Goal: Information Seeking & Learning: Learn about a topic

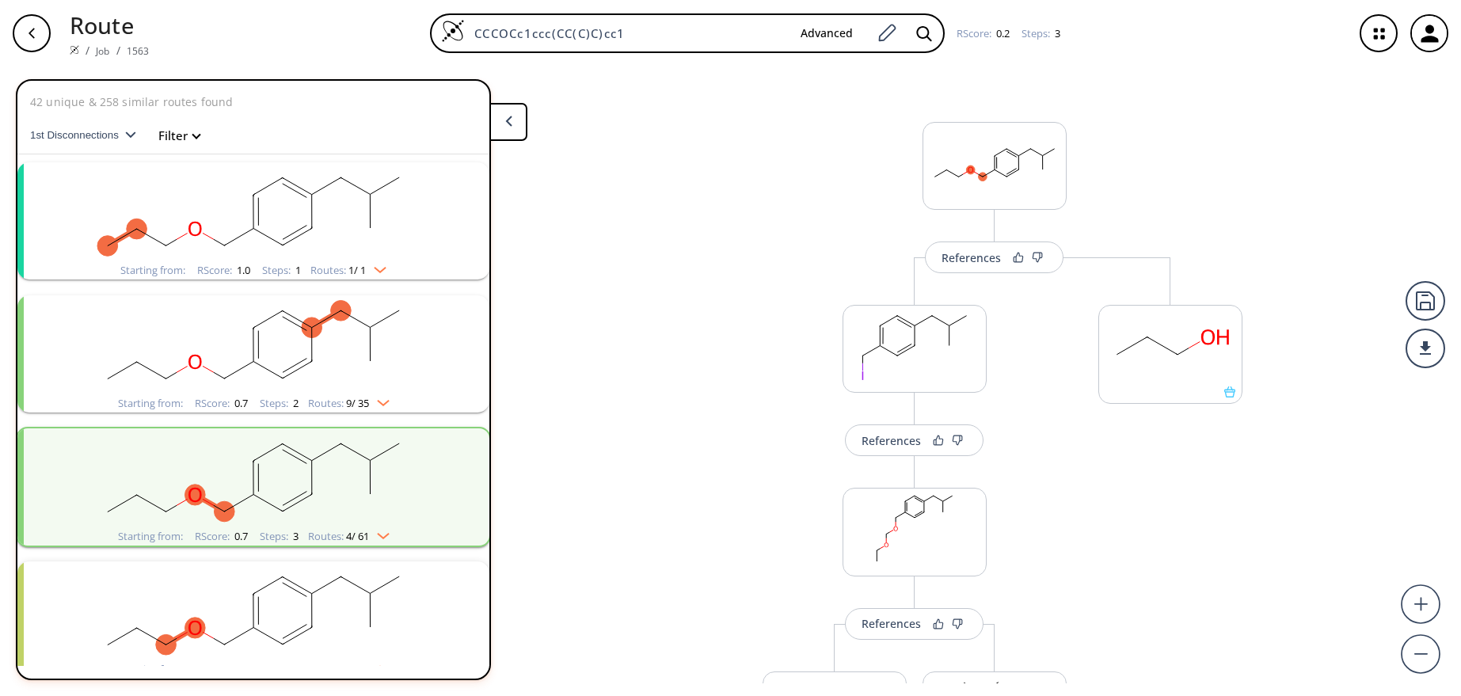
scroll to position [554, 0]
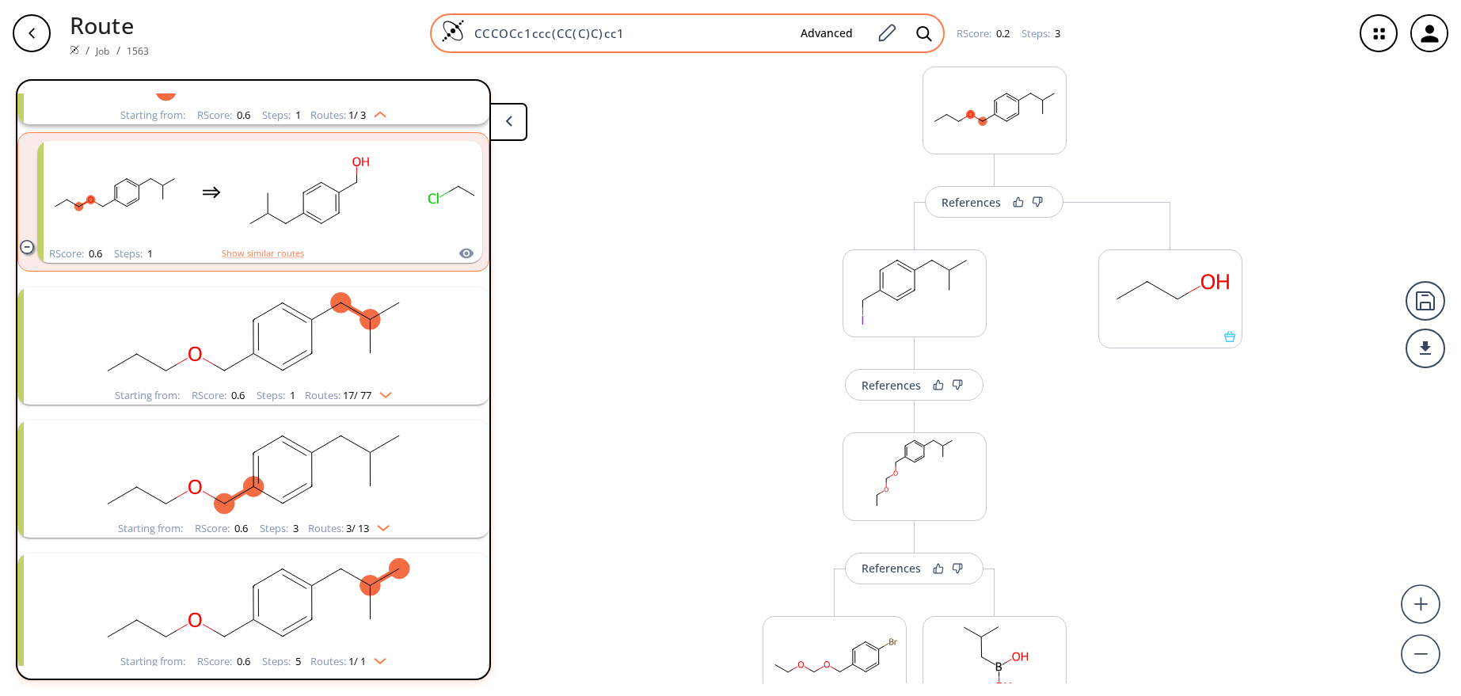
drag, startPoint x: 660, startPoint y: 35, endPoint x: 450, endPoint y: 36, distance: 210.6
click at [450, 36] on div "CCCOCc1ccc(CC(C)C)cc1 Advanced" at bounding box center [687, 33] width 515 height 40
paste input "cc1)CC(C)(C)O"
type input "CCCOCc1ccc(cc1)CC(C)(C)O"
click at [922, 33] on icon at bounding box center [924, 33] width 16 height 17
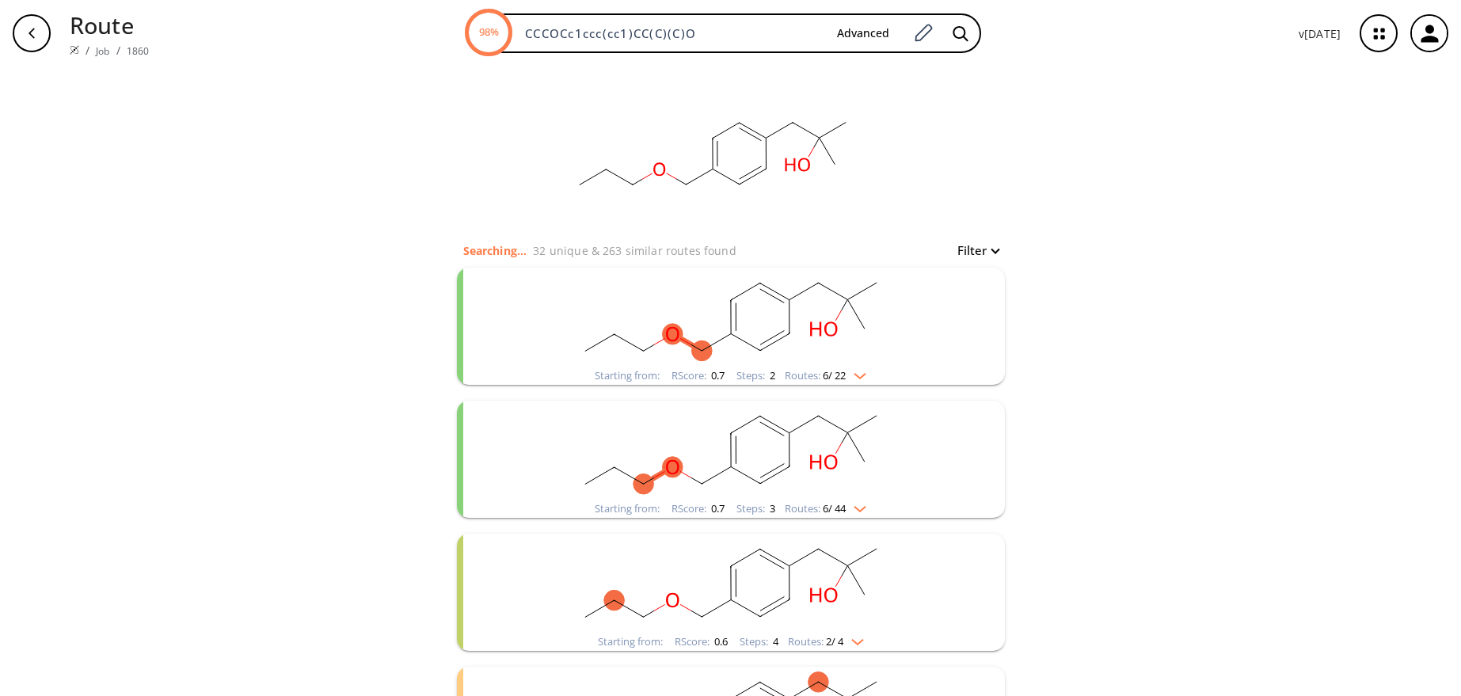
click at [667, 318] on rect "clusters" at bounding box center [731, 317] width 412 height 99
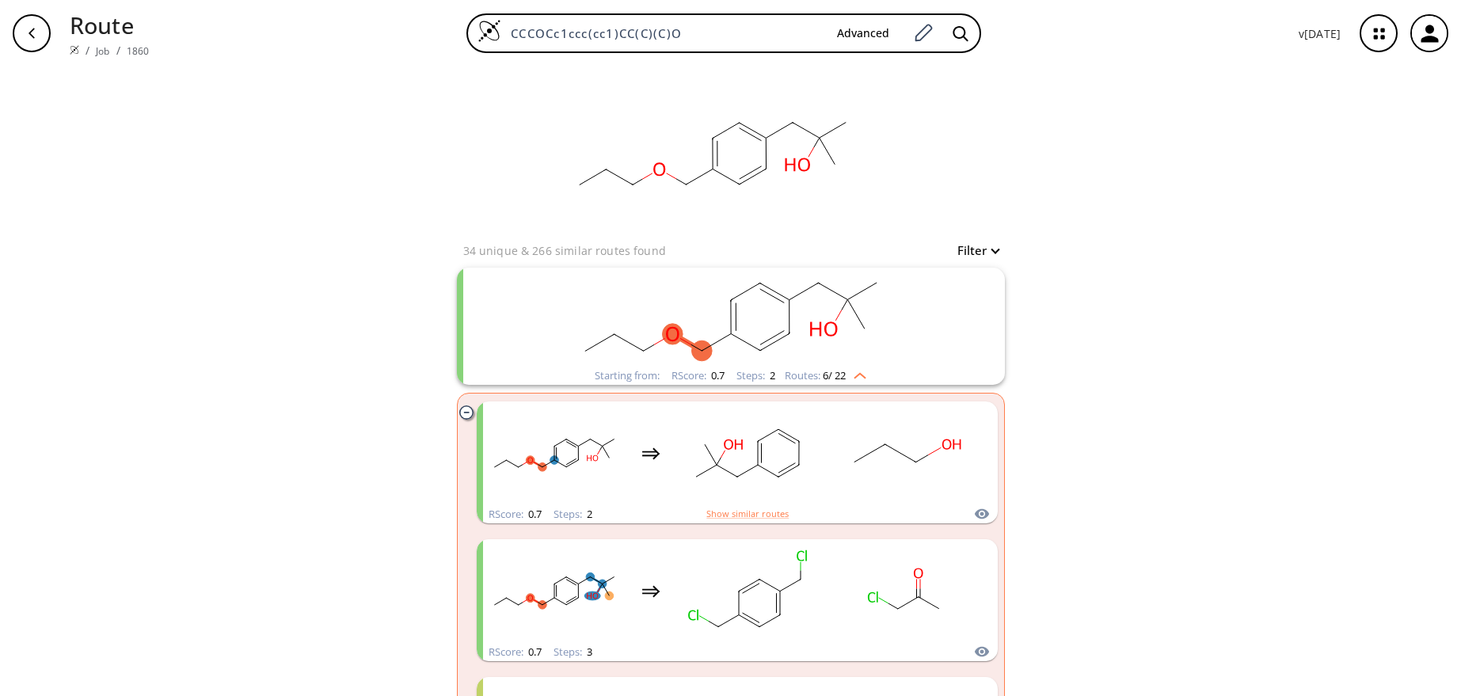
click at [901, 325] on rect "clusters" at bounding box center [731, 317] width 412 height 99
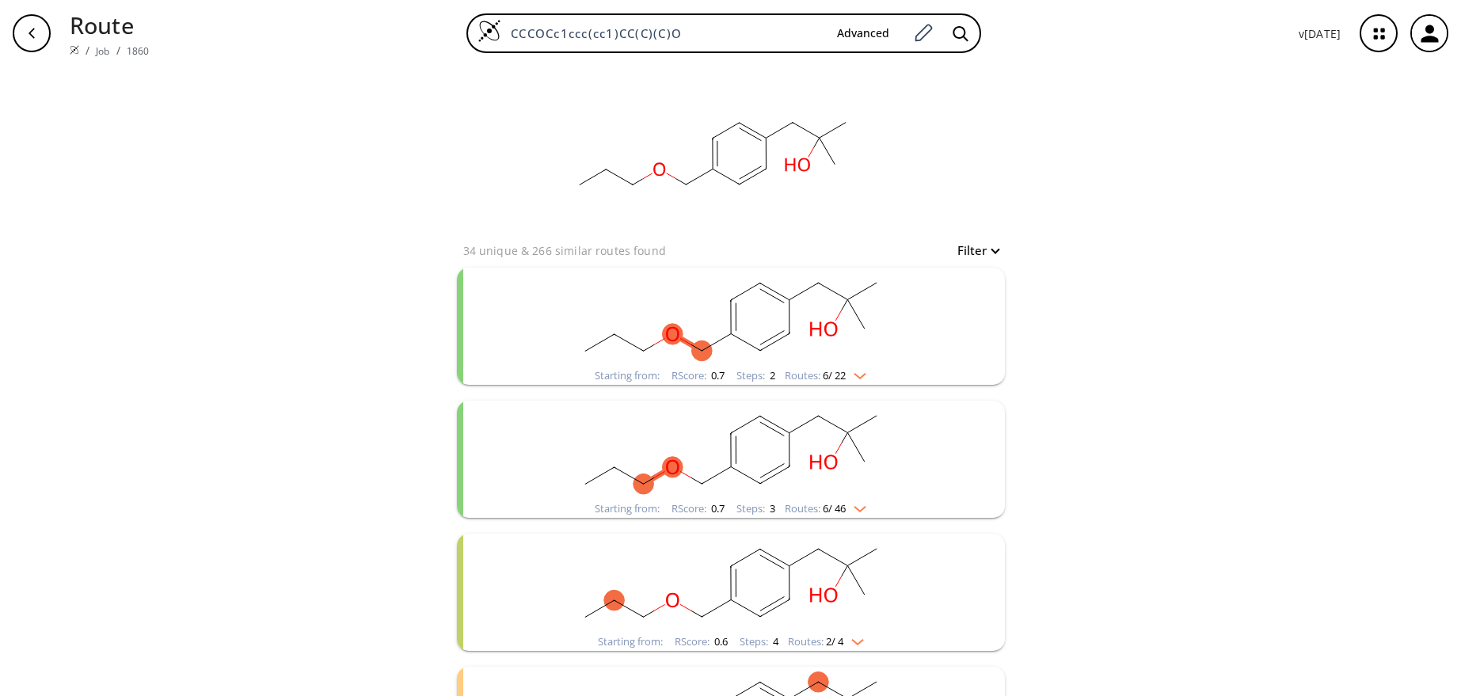
click at [790, 453] on rect "clusters" at bounding box center [731, 450] width 412 height 99
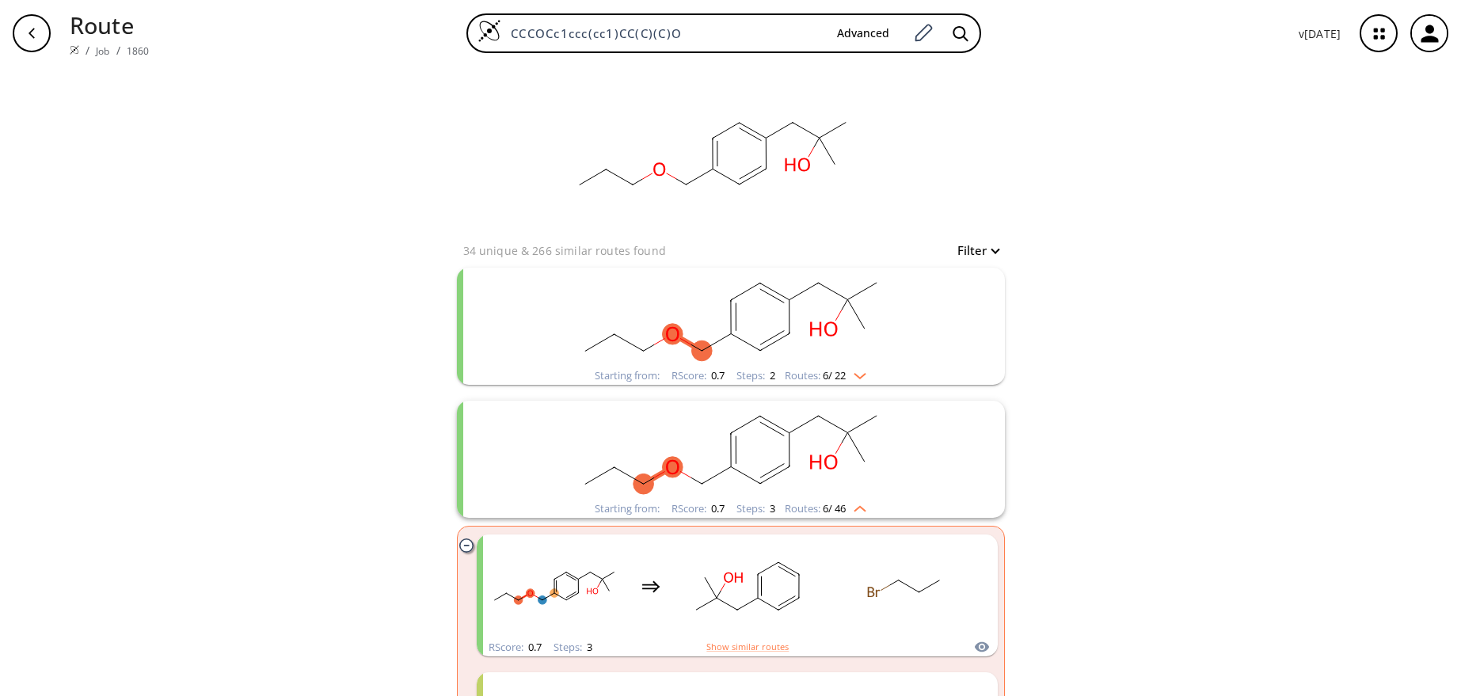
click at [787, 455] on rect "clusters" at bounding box center [731, 450] width 412 height 99
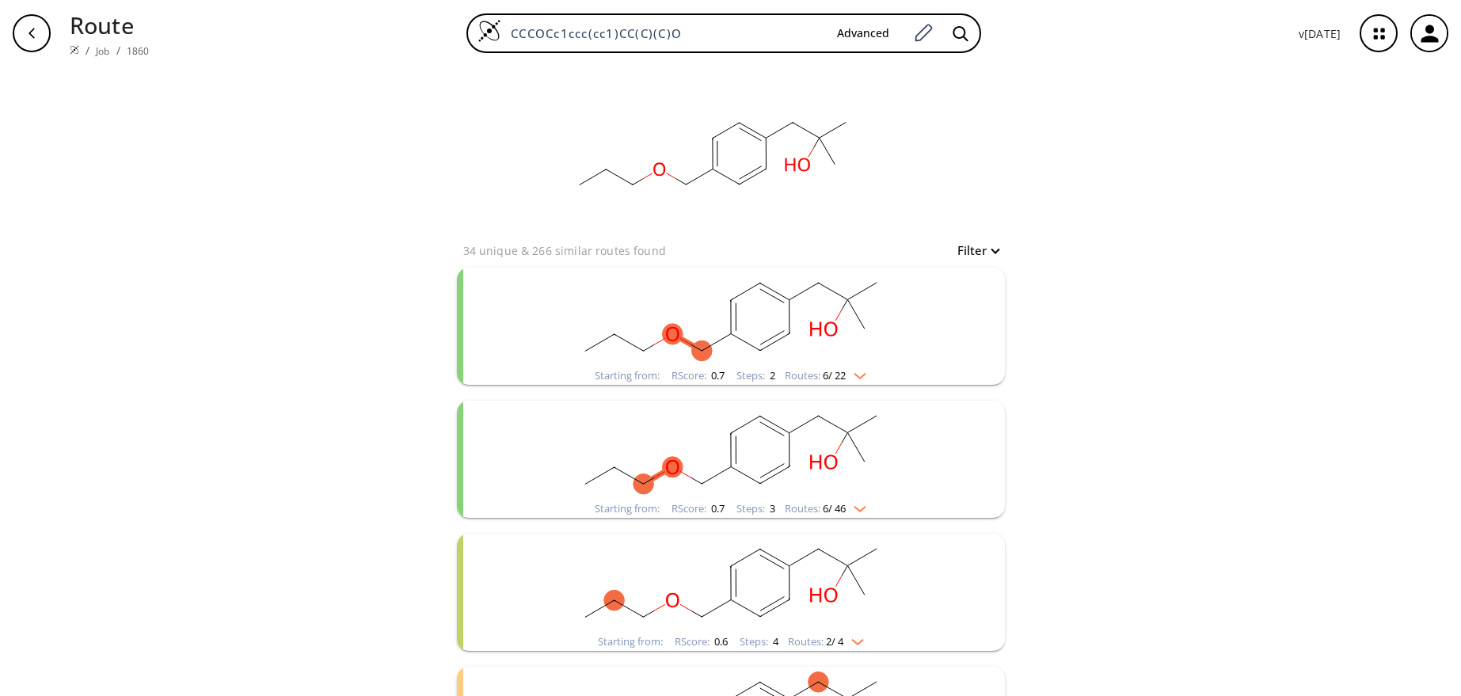
click at [781, 589] on rect "clusters" at bounding box center [731, 583] width 412 height 99
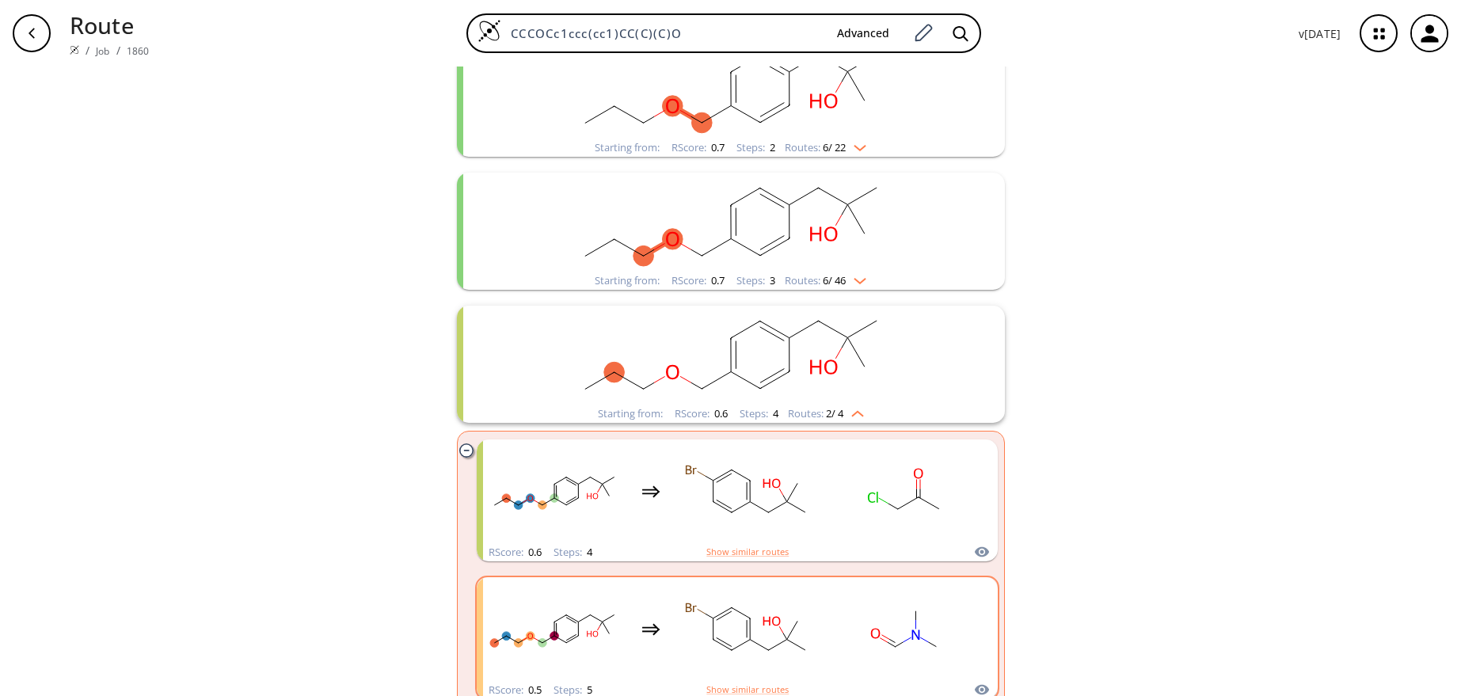
scroll to position [238, 0]
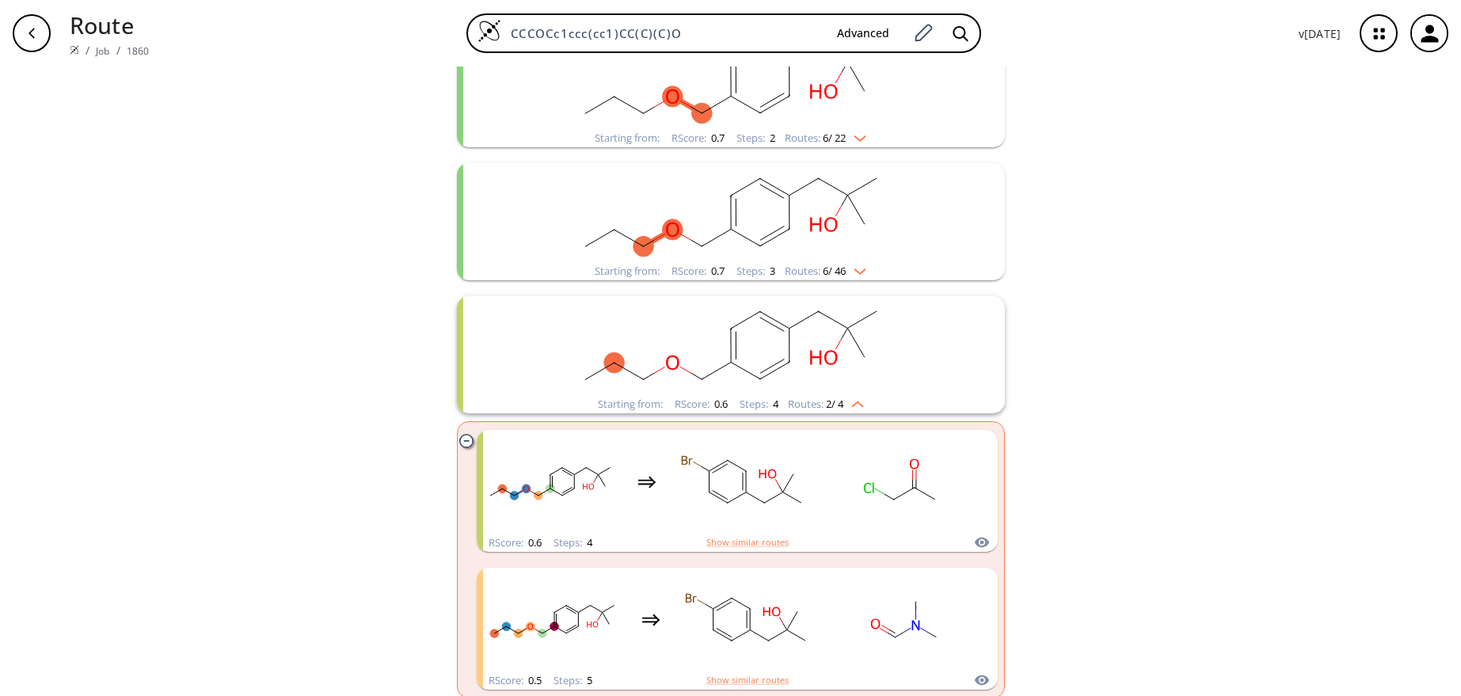
click at [1132, 483] on div "clear 34 unique & 266 similar routes found Filter Starting from: RScore : 0.7 S…" at bounding box center [730, 600] width 1461 height 1542
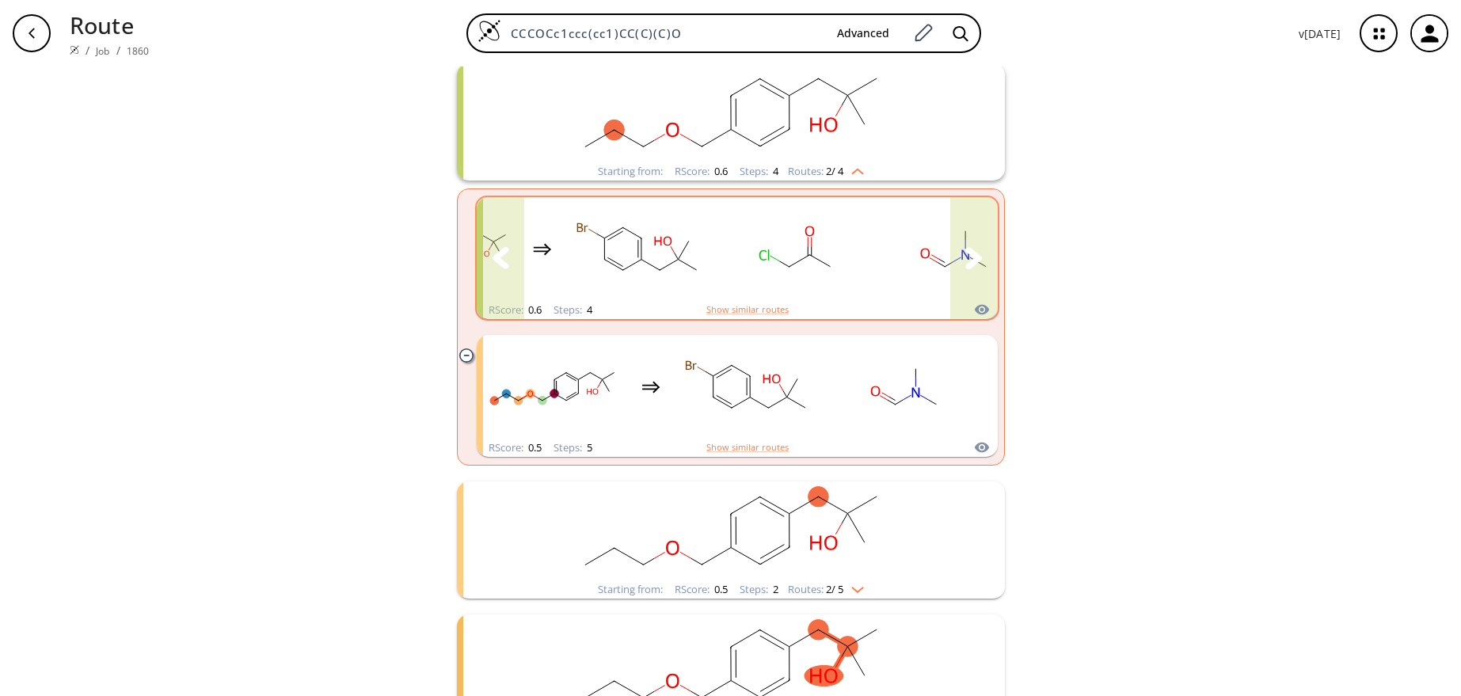
scroll to position [475, 0]
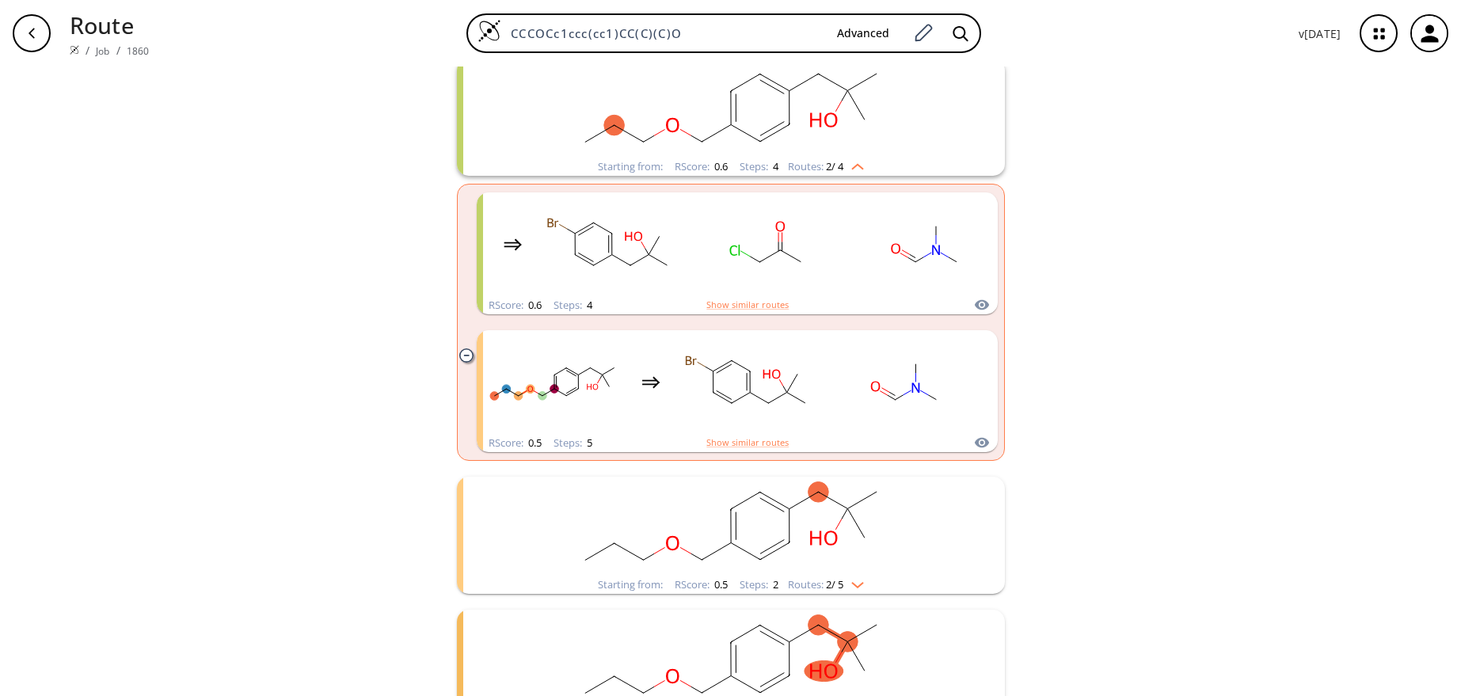
click at [905, 527] on rect "clusters" at bounding box center [731, 526] width 412 height 99
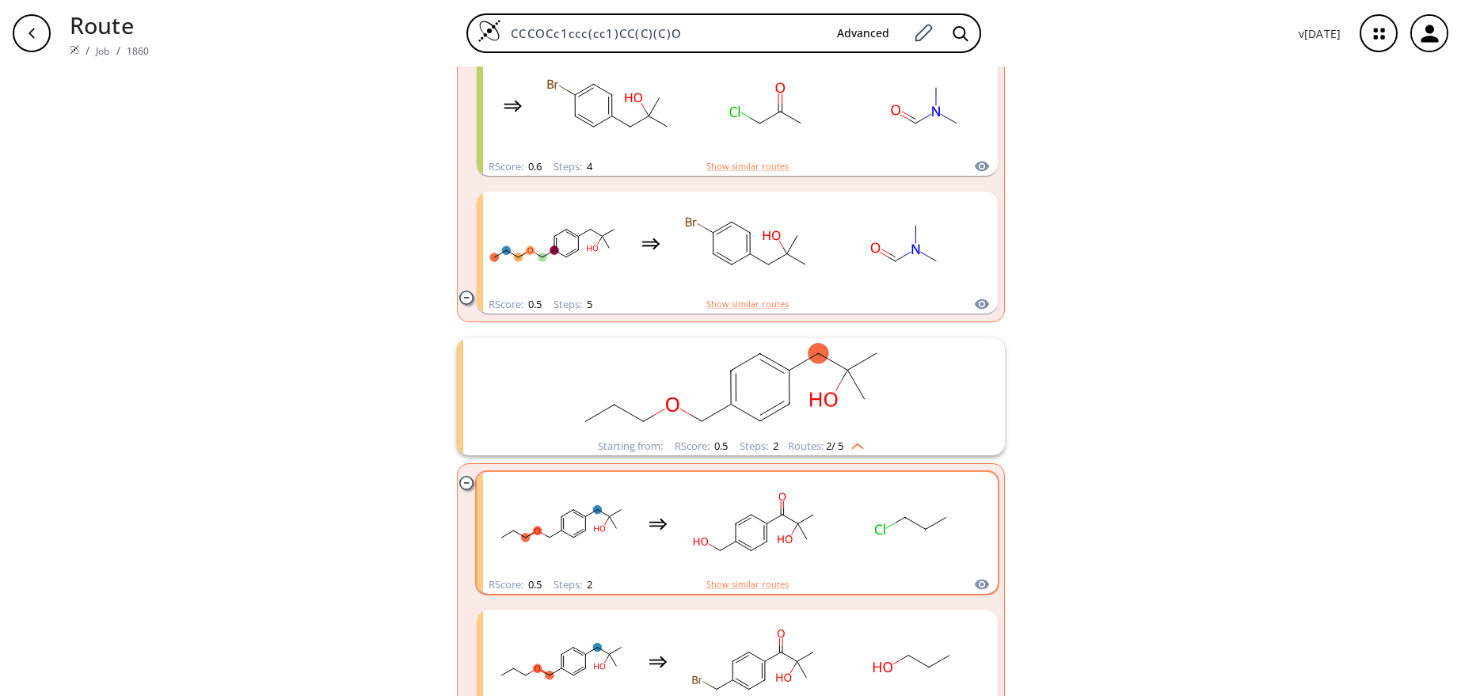
scroll to position [554, 0]
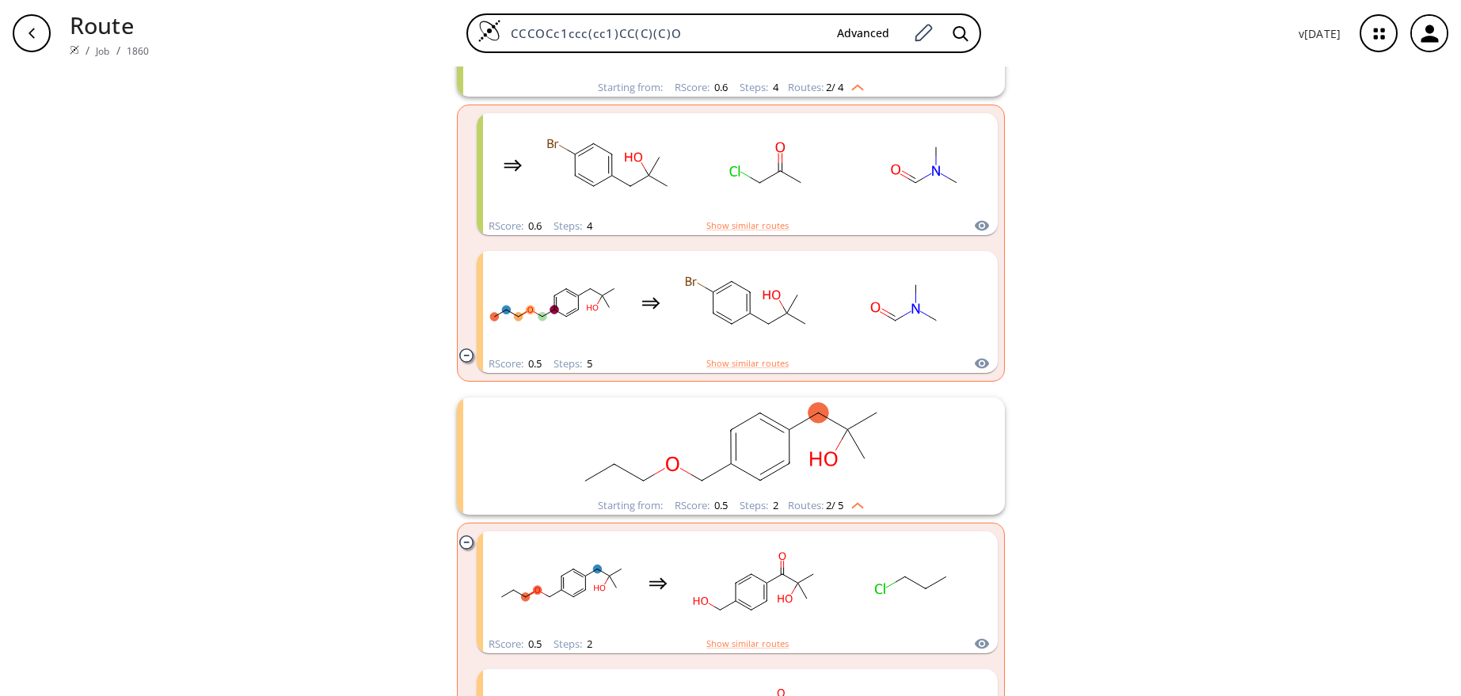
click at [813, 458] on icon "clusters" at bounding box center [815, 458] width 11 height 14
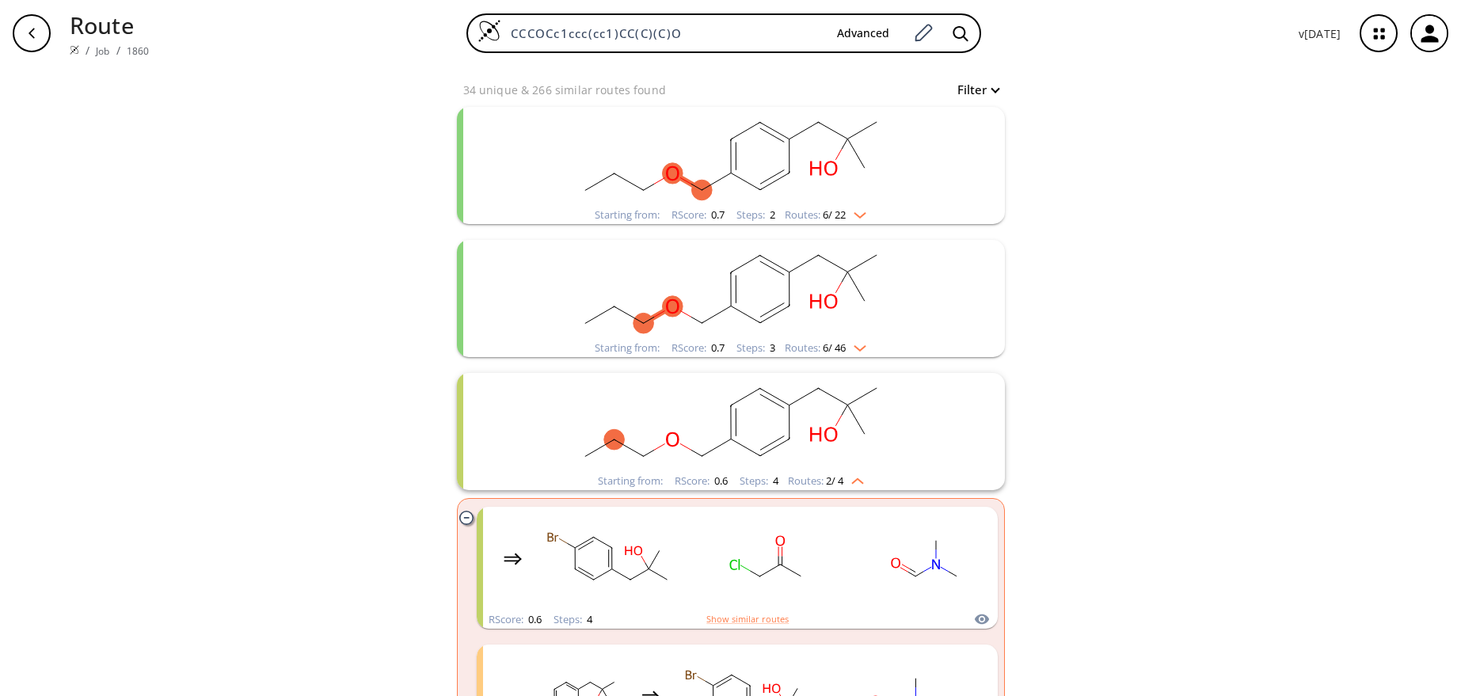
scroll to position [158, 0]
click at [723, 436] on ellipse "clusters" at bounding box center [731, 442] width 21 height 21
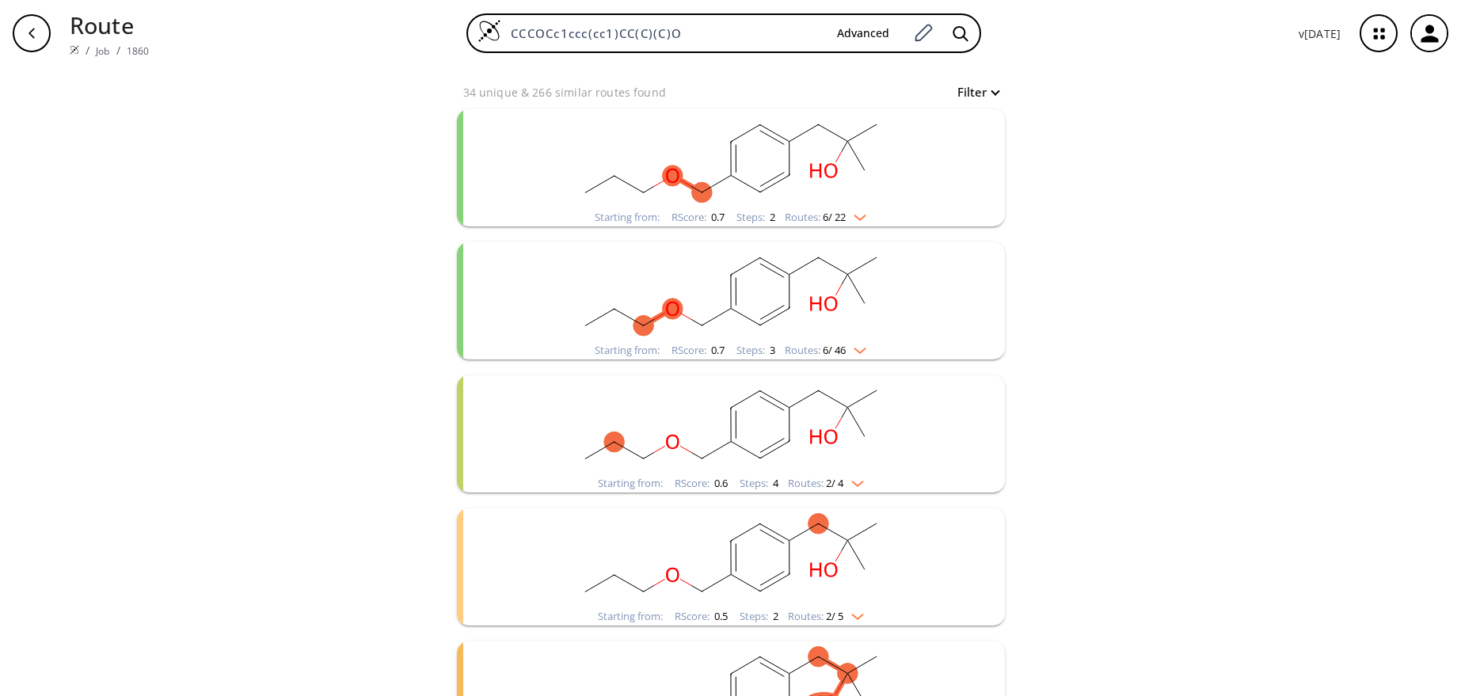
scroll to position [0, 0]
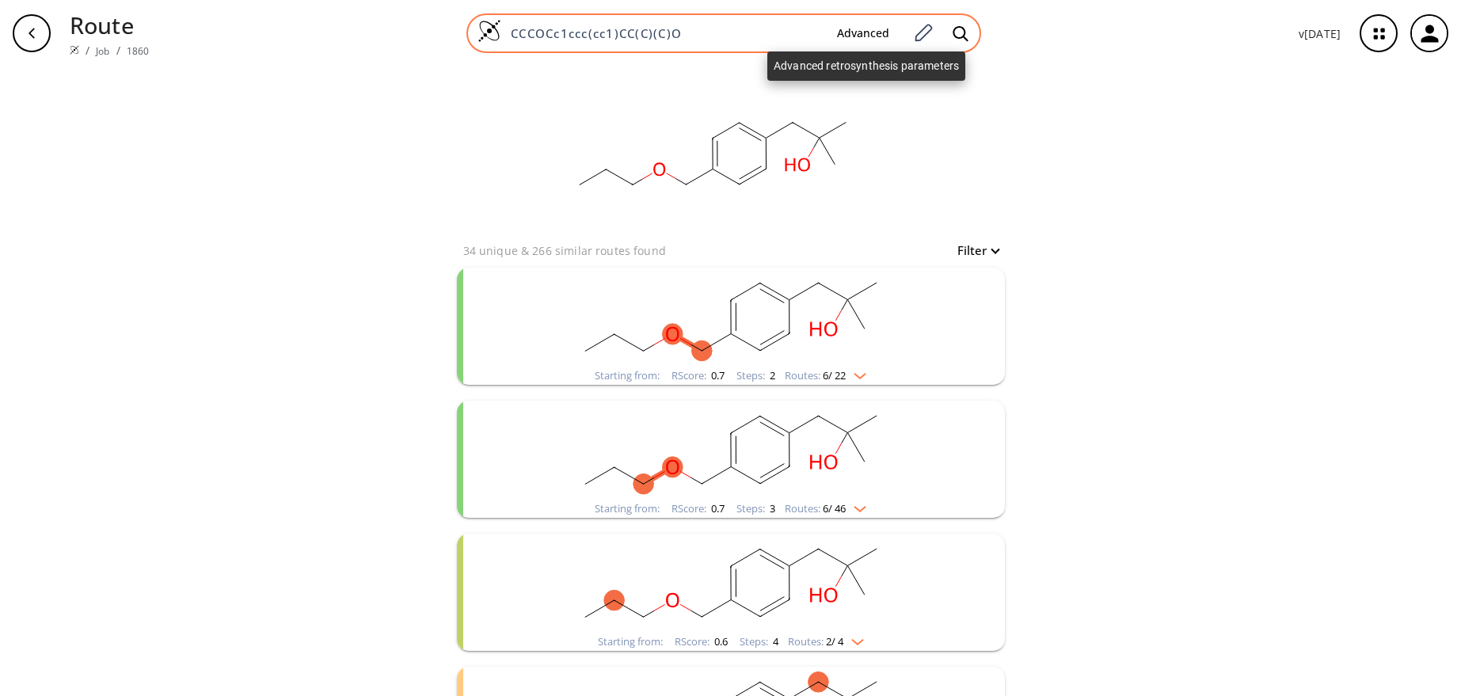
click at [858, 36] on button "Advanced" at bounding box center [863, 33] width 78 height 29
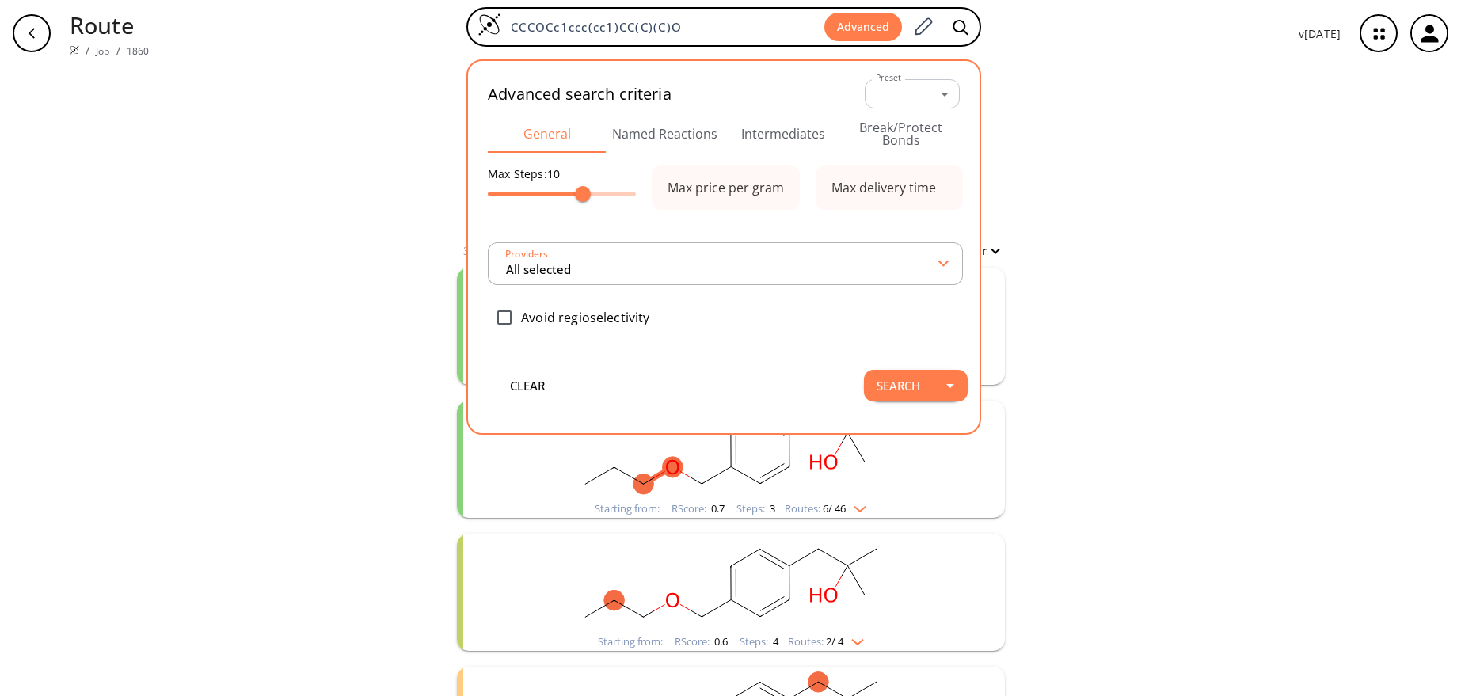
type input "All selected"
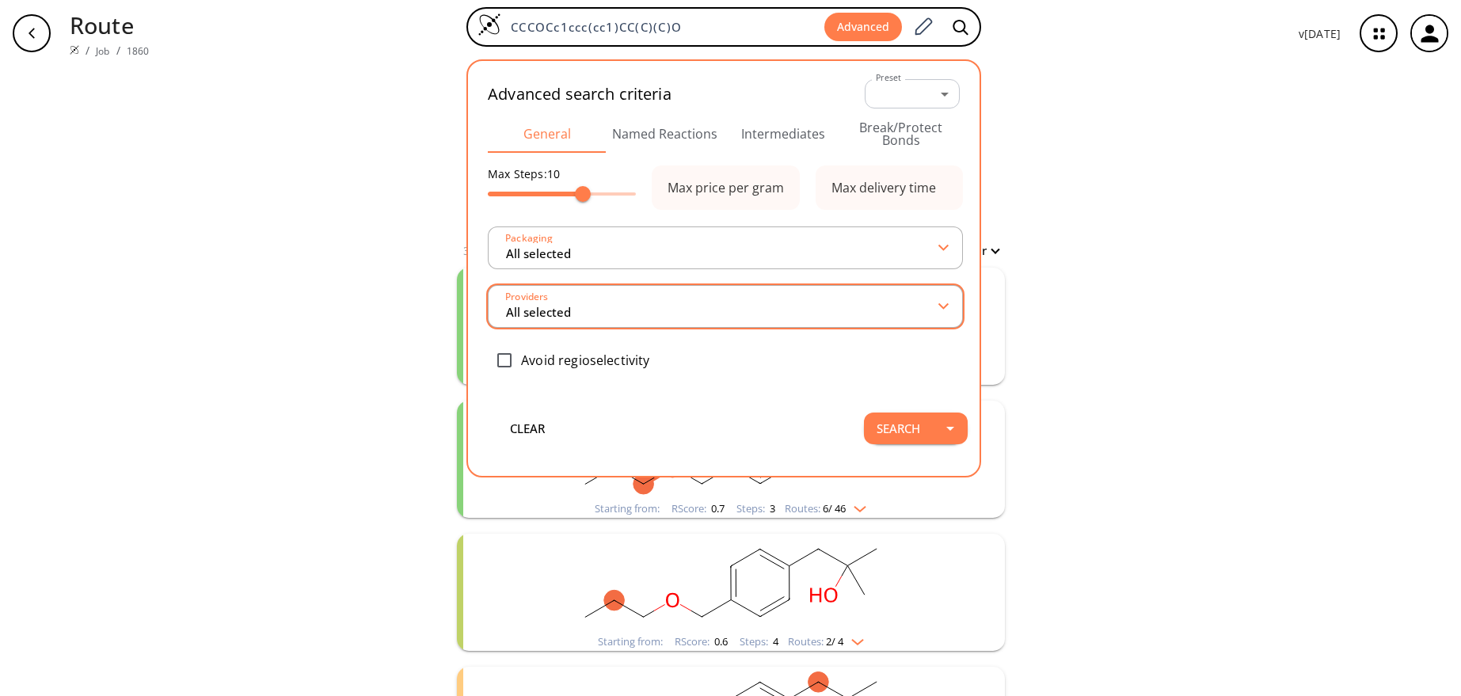
click at [591, 306] on input "All selected" at bounding box center [721, 306] width 435 height 29
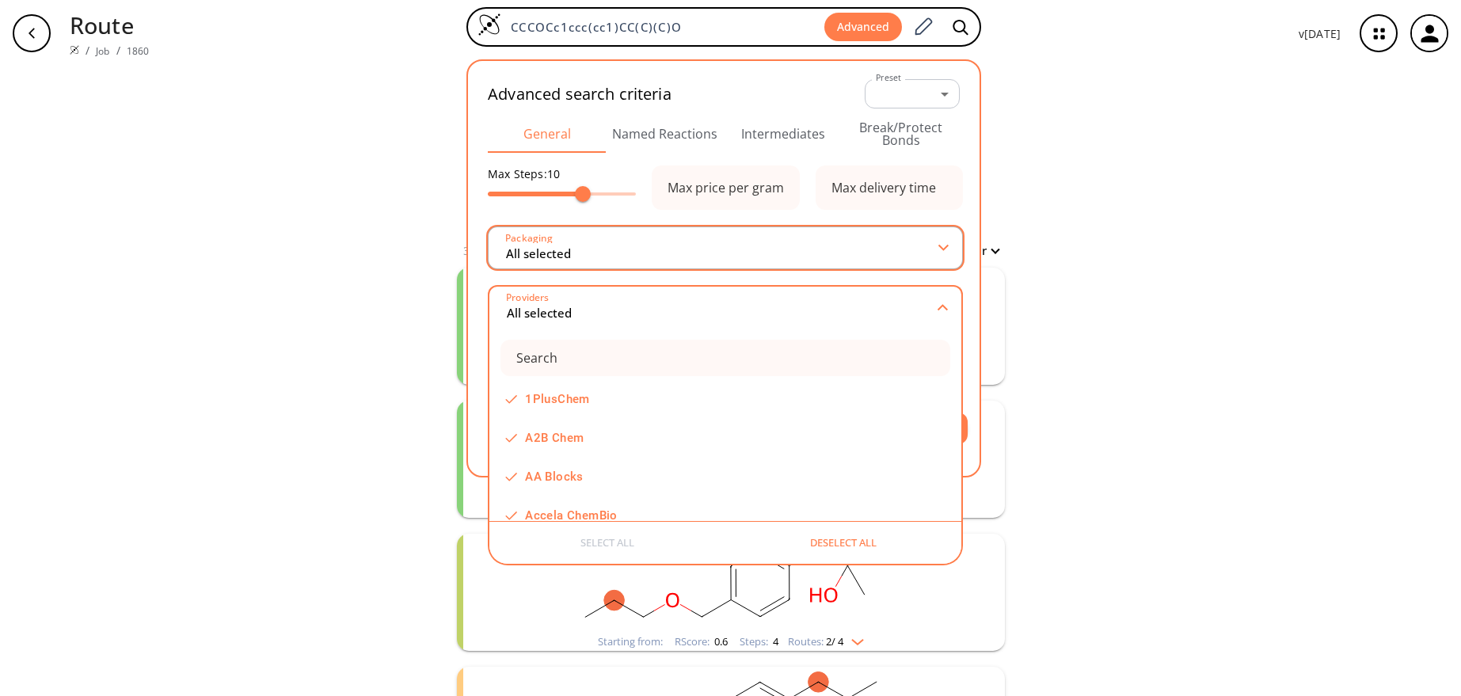
click at [554, 253] on input "All selected" at bounding box center [721, 248] width 435 height 29
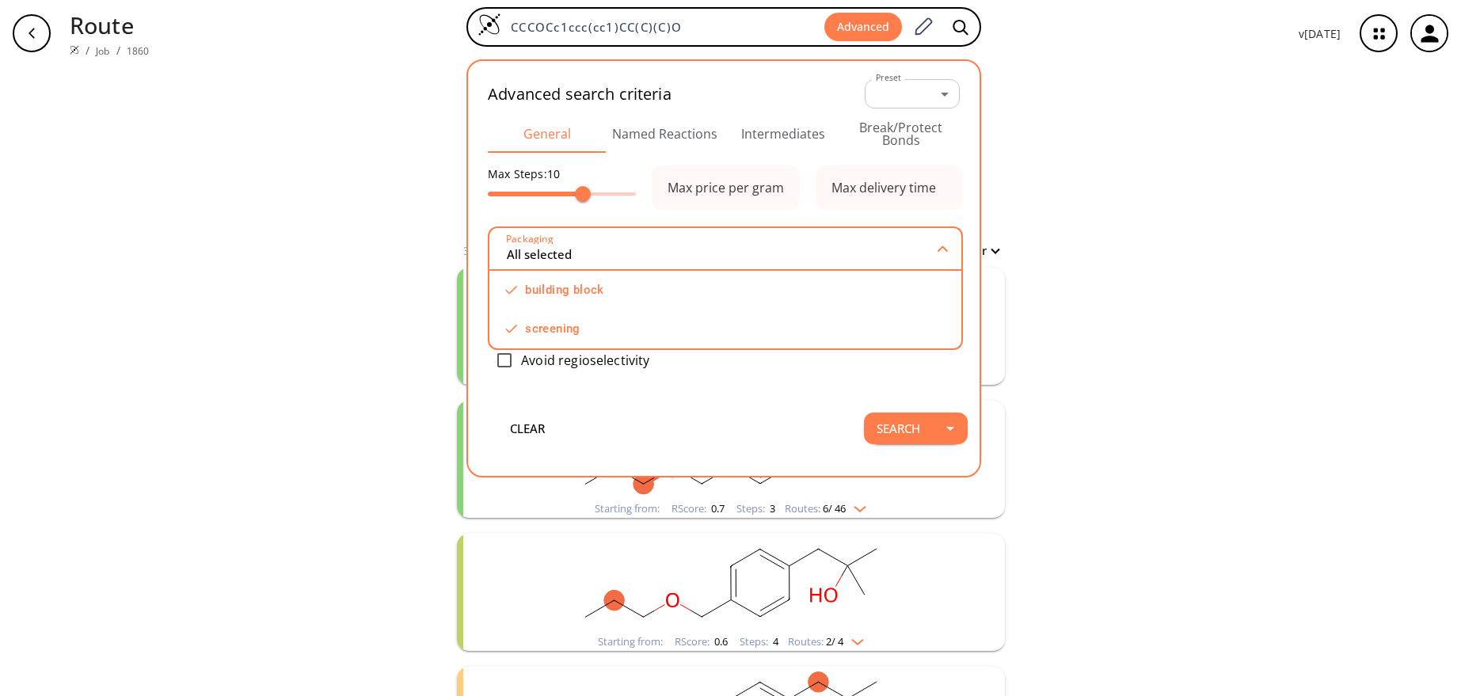
click at [622, 395] on div "Advanced search criteria Preset ​ -1 Preset General Named Reactions Intermediat…" at bounding box center [724, 235] width 488 height 324
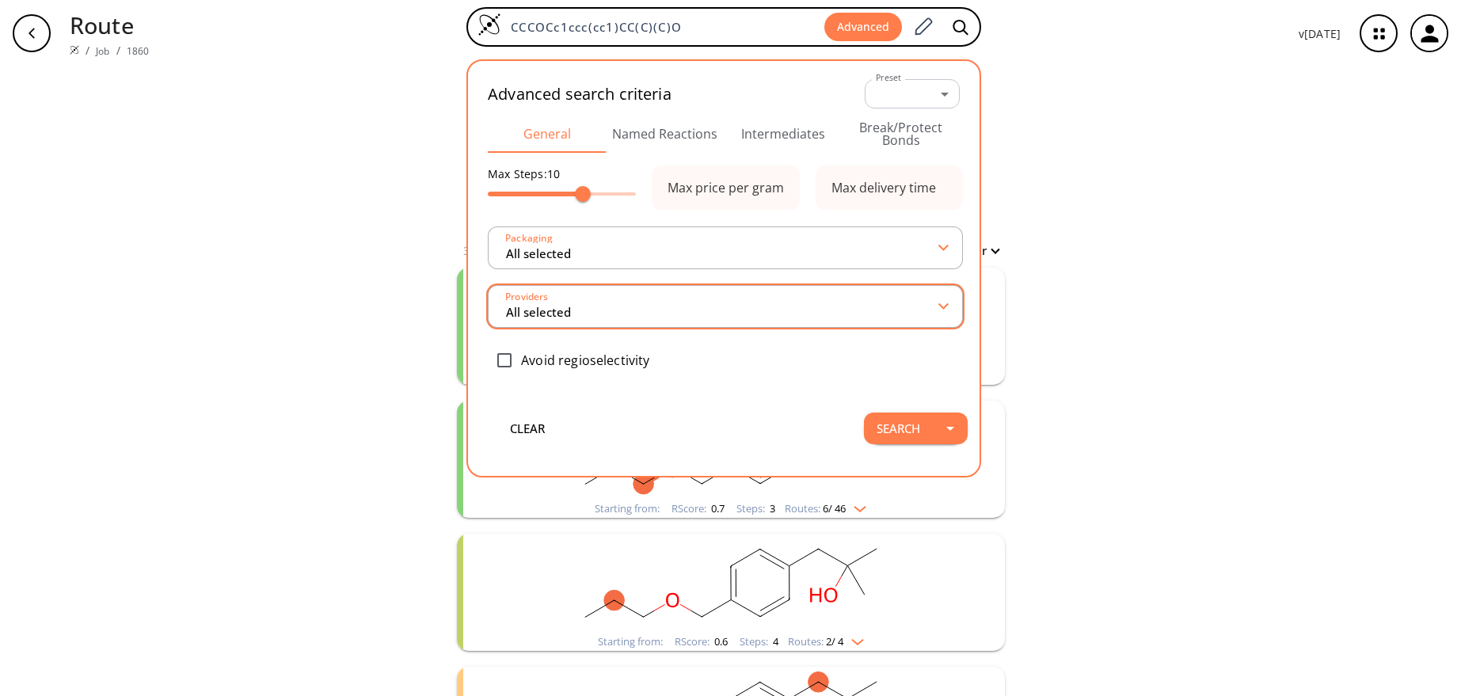
click at [570, 311] on input "All selected" at bounding box center [721, 306] width 435 height 29
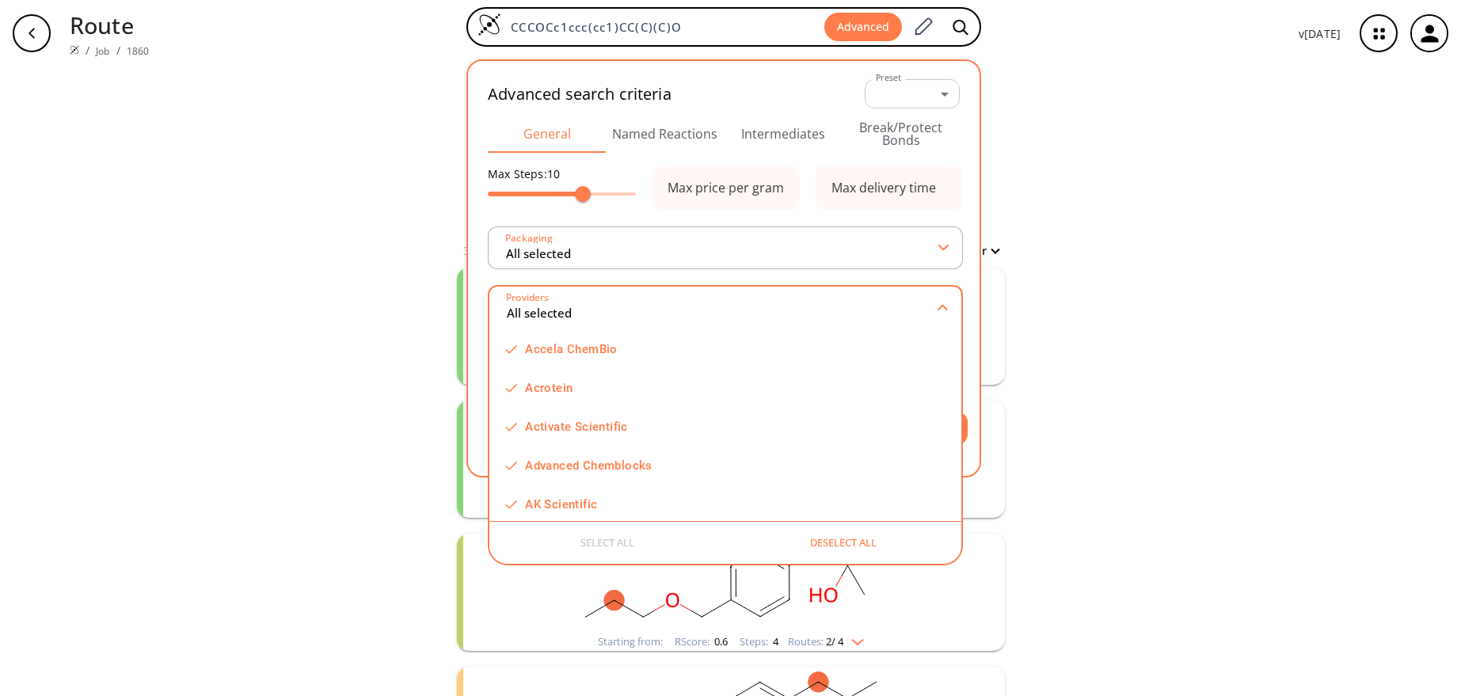
scroll to position [173, 0]
click at [1063, 181] on div "clear 34 unique & 266 similar routes found Filter Starting from: RScore : 0.7 S…" at bounding box center [730, 695] width 1461 height 1257
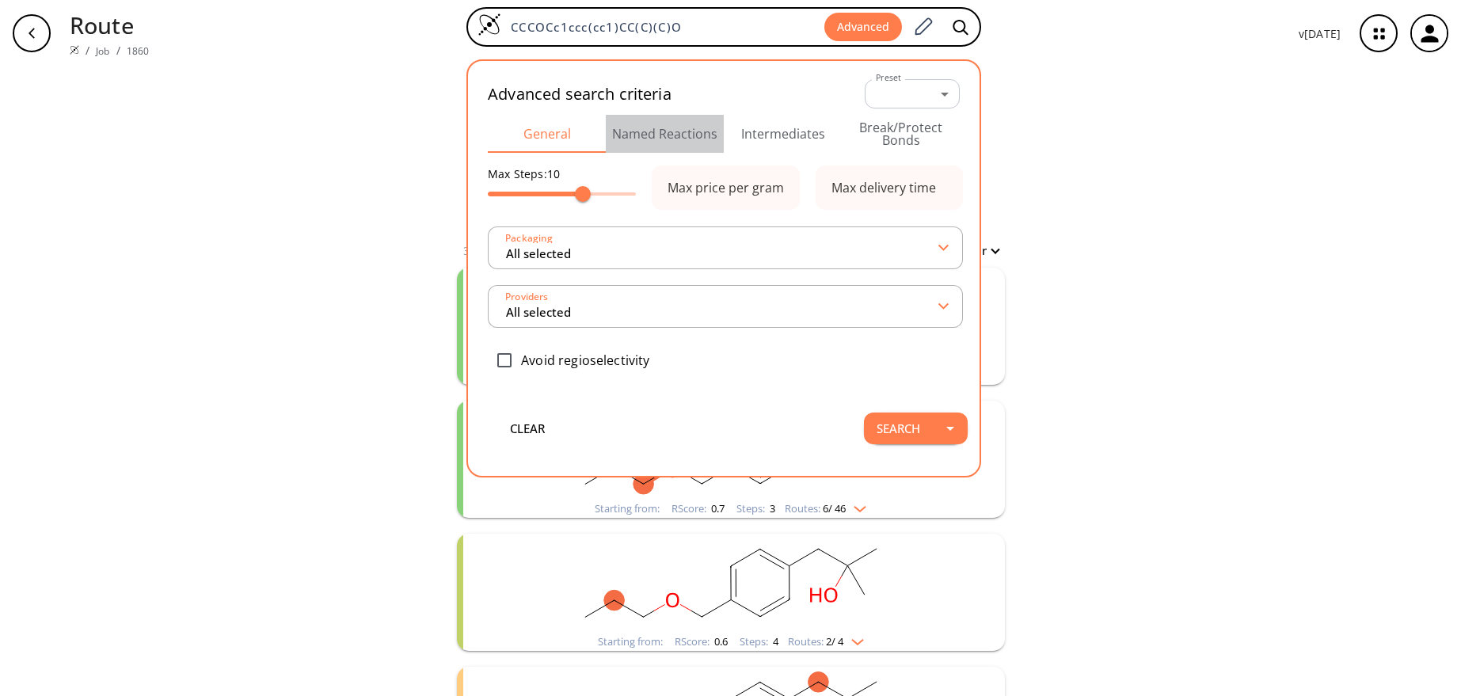
click at [681, 134] on button "Named Reactions" at bounding box center [665, 134] width 118 height 38
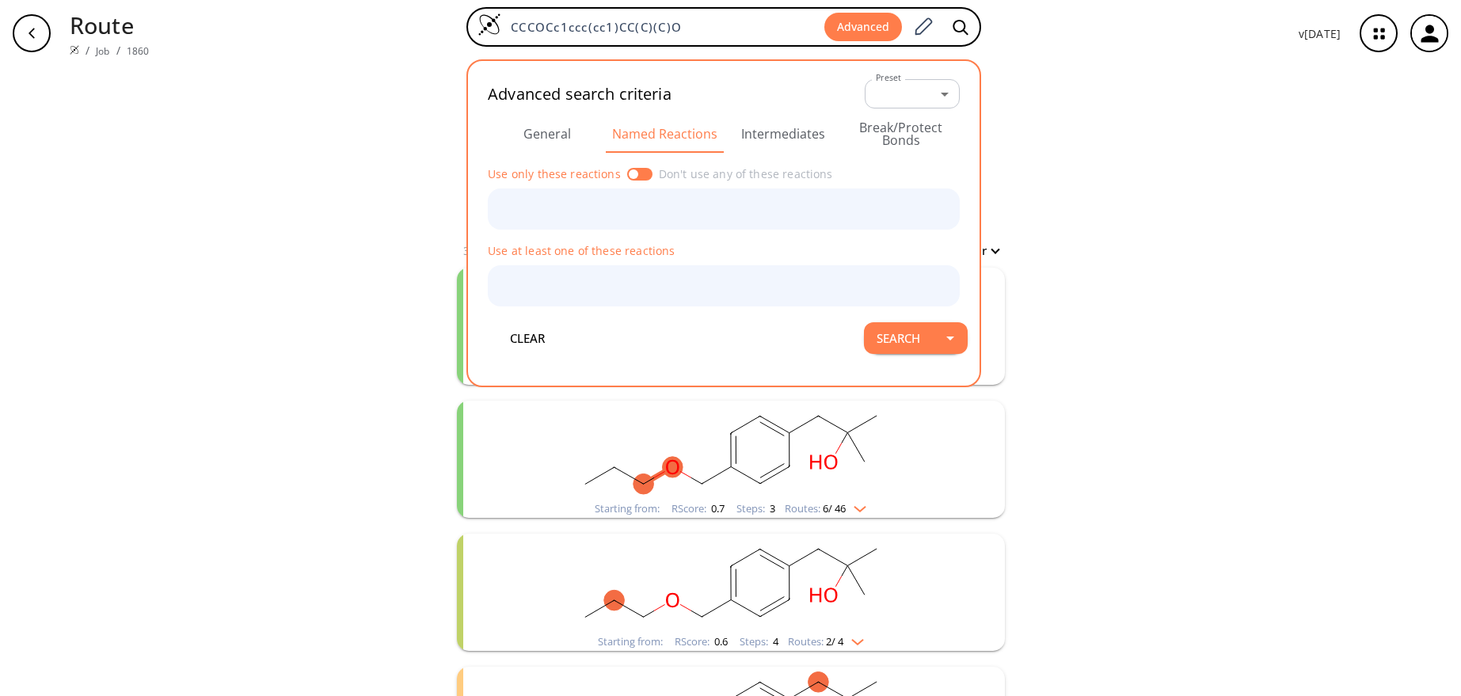
click at [551, 133] on button "General" at bounding box center [547, 134] width 118 height 38
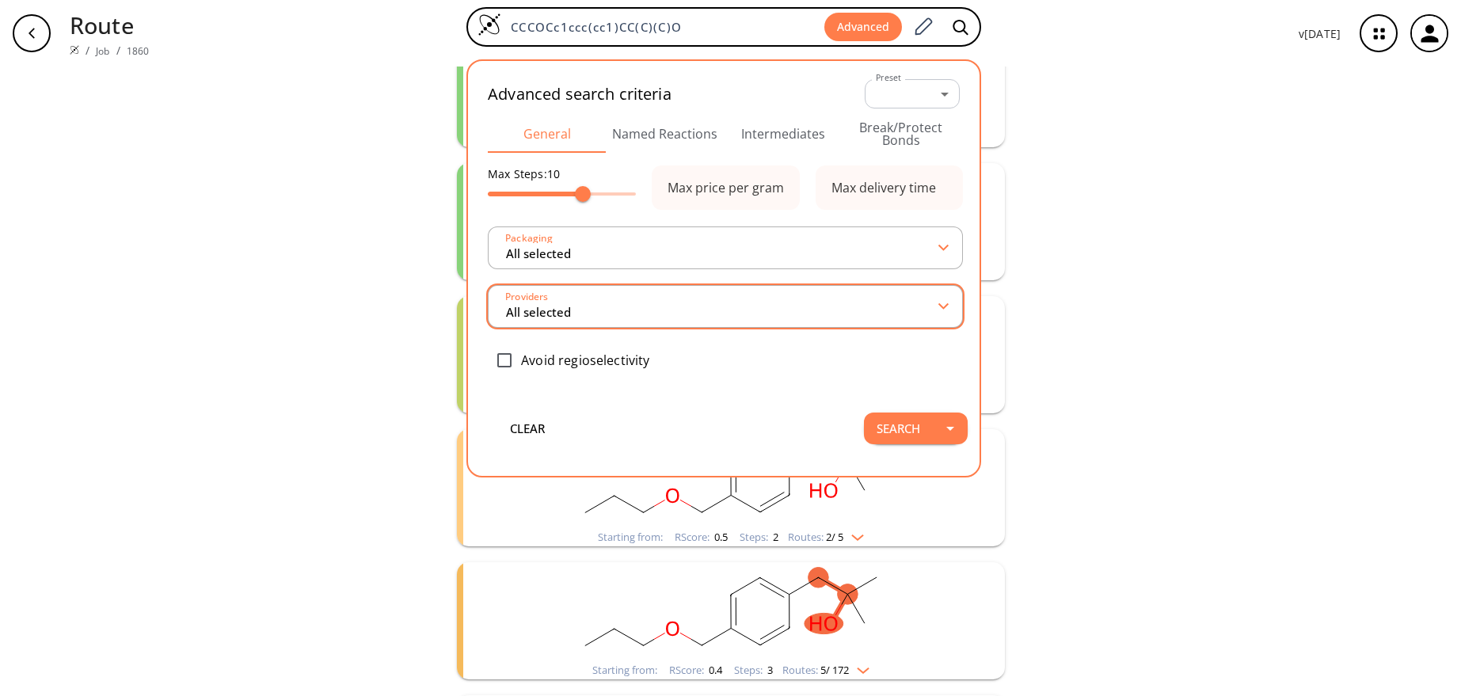
scroll to position [0, 0]
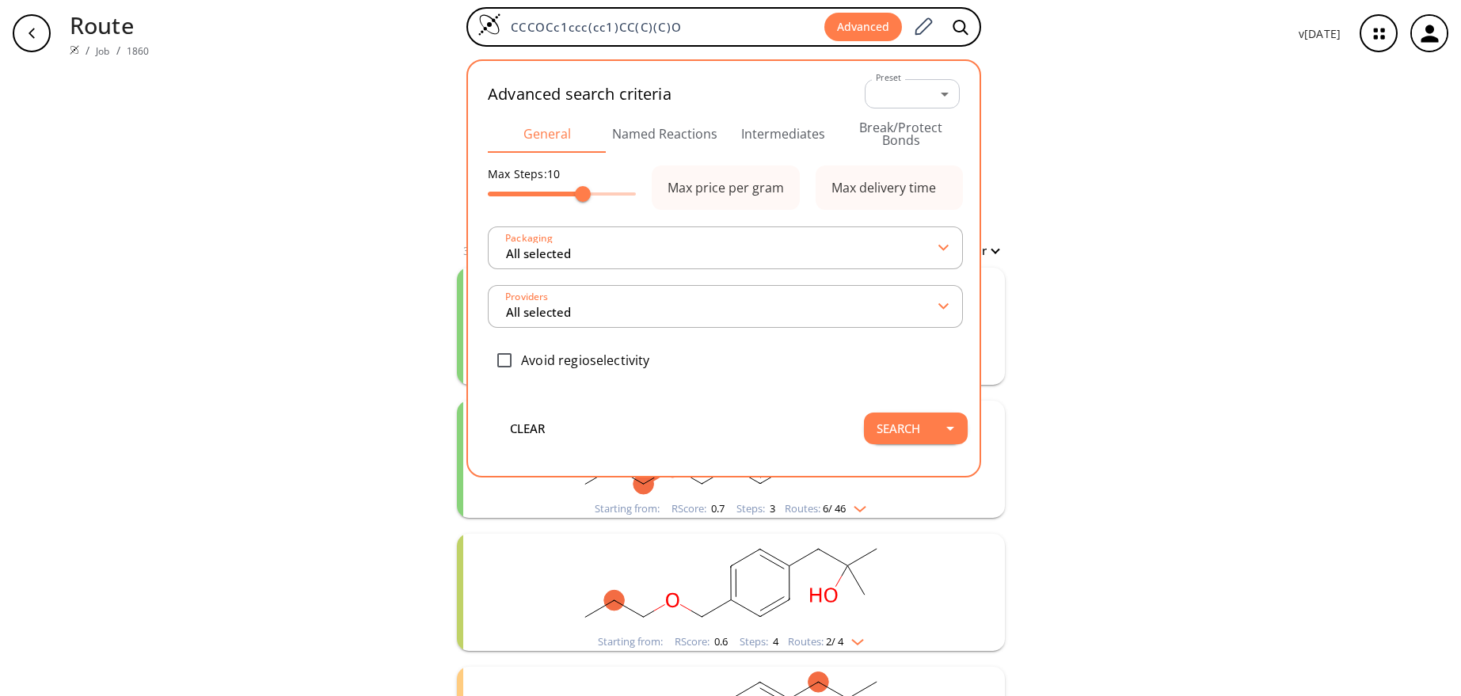
click at [1080, 186] on div "clear 34 unique & 266 similar routes found Filter Starting from: RScore : 0.7 S…" at bounding box center [730, 695] width 1461 height 1257
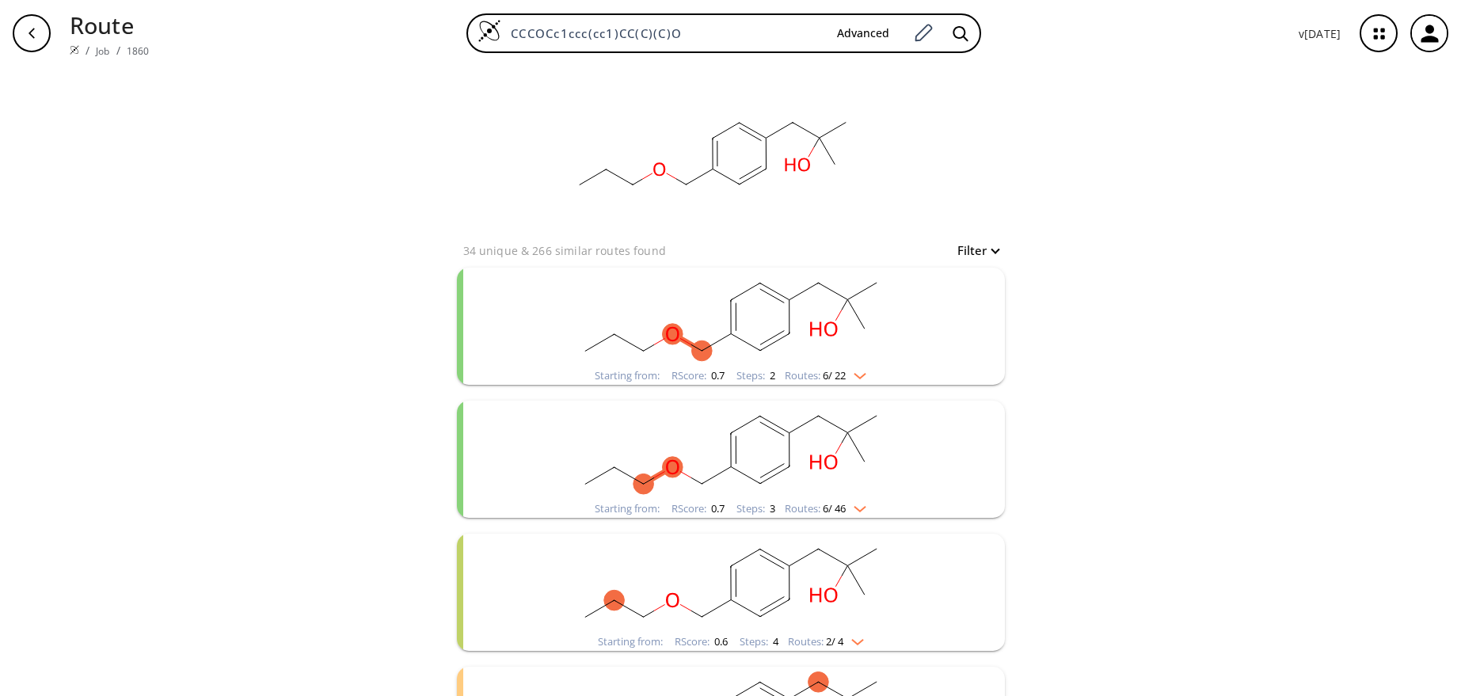
click at [312, 312] on div "clear 34 unique & 266 similar routes found Filter Starting from: RScore : 0.7 S…" at bounding box center [730, 695] width 1461 height 1257
click at [345, 546] on div "clear 34 unique & 266 similar routes found Filter Starting from: RScore : 0.7 S…" at bounding box center [730, 695] width 1461 height 1257
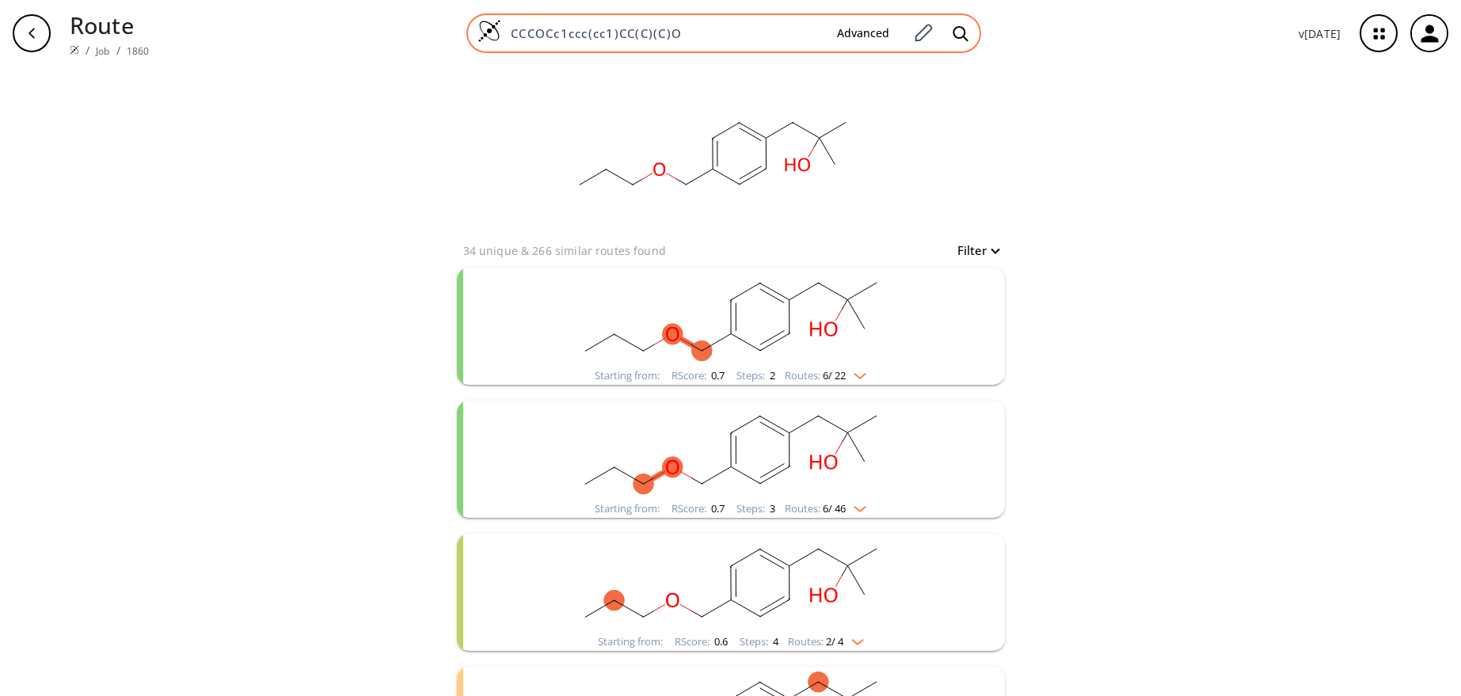
drag, startPoint x: 716, startPoint y: 33, endPoint x: 483, endPoint y: 36, distance: 232.8
click at [483, 36] on div "CCCOCc1ccc(cc1)CC(C)(C)O Advanced" at bounding box center [723, 33] width 515 height 40
paste input "C(=C)C"
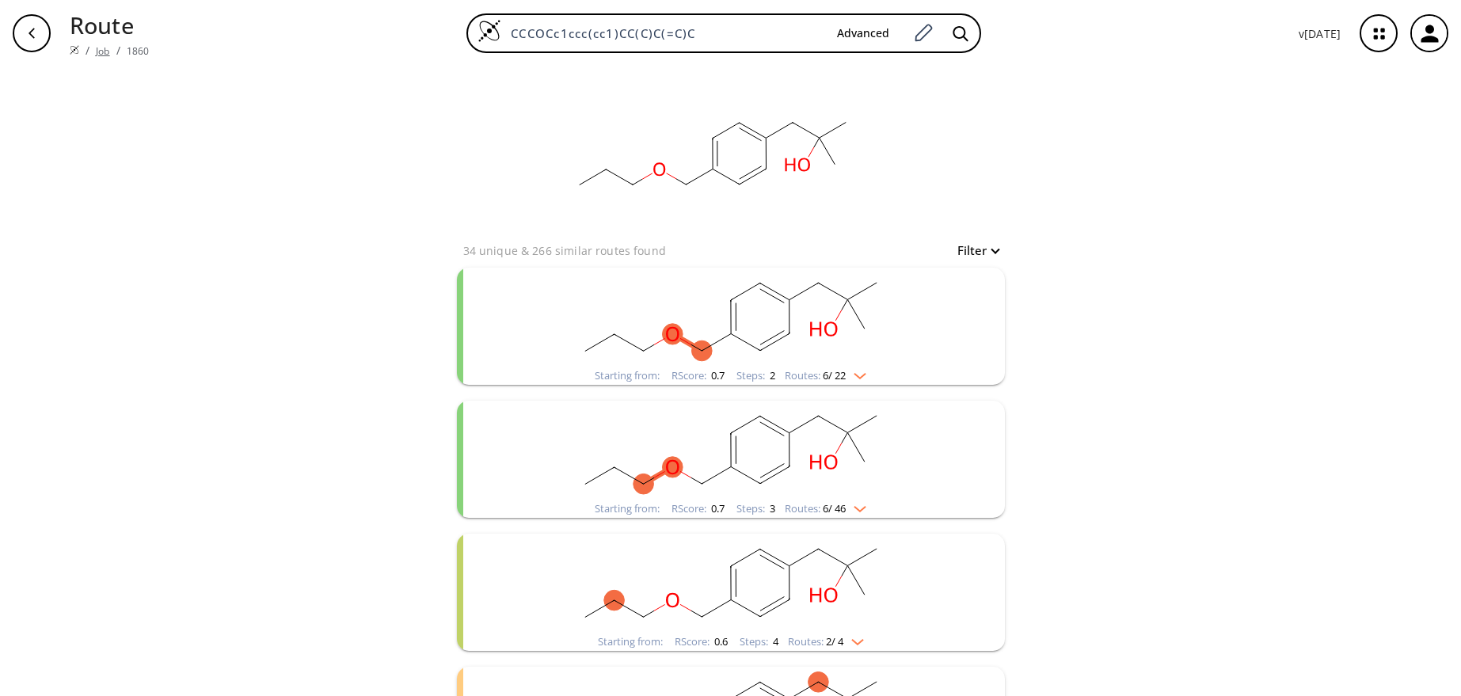
type input "CCCOCc1ccc(cc1)CC(C)C(=C)C"
click at [105, 52] on link "Job" at bounding box center [102, 50] width 13 height 13
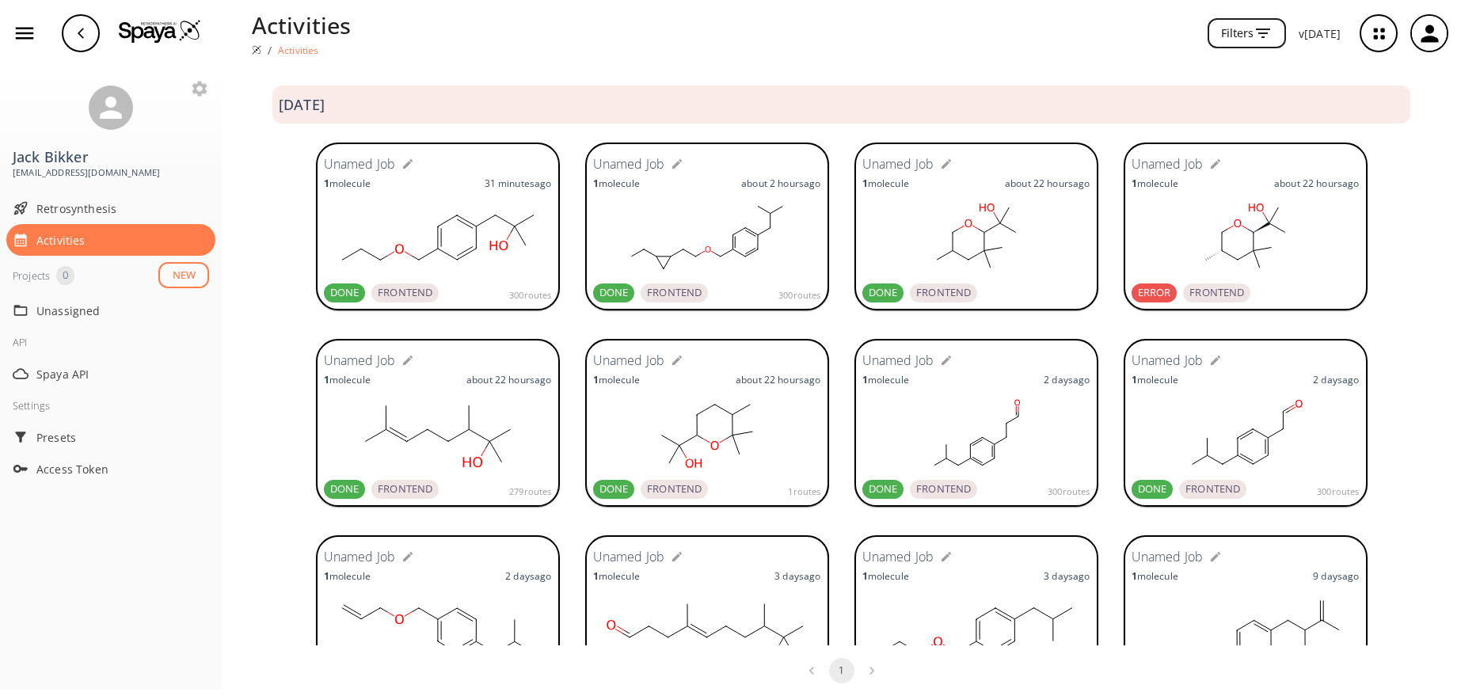
click at [403, 167] on icon "button" at bounding box center [408, 164] width 10 height 10
click at [399, 163] on input "text" at bounding box center [410, 164] width 162 height 29
type input "B"
type input "Lilizone Biostere 2"
click at [280, 250] on div "Lilizone Biostere 2 ​ 1 molecule 31 minutes ago DONE FRONTEND 300 routes Unamed…" at bounding box center [841, 228] width 1239 height 196
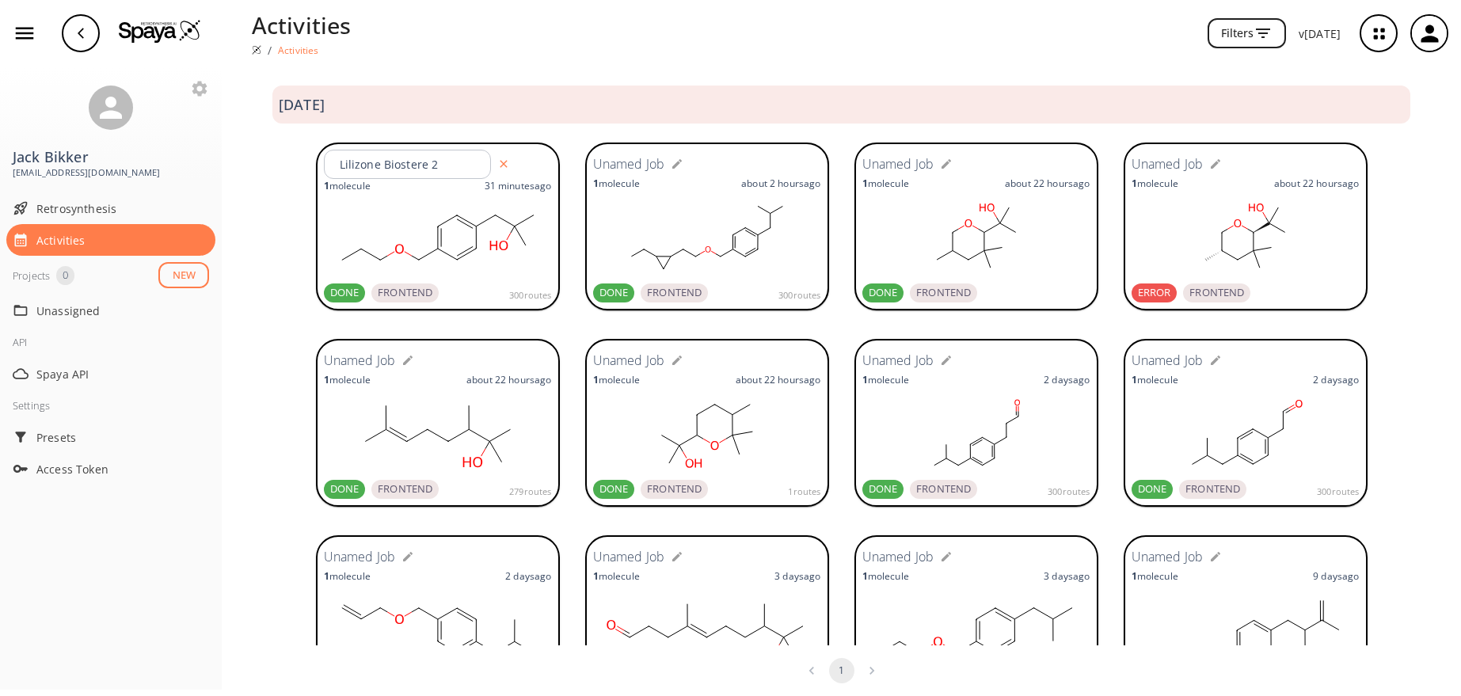
click at [630, 163] on h6 "Unamed Job" at bounding box center [629, 164] width 72 height 21
click at [261, 254] on div "Lilizone Biostere 2 ​ 1 molecule 31 minutes ago DONE FRONTEND 300 routes Unamed…" at bounding box center [841, 228] width 1239 height 196
click at [906, 162] on h6 "Unamed Job" at bounding box center [898, 164] width 72 height 21
click at [940, 167] on icon "button" at bounding box center [946, 164] width 13 height 13
click at [900, 169] on input "text" at bounding box center [948, 164] width 162 height 29
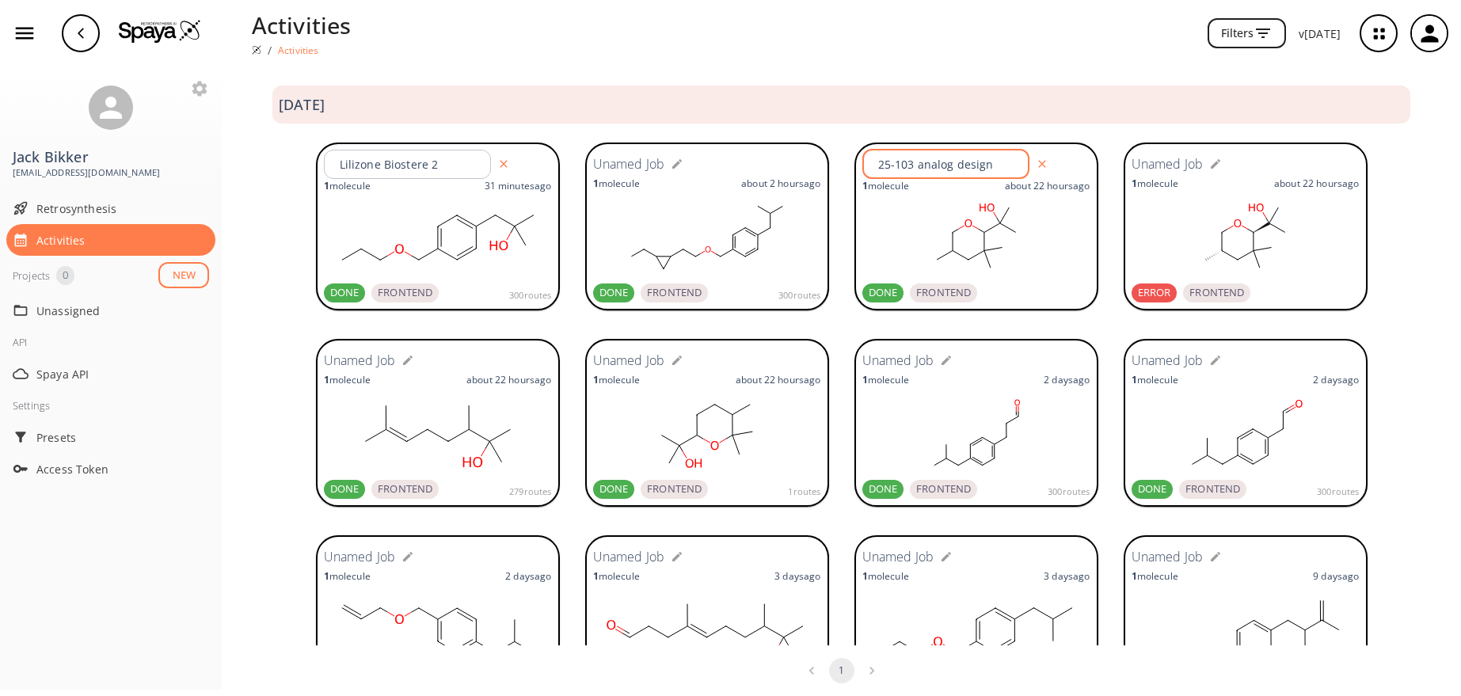
type input "25-103 analog design"
click at [1030, 131] on div "Lilizone Biostere 2 ​ 1 molecule 31 minutes ago DONE FRONTEND 300 routes Unamed…" at bounding box center [841, 228] width 1239 height 196
click at [372, 363] on h6 "Unamed Job" at bounding box center [360, 361] width 72 height 21
click at [401, 361] on icon "button" at bounding box center [407, 360] width 13 height 13
click at [399, 361] on input "text" at bounding box center [410, 360] width 162 height 29
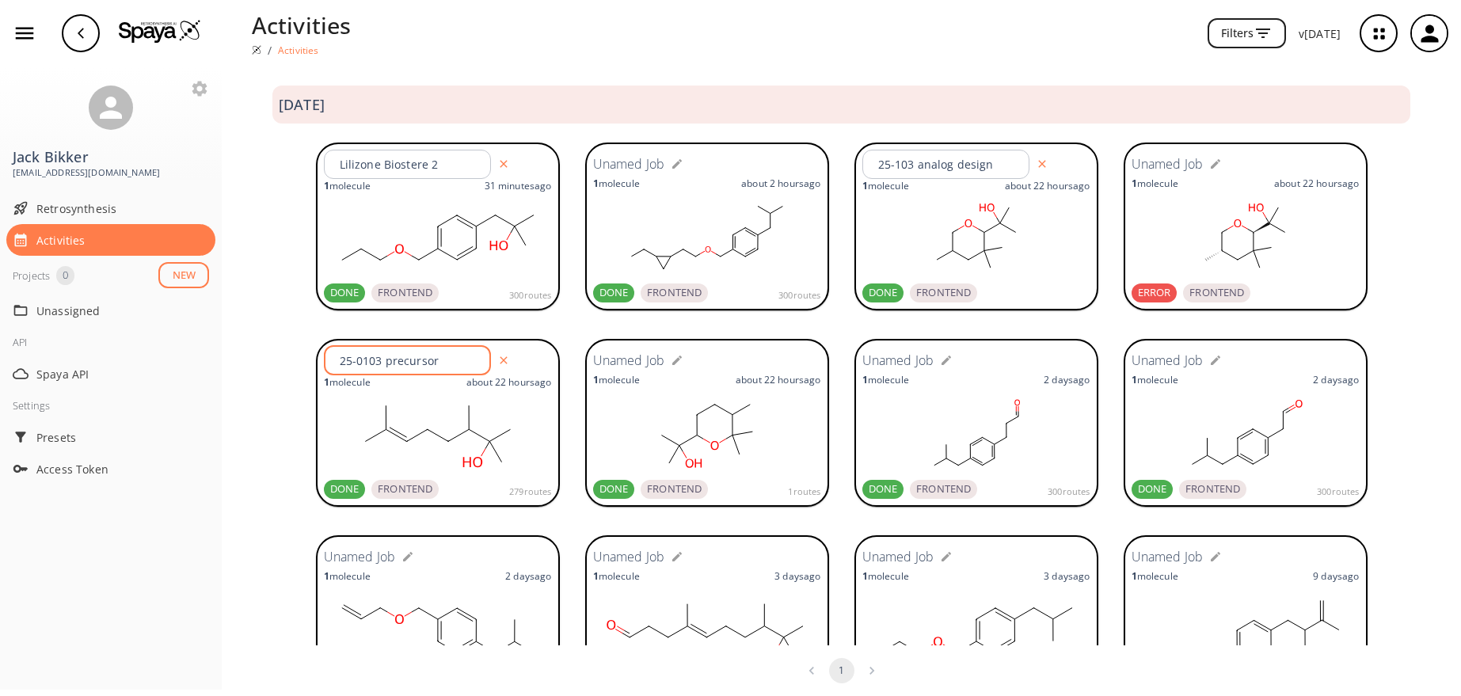
type input "25-0103 precursor"
click at [616, 417] on rect at bounding box center [707, 433] width 228 height 79
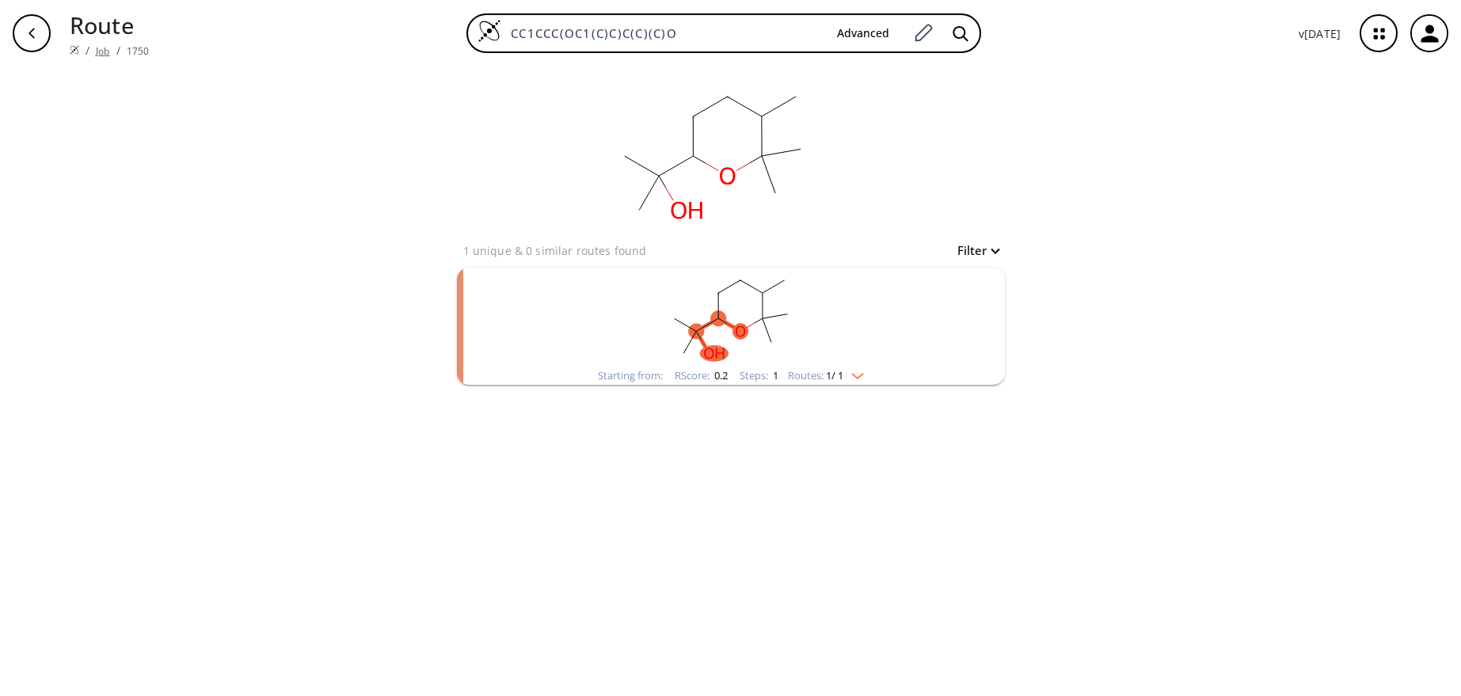
click at [106, 51] on link "Job" at bounding box center [102, 50] width 13 height 13
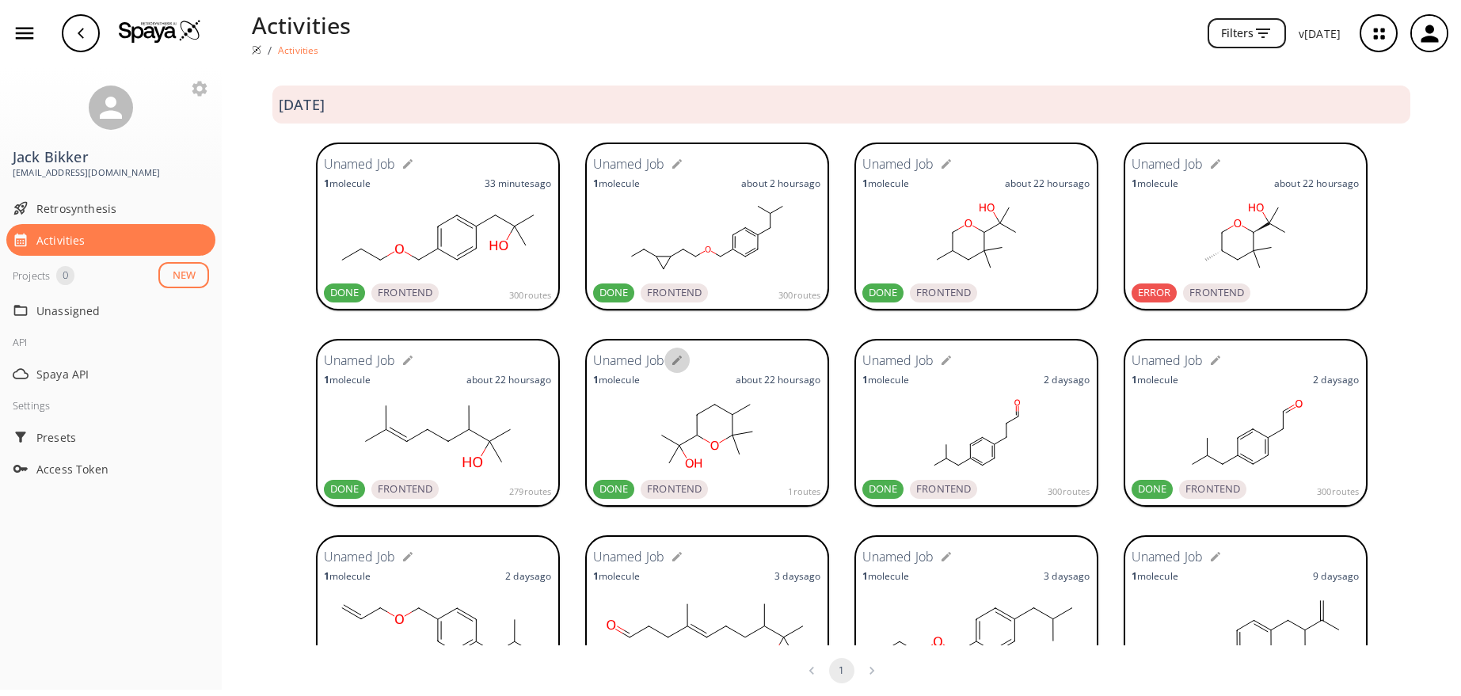
click at [671, 362] on icon "button" at bounding box center [677, 360] width 13 height 13
click at [658, 362] on input "text" at bounding box center [679, 360] width 162 height 29
type input "25-0103"
click at [898, 361] on h6 "Unamed Job" at bounding box center [898, 361] width 72 height 21
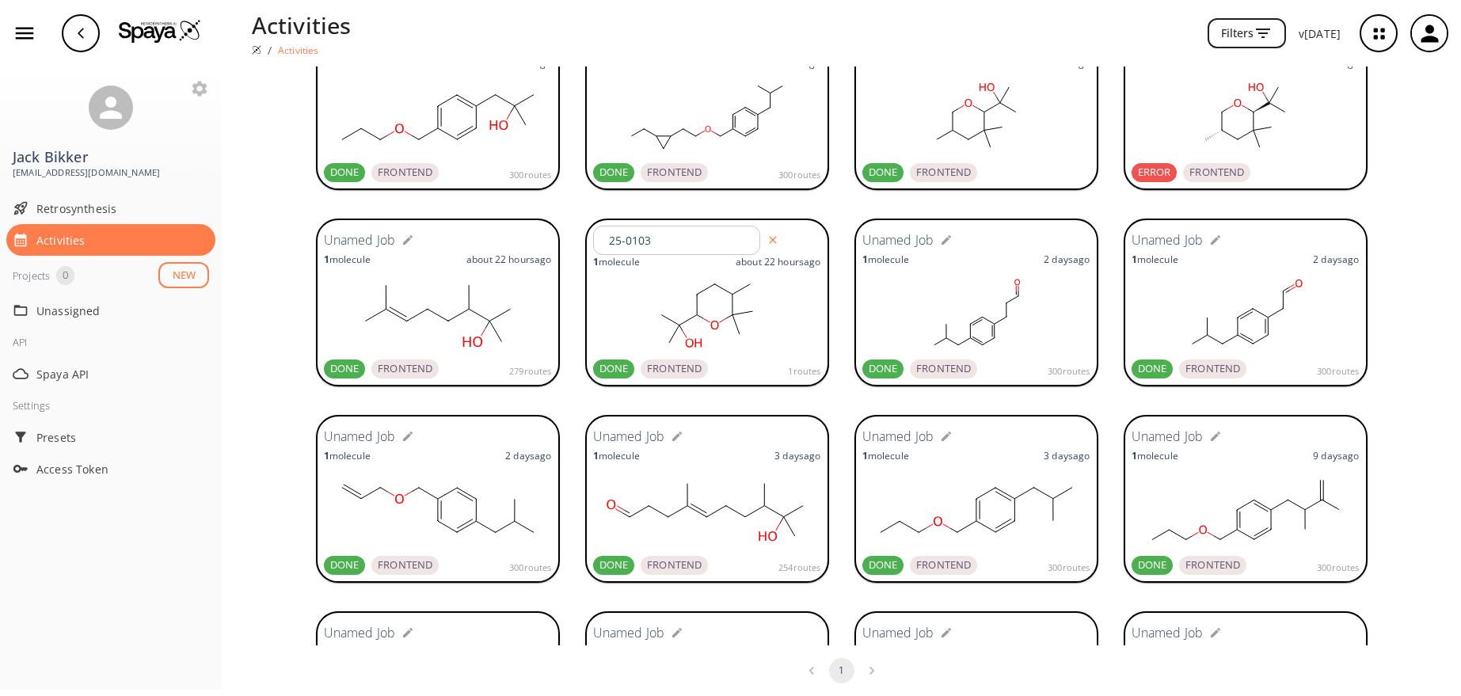
scroll to position [158, 0]
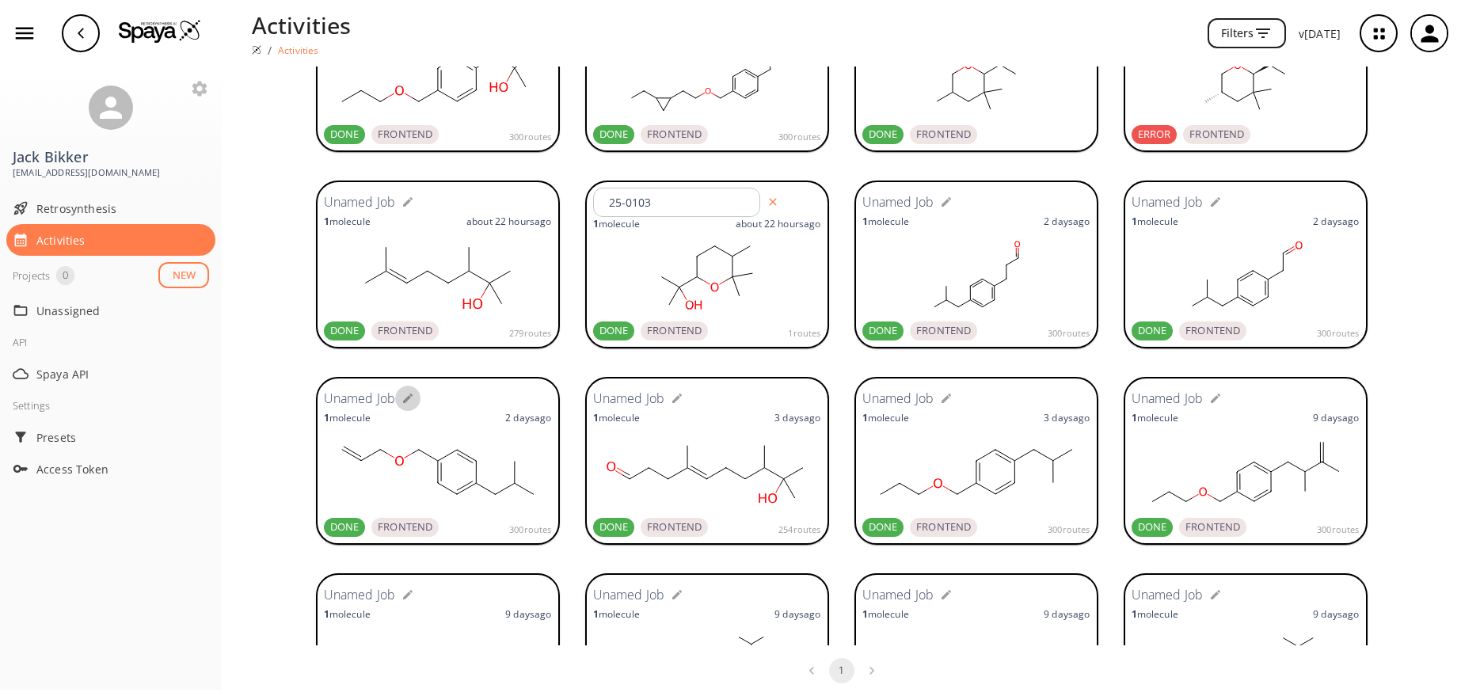
click at [404, 395] on icon "button" at bounding box center [408, 399] width 10 height 10
click at [404, 395] on input "text" at bounding box center [410, 398] width 162 height 29
type input "lilizone precursor"
click at [291, 429] on div "lilizone precursor ​ 1 molecule 2 days ago DONE FRONTEND 300 routes Unamed Job …" at bounding box center [841, 462] width 1239 height 196
click at [940, 401] on icon "button" at bounding box center [946, 398] width 13 height 13
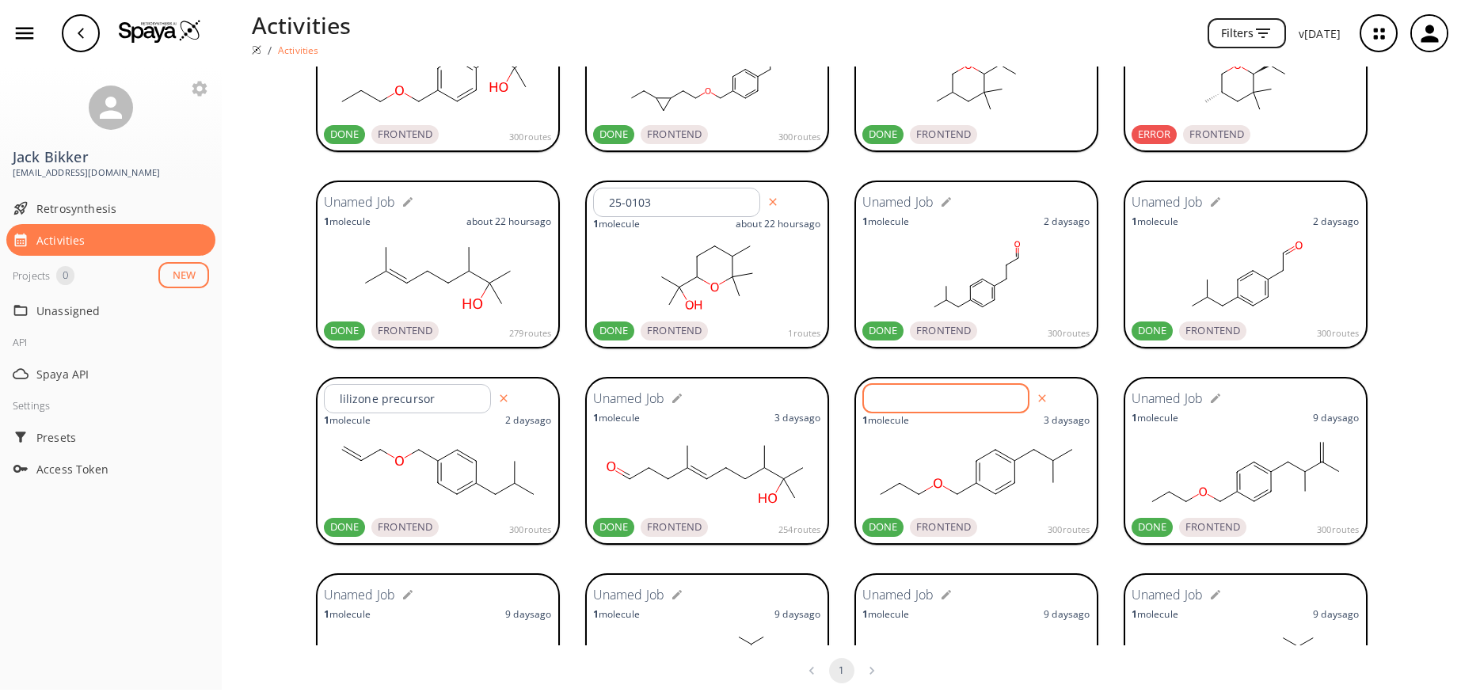
click at [903, 403] on input "text" at bounding box center [948, 398] width 162 height 29
type input "lilizone"
click at [966, 442] on rect at bounding box center [976, 471] width 228 height 79
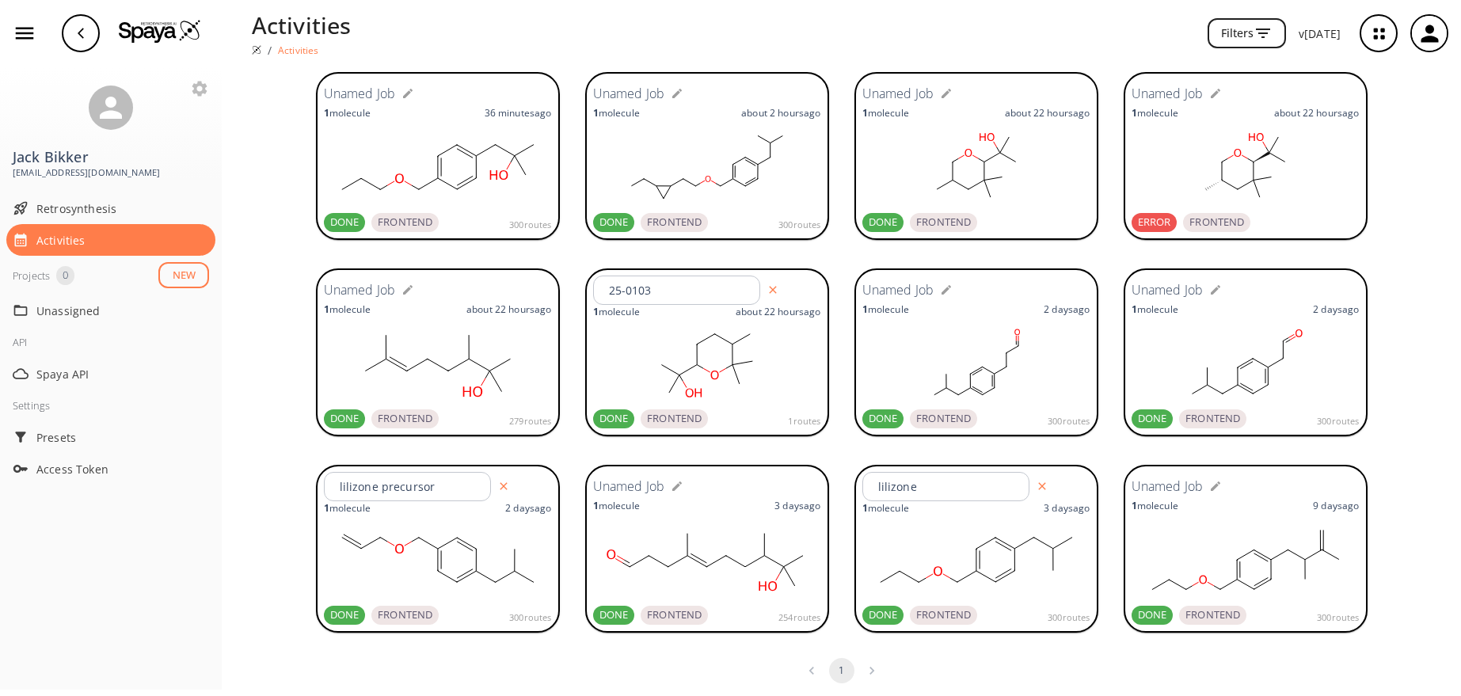
scroll to position [0, 0]
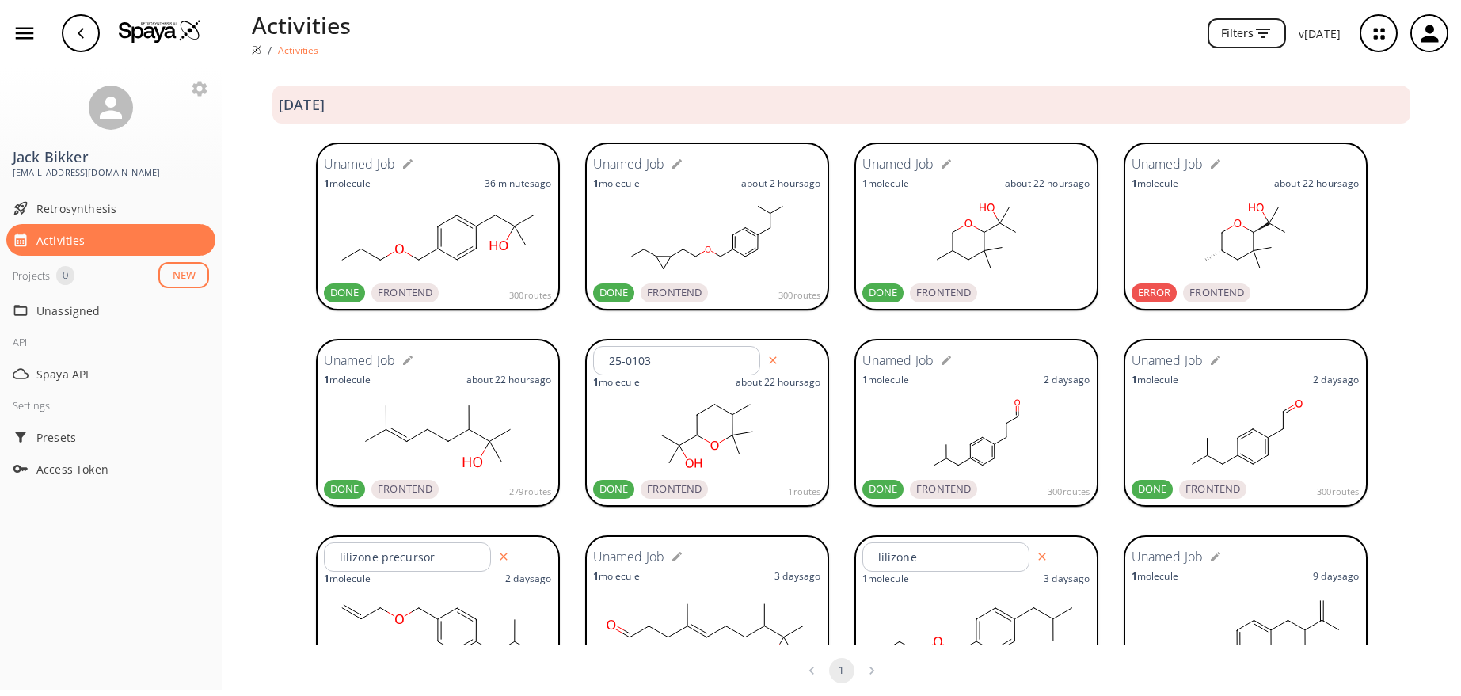
click at [548, 36] on div "Filters" at bounding box center [824, 33] width 922 height 31
click at [401, 162] on icon "button" at bounding box center [407, 164] width 13 height 13
click at [359, 166] on input "text" at bounding box center [410, 164] width 162 height 29
type input "Lilizone biostere 2"
click at [672, 163] on icon "button" at bounding box center [677, 164] width 10 height 10
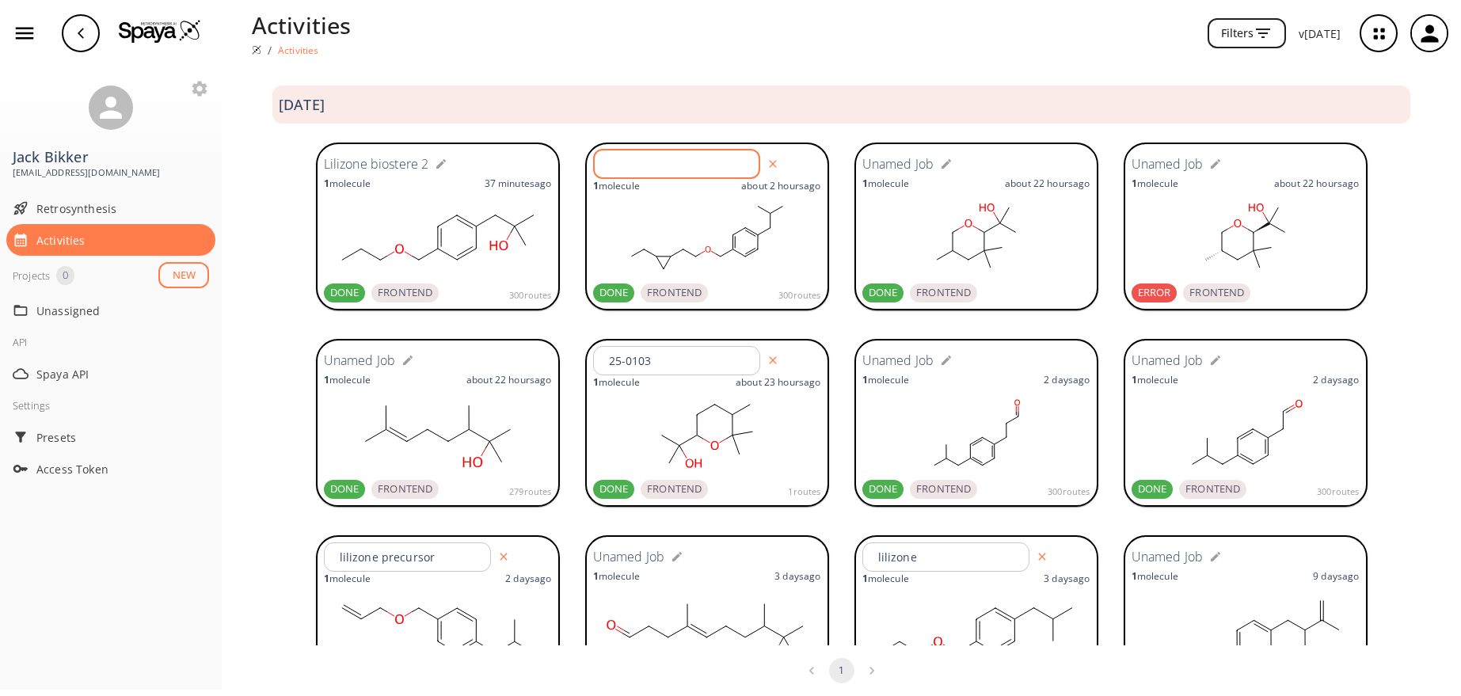
click at [669, 164] on input "text" at bounding box center [679, 164] width 162 height 29
click at [287, 413] on div "Unamed Job 1 molecule about 22 hours ago DONE FRONTEND 279 routes 25-0103 ​ 1 m…" at bounding box center [841, 424] width 1239 height 196
click at [680, 362] on input "25-0103" at bounding box center [679, 360] width 162 height 29
click at [602, 361] on icon "button" at bounding box center [605, 360] width 13 height 13
click at [607, 359] on input "text" at bounding box center [679, 360] width 162 height 29
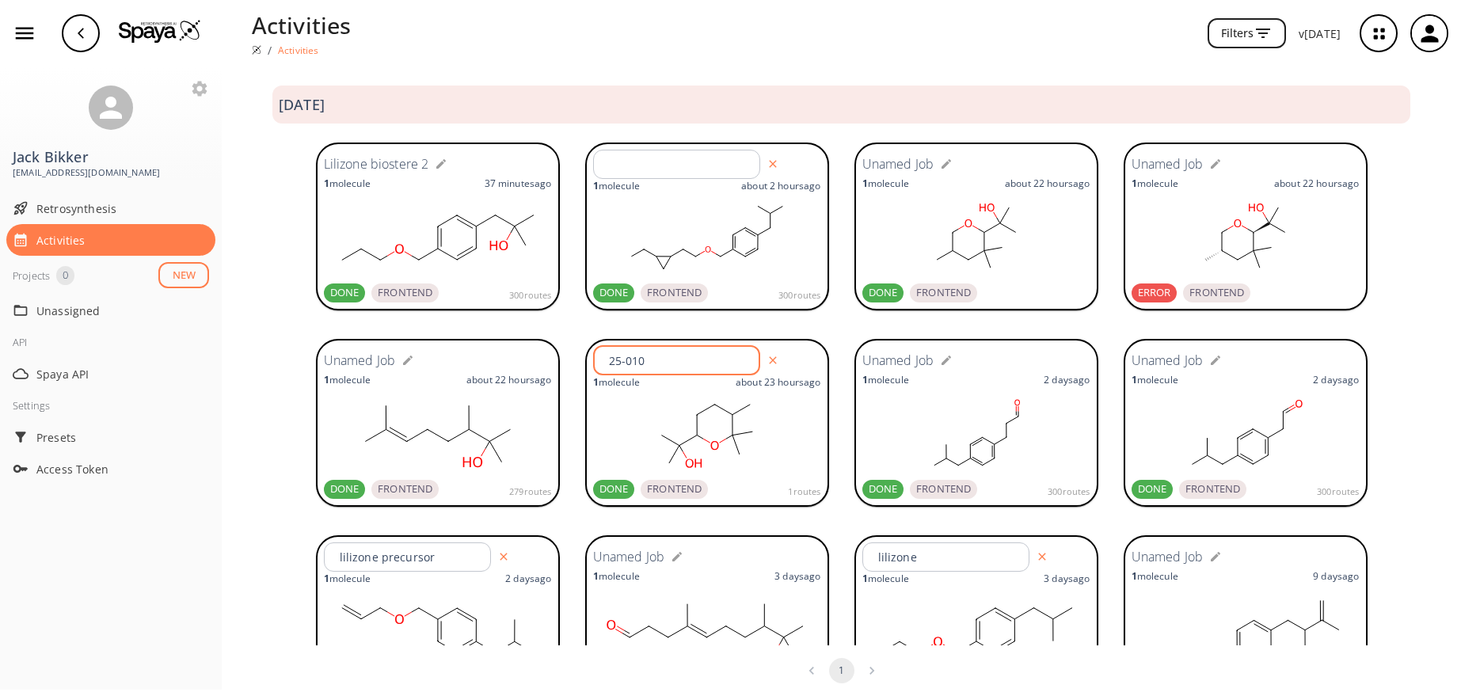
type input "25-0103"
click at [442, 557] on input "lilizone precursor" at bounding box center [410, 556] width 162 height 29
click at [332, 561] on icon "button" at bounding box center [337, 557] width 10 height 10
click at [356, 561] on input "text" at bounding box center [410, 556] width 162 height 29
type input "lilizone precursor"
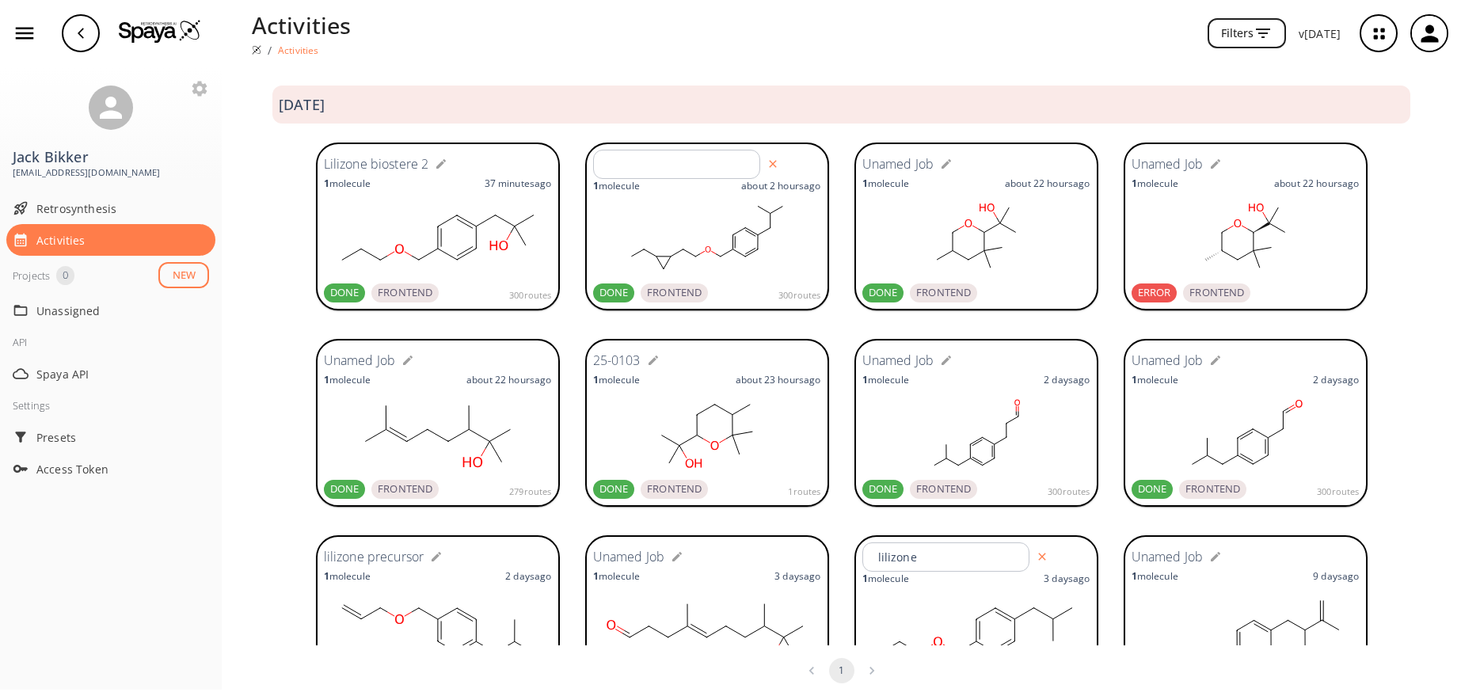
click at [284, 442] on div "Unamed Job 1 molecule about 22 hours ago DONE FRONTEND 279 routes 25-0103 1 mol…" at bounding box center [841, 424] width 1239 height 196
click at [626, 169] on input "text" at bounding box center [679, 164] width 162 height 29
type input "Lilizone biostere hit"
click at [233, 344] on div "Unamed Job 1 molecule about 22 hours ago DONE FRONTEND 279 routes 25-0103 1 mol…" at bounding box center [841, 424] width 1239 height 196
click at [399, 200] on rect at bounding box center [438, 237] width 228 height 79
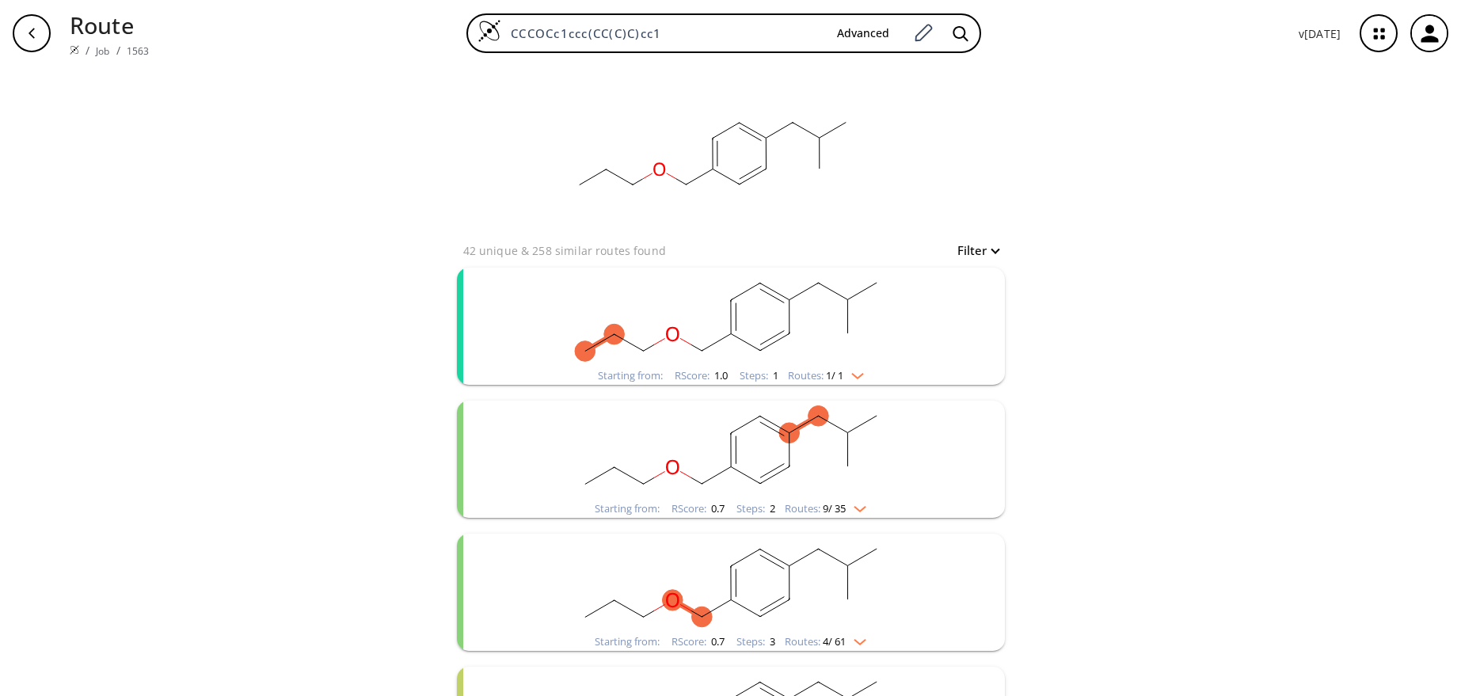
click at [713, 306] on rect "clusters" at bounding box center [731, 317] width 412 height 99
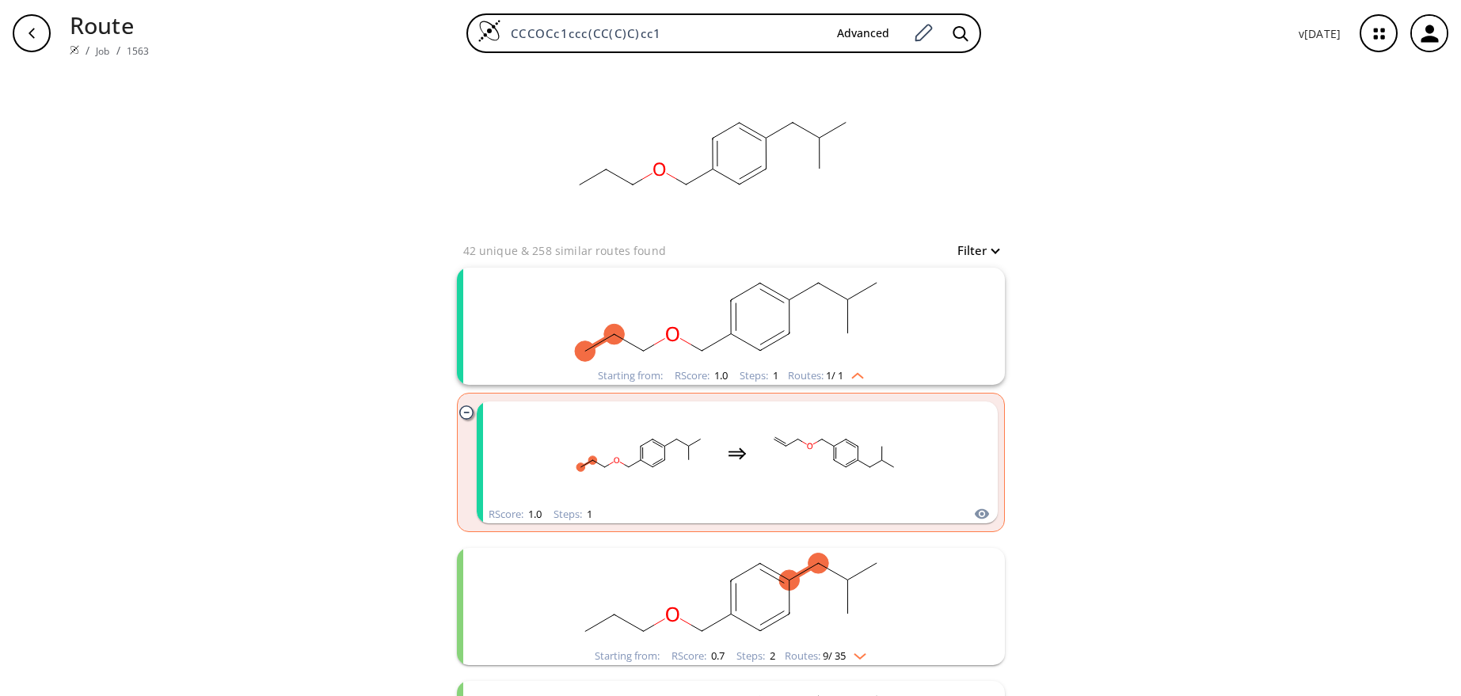
click at [713, 306] on rect "clusters" at bounding box center [731, 317] width 412 height 99
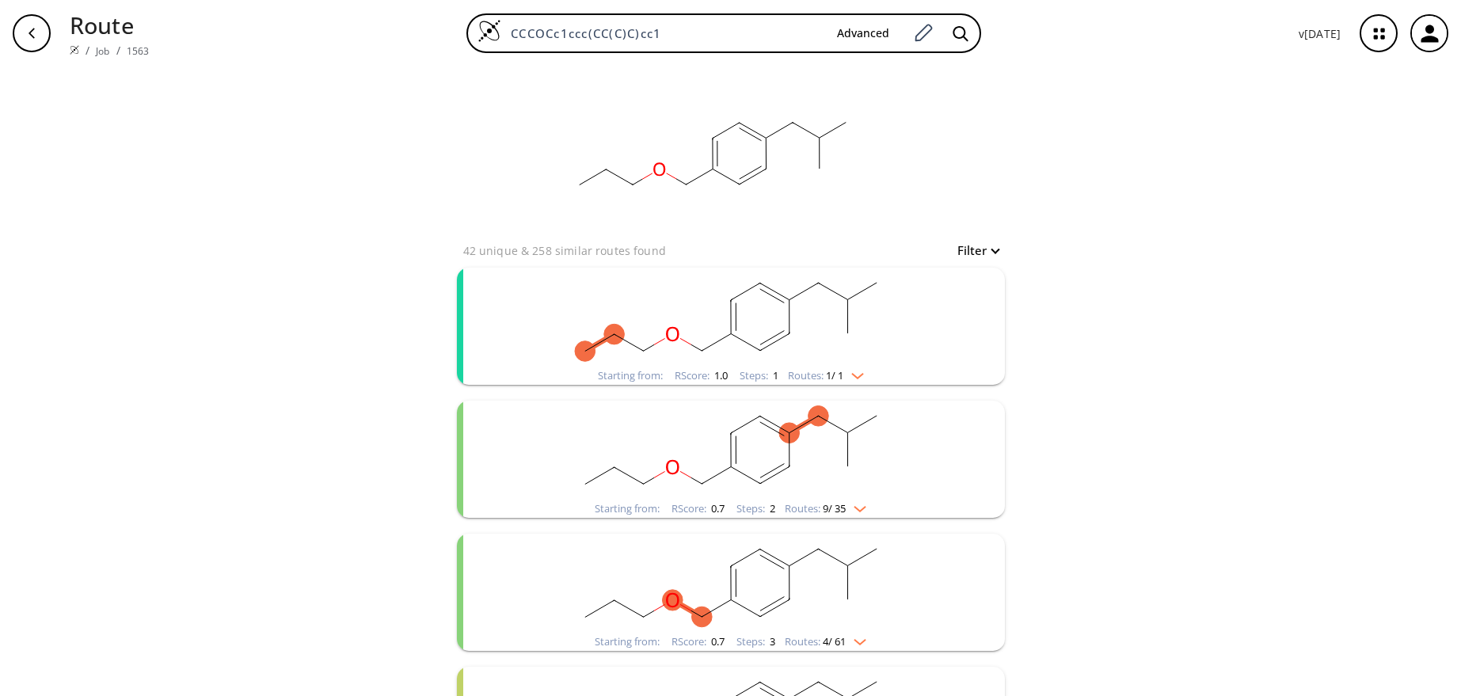
scroll to position [79, 0]
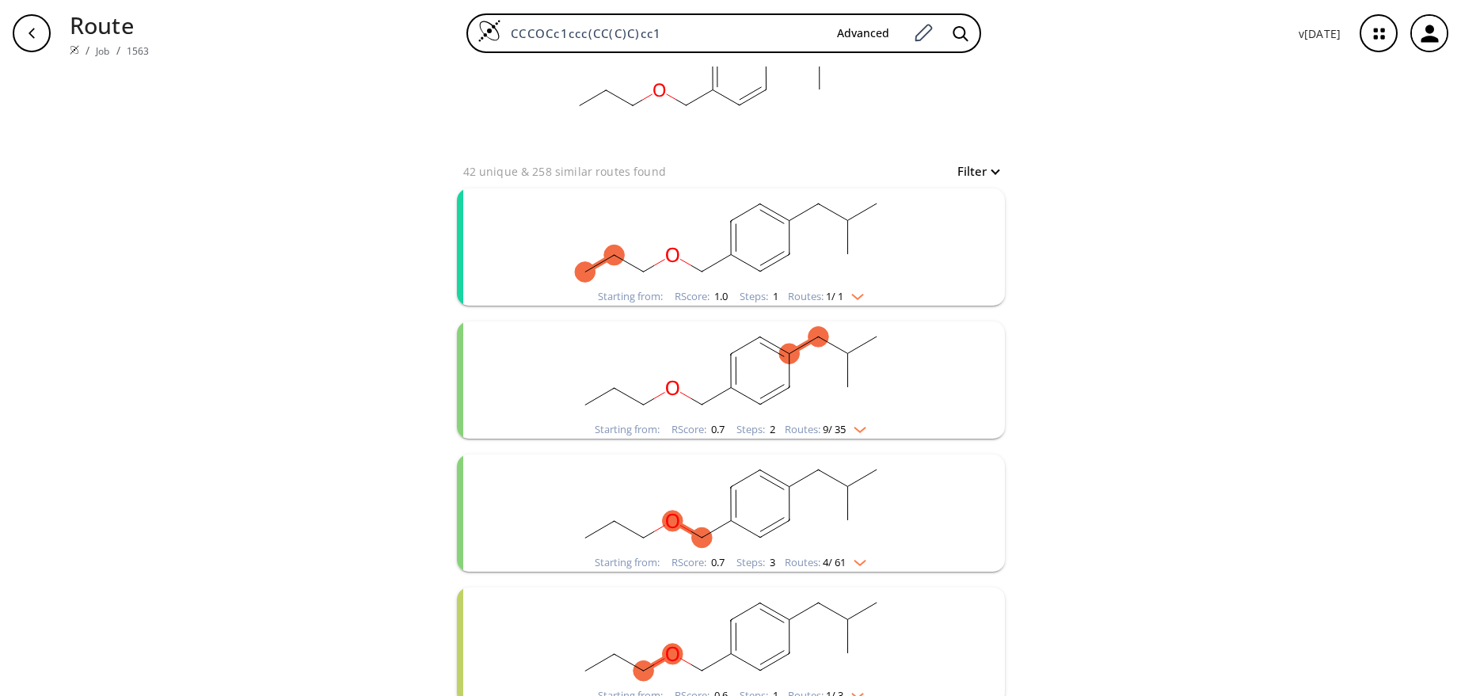
click at [684, 492] on rect "clusters" at bounding box center [731, 504] width 412 height 99
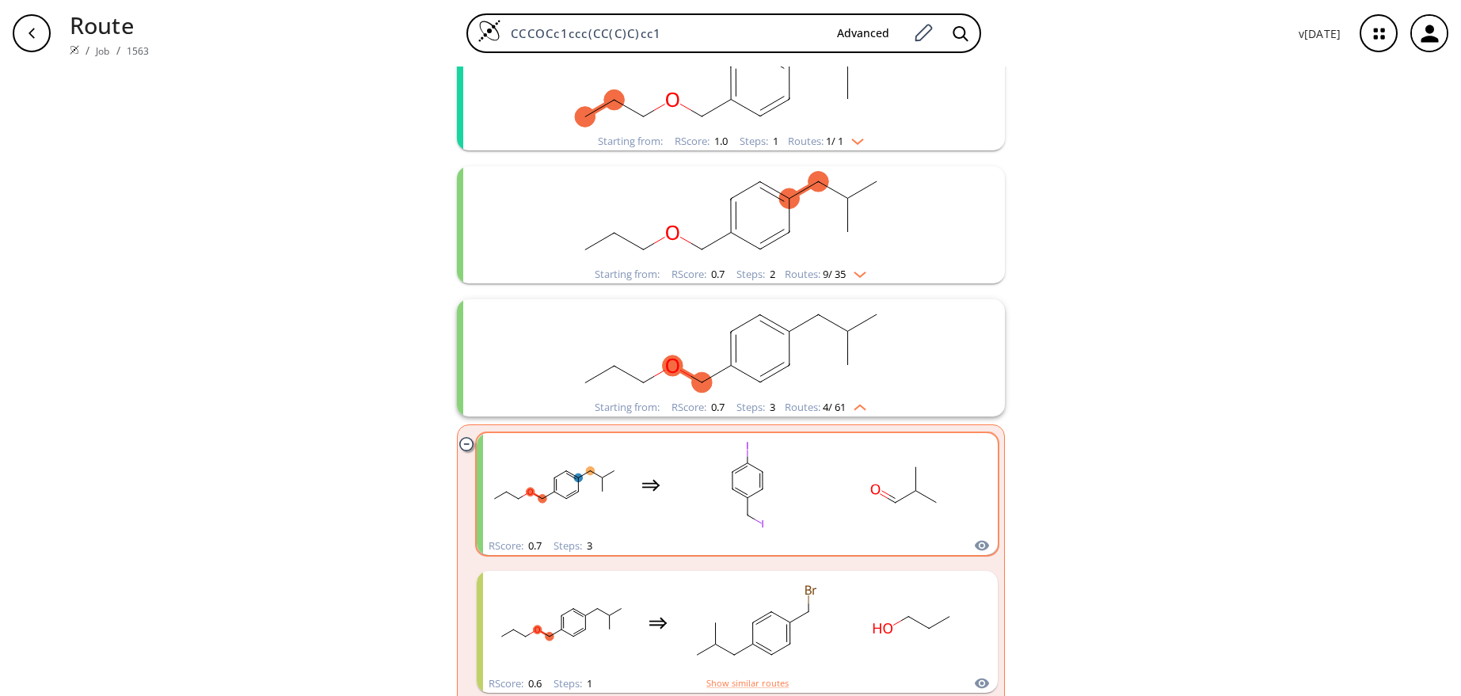
scroll to position [238, 0]
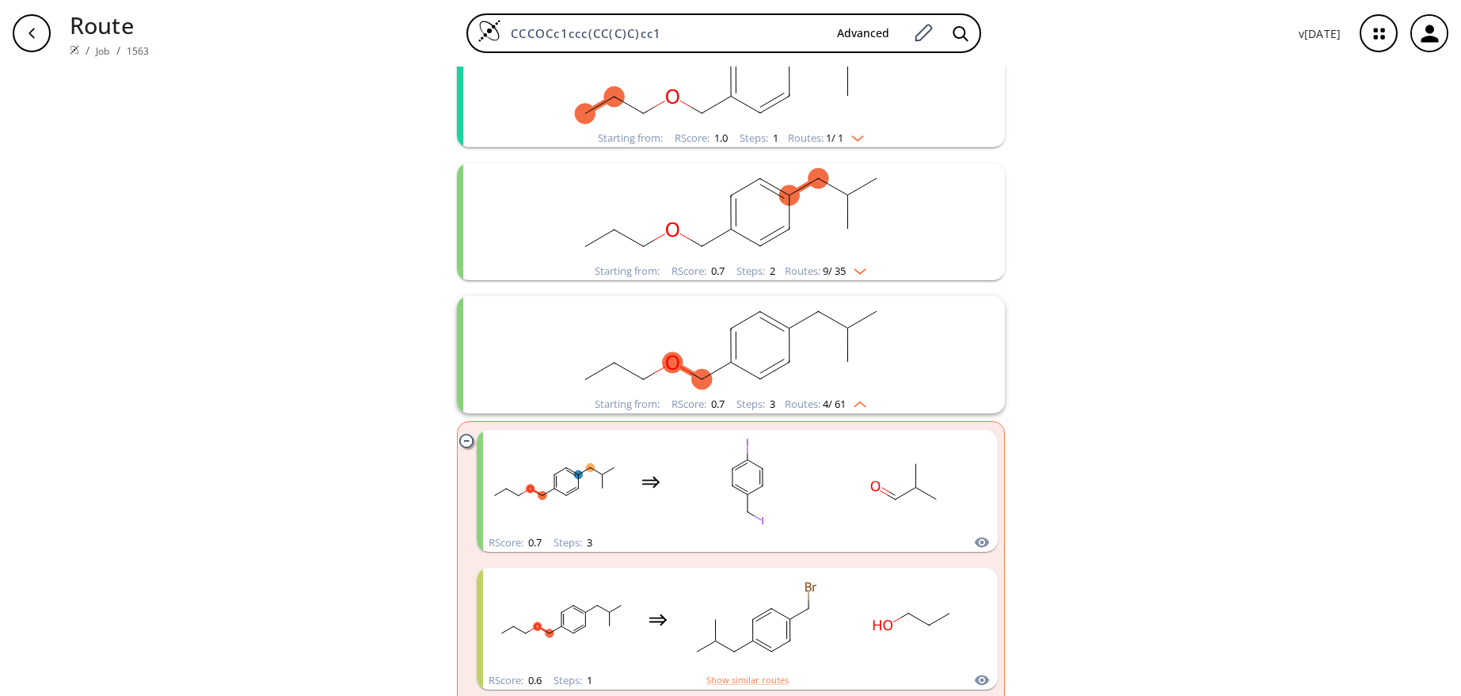
click at [502, 390] on div "Starting from: RScore : 0.7 Steps : 3 Routes: 4 / 61" at bounding box center [731, 354] width 548 height 117
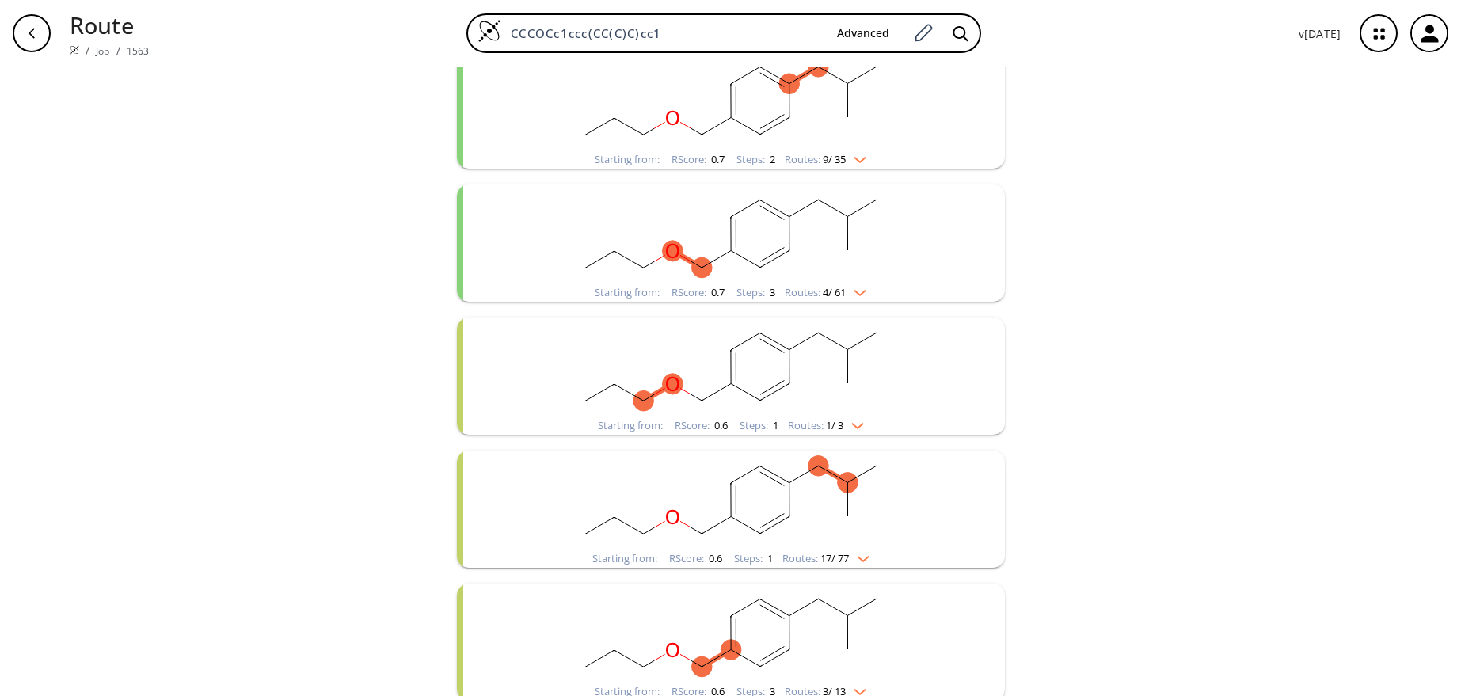
scroll to position [311, 0]
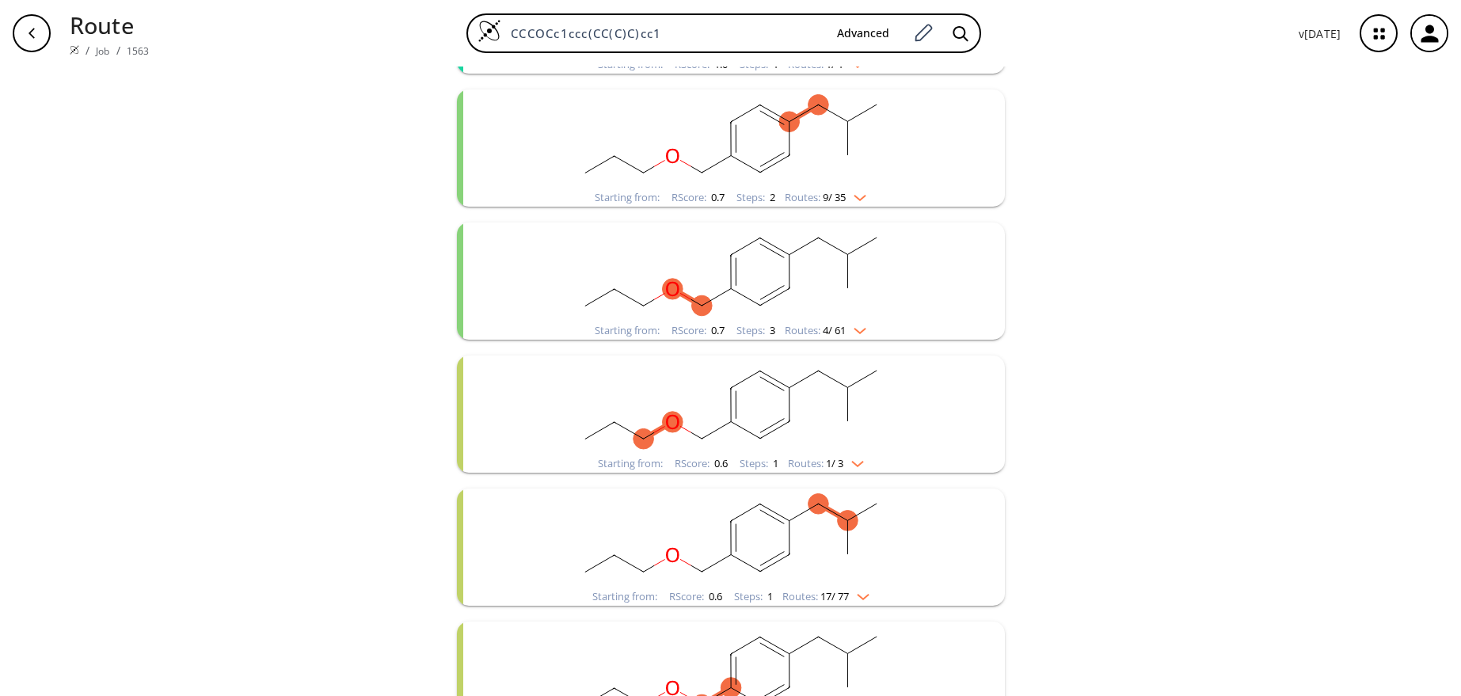
click at [648, 402] on rect "clusters" at bounding box center [731, 405] width 412 height 99
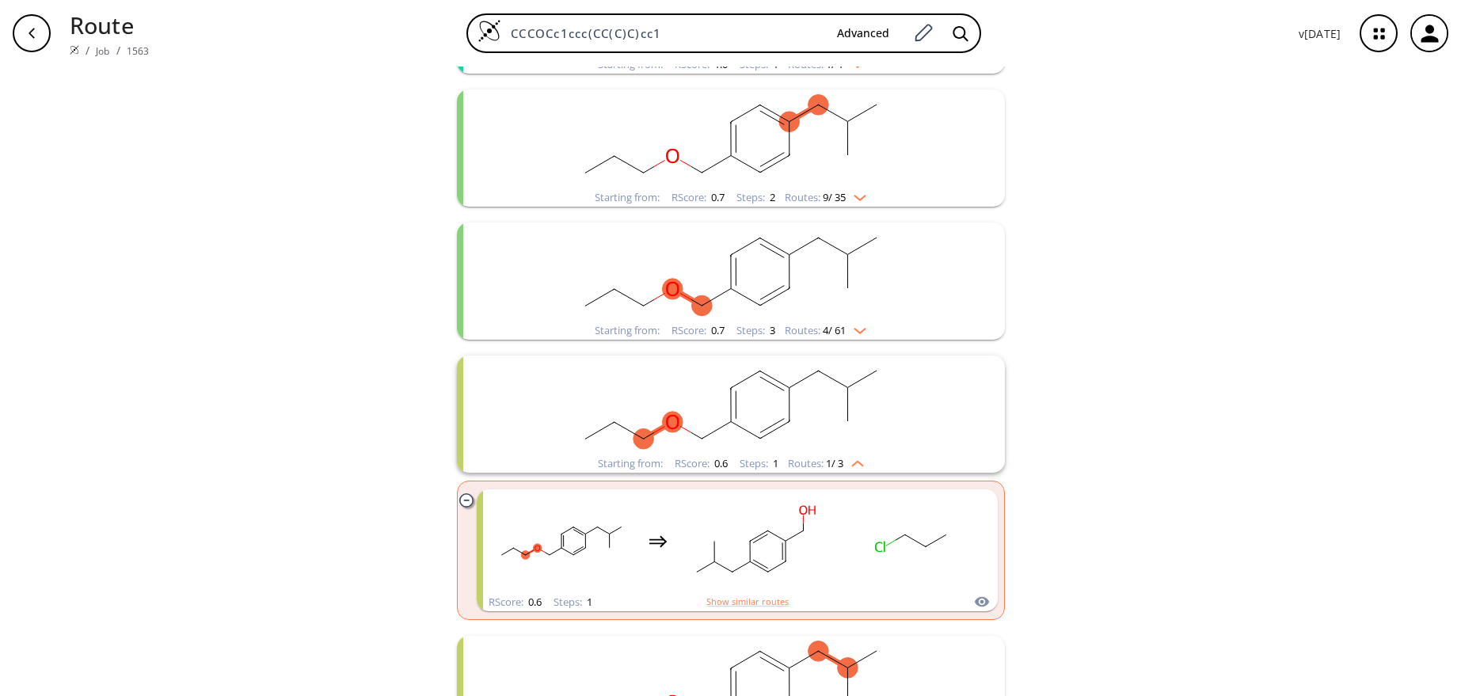
click at [1052, 534] on div "clear 42 unique & 258 similar routes found Filter Starting from: RScore : 1.0 S…" at bounding box center [730, 457] width 1461 height 1405
click at [27, 38] on icon "button" at bounding box center [31, 33] width 13 height 13
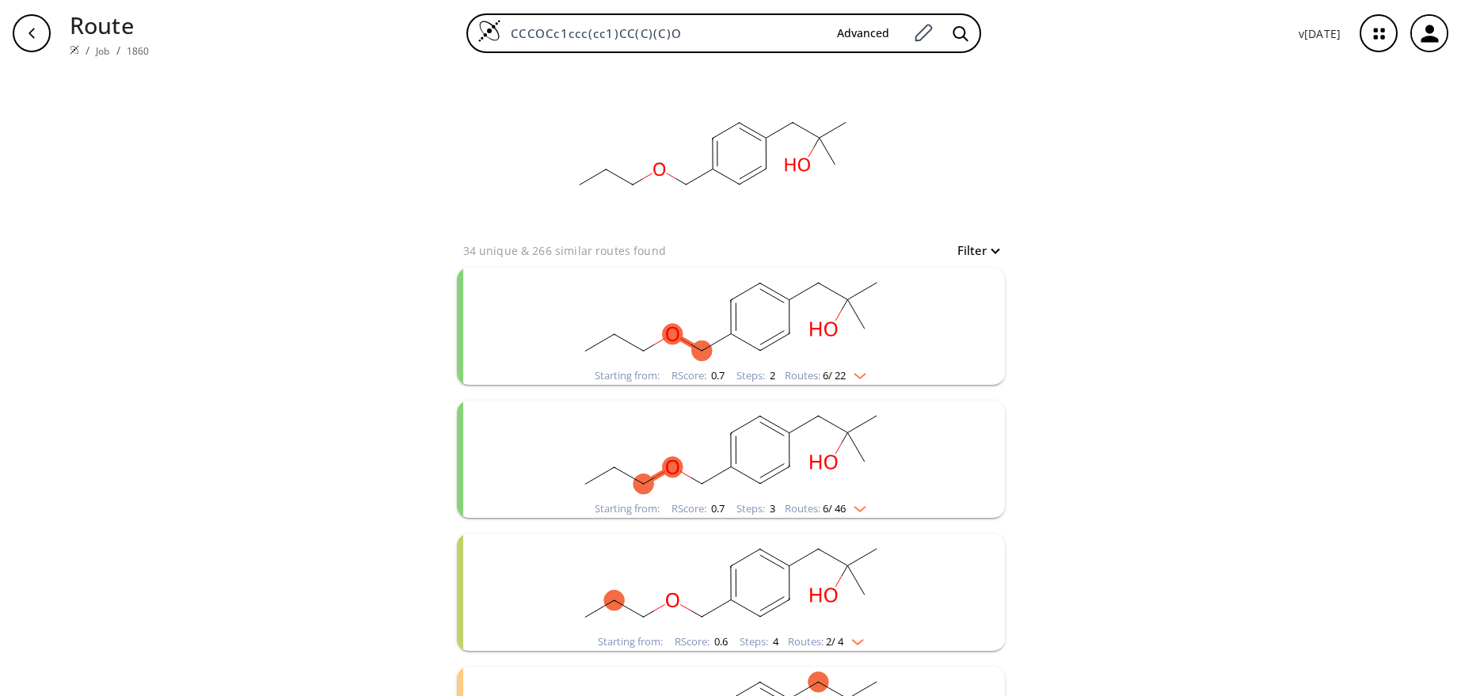
click at [655, 298] on rect "clusters" at bounding box center [731, 317] width 412 height 99
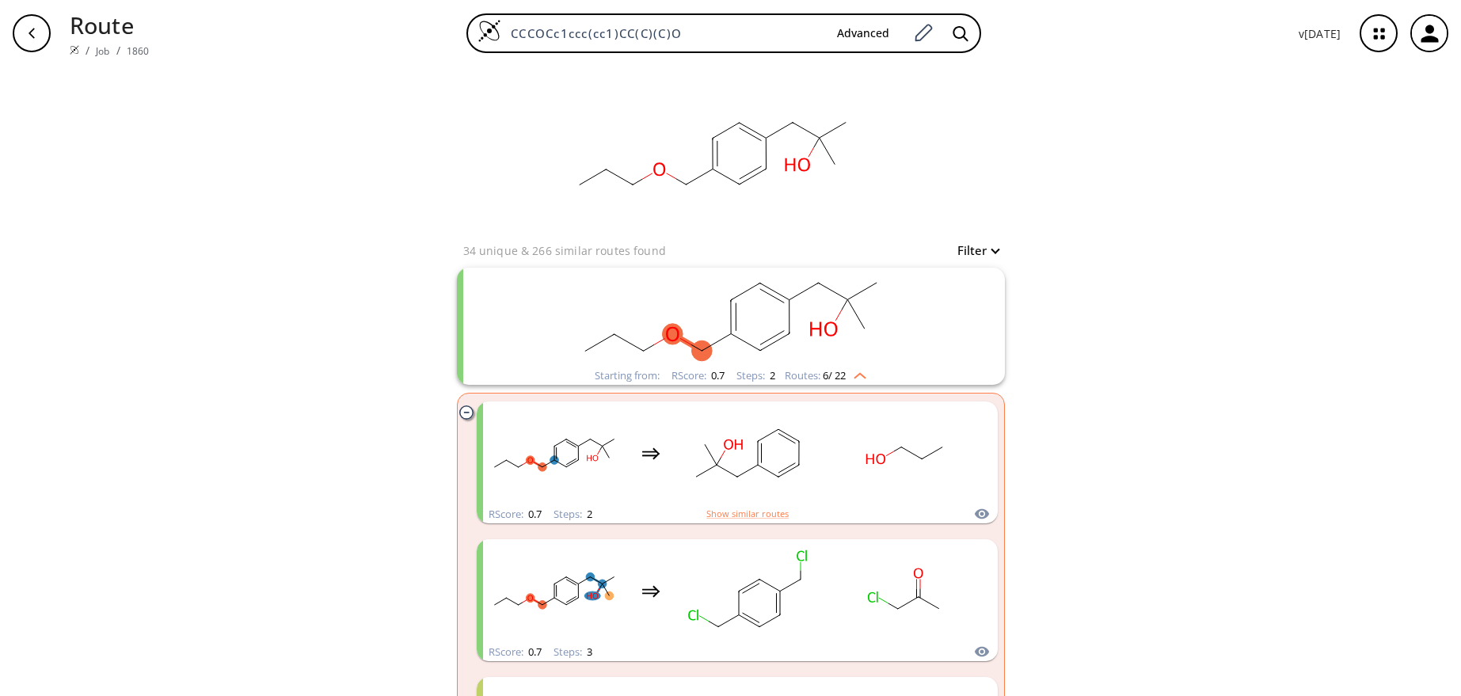
click at [664, 295] on rect "clusters" at bounding box center [731, 317] width 412 height 99
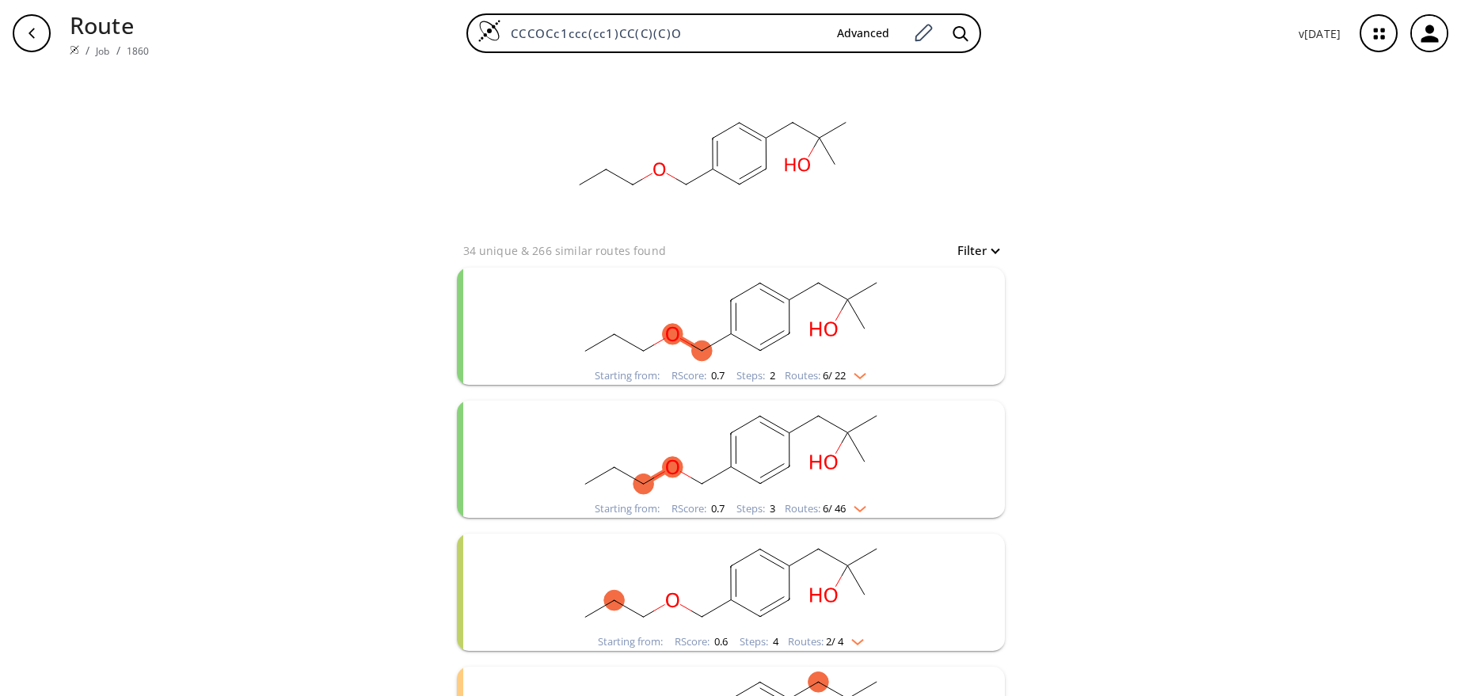
drag, startPoint x: 348, startPoint y: 545, endPoint x: 359, endPoint y: 536, distance: 14.7
click at [348, 545] on div "clear 34 unique & 266 similar routes found Filter Starting from: RScore : 0.7 S…" at bounding box center [730, 695] width 1461 height 1257
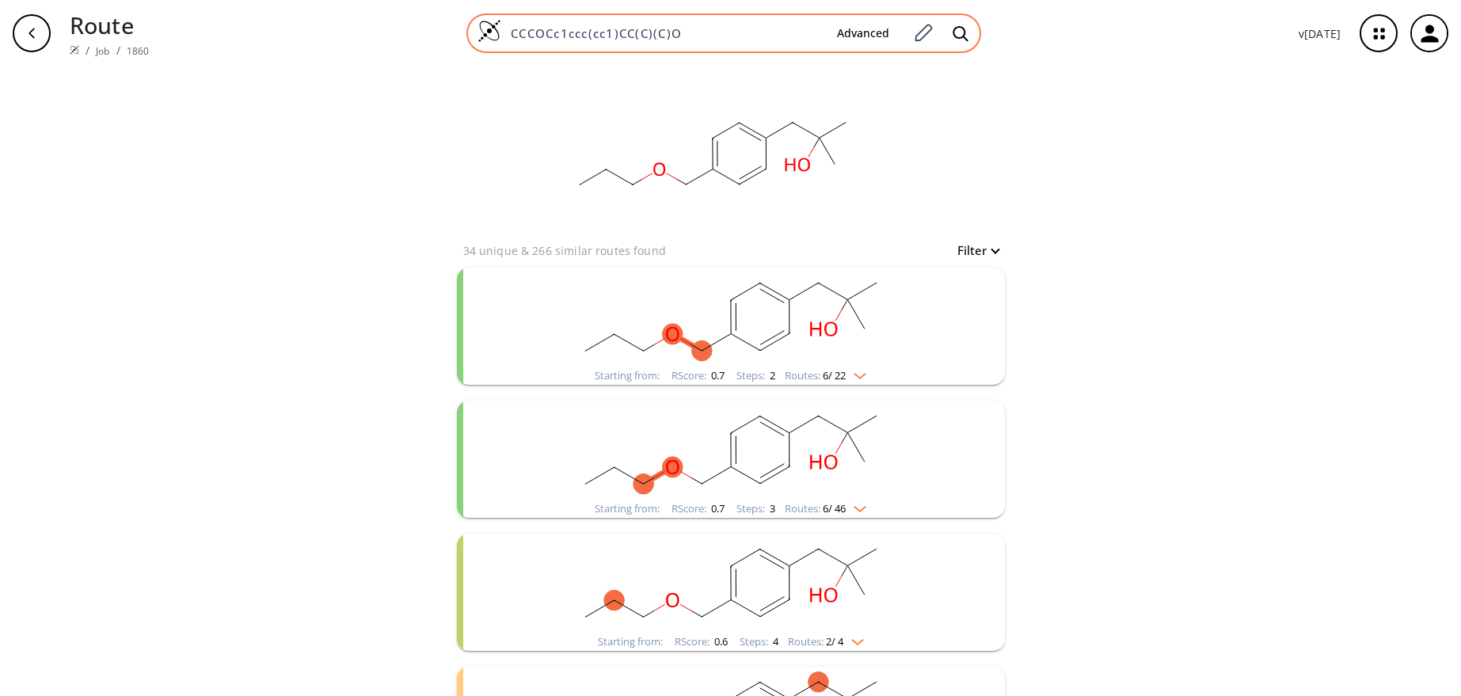
click at [703, 26] on input "CCCOCc1ccc(cc1)CC(C)(C)O" at bounding box center [662, 33] width 323 height 16
drag, startPoint x: 703, startPoint y: 26, endPoint x: 477, endPoint y: 32, distance: 225.7
click at [477, 31] on div "CCCOCc1ccc(cc1)CC(C)(C)O Advanced" at bounding box center [723, 33] width 515 height 40
paste input "C(=C)C"
type input "CCCOCc1ccc(cc1)CC(C)C(=C)C"
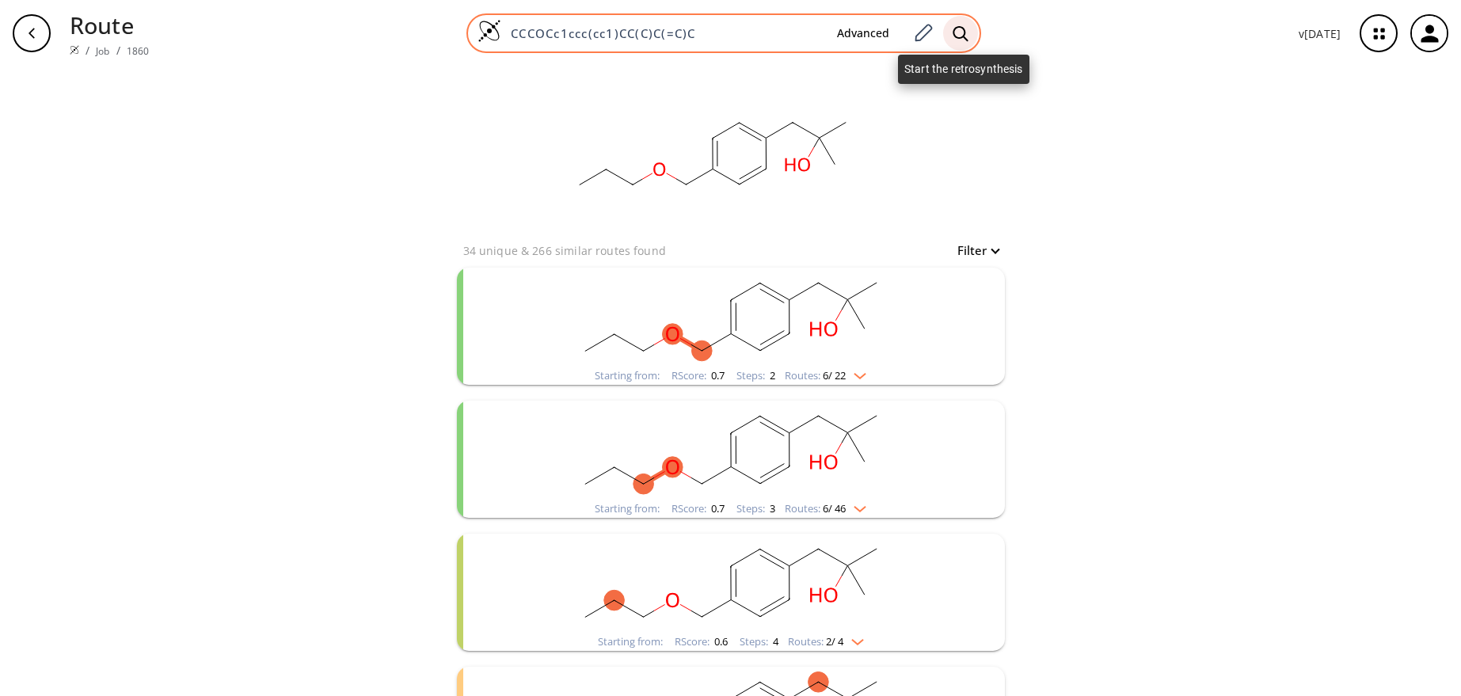
click at [961, 34] on icon at bounding box center [961, 33] width 16 height 17
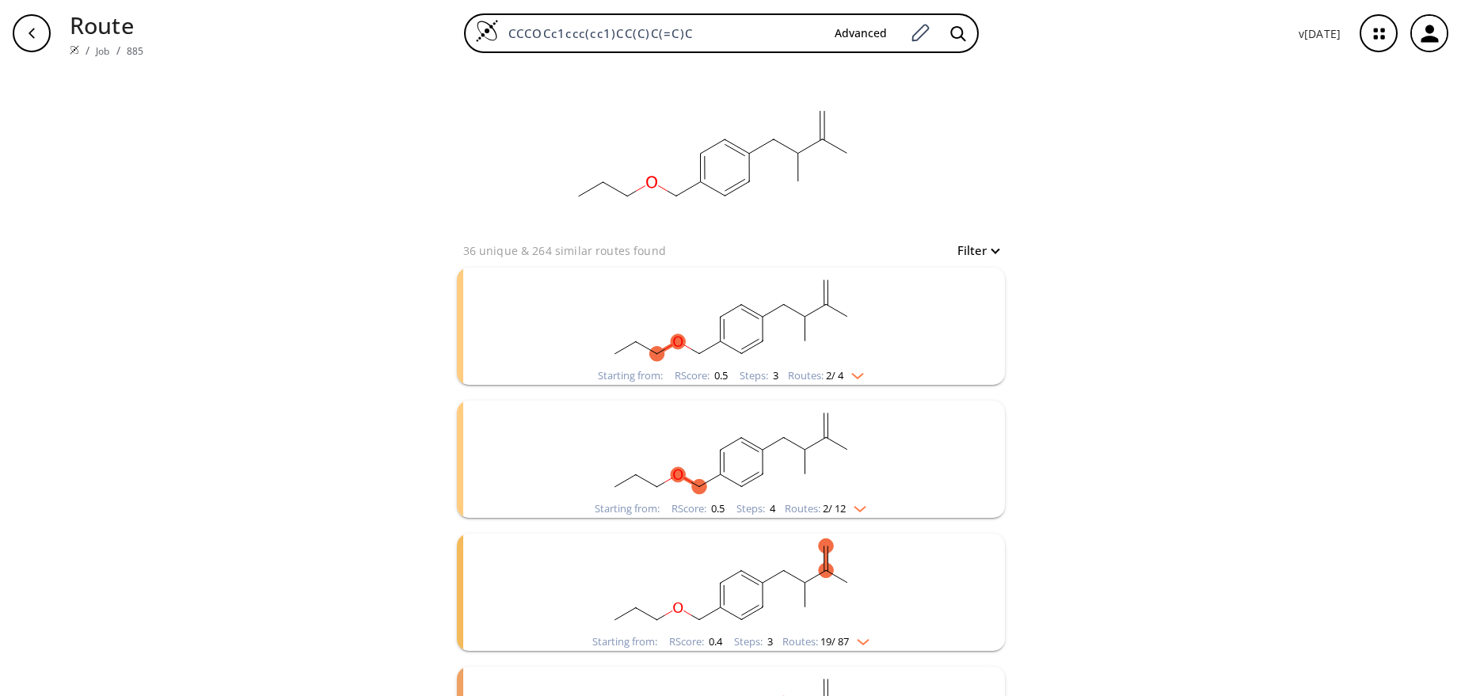
click at [174, 283] on div "clear 36 unique & 264 similar routes found Filter Starting from: RScore : 0.5 S…" at bounding box center [730, 562] width 1461 height 991
click at [1259, 203] on div "clear 36 unique & 264 similar routes found Filter Starting from: RScore : 0.5 S…" at bounding box center [730, 562] width 1461 height 991
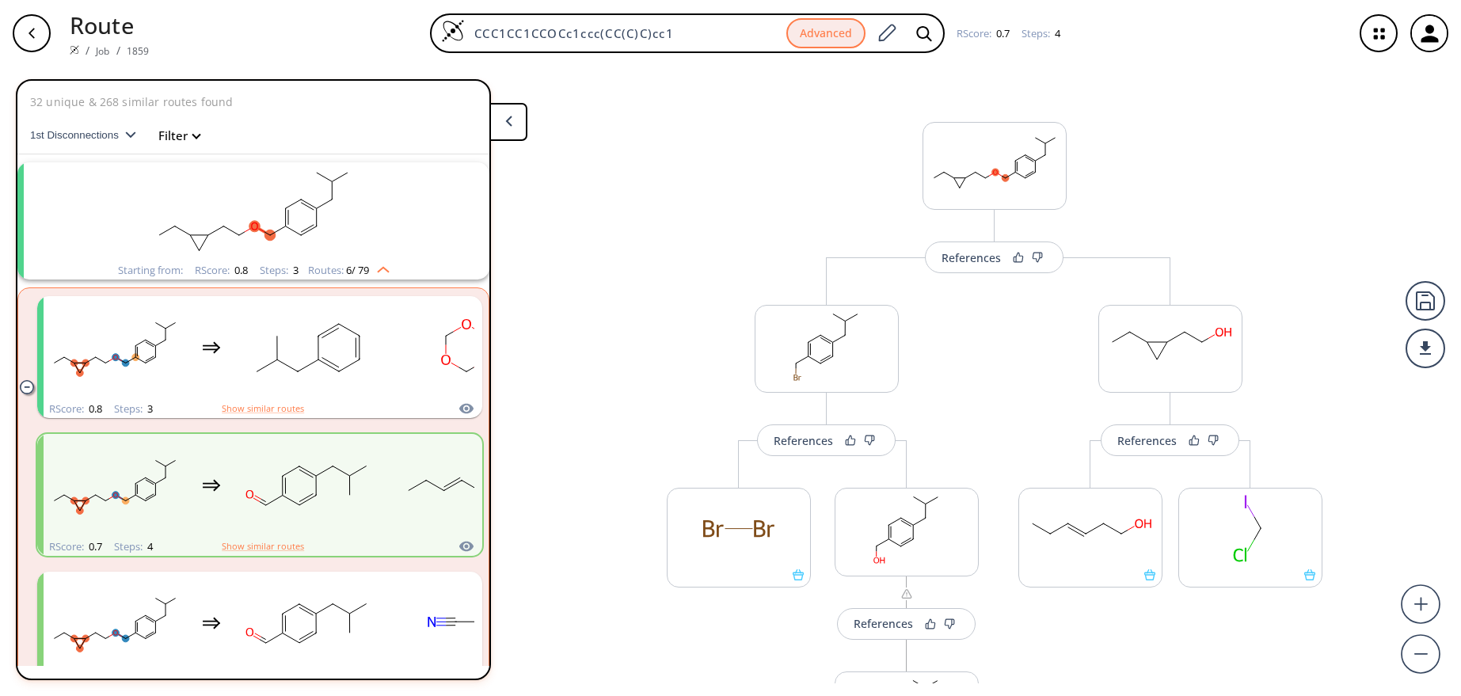
scroll to position [169, 0]
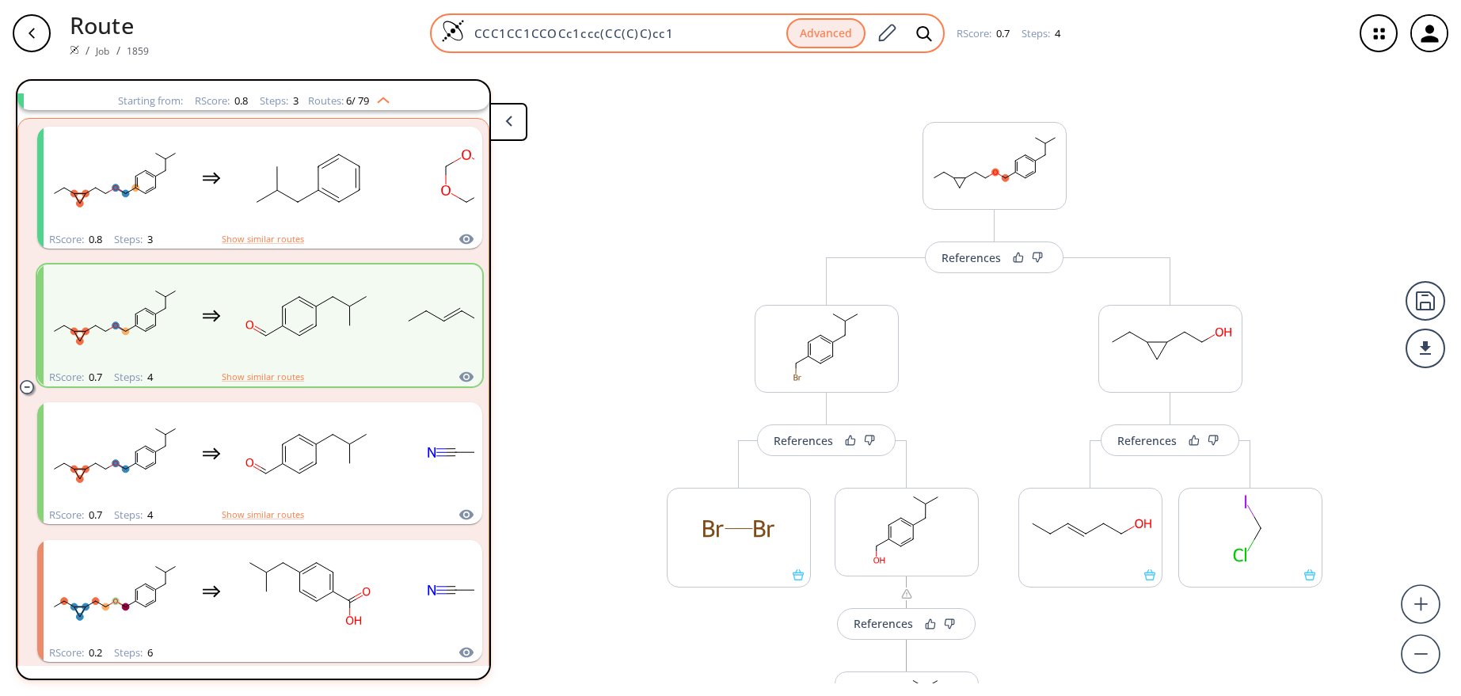
drag, startPoint x: 711, startPoint y: 34, endPoint x: 440, endPoint y: 34, distance: 270.8
click at [440, 34] on div "CCC1CC1CCOCc1ccc(CC(C)C)cc1 Advanced" at bounding box center [687, 33] width 515 height 40
type input "CCCOCC1=CCC(CC1)CC(C)C"
click at [920, 33] on icon at bounding box center [924, 33] width 16 height 17
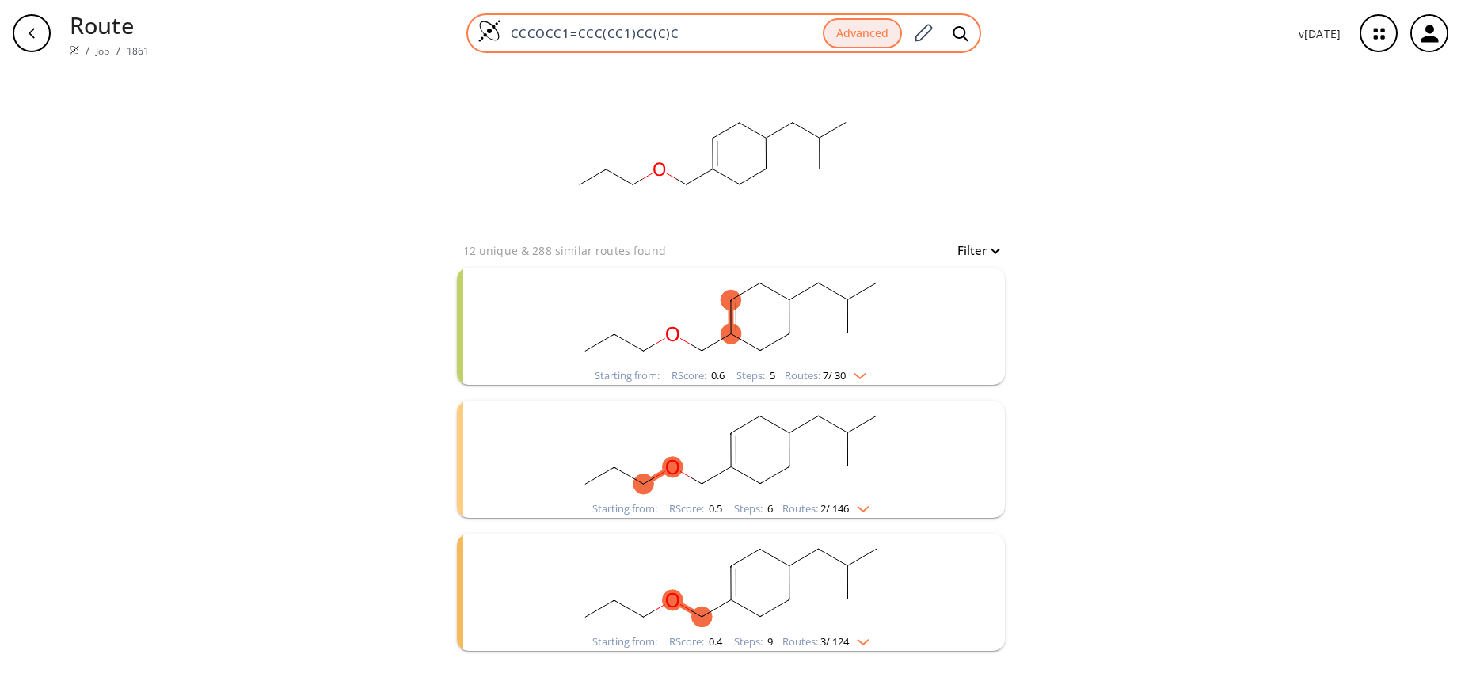
drag, startPoint x: 694, startPoint y: 34, endPoint x: 476, endPoint y: 33, distance: 218.5
click at [476, 33] on div "CCCOCC1=CCC(CC1)CC(C)C Advanced" at bounding box center [723, 33] width 515 height 40
paste input "C=CC"
type input "CCCOCCC=CCCC(C)C"
click at [960, 30] on icon at bounding box center [961, 33] width 16 height 17
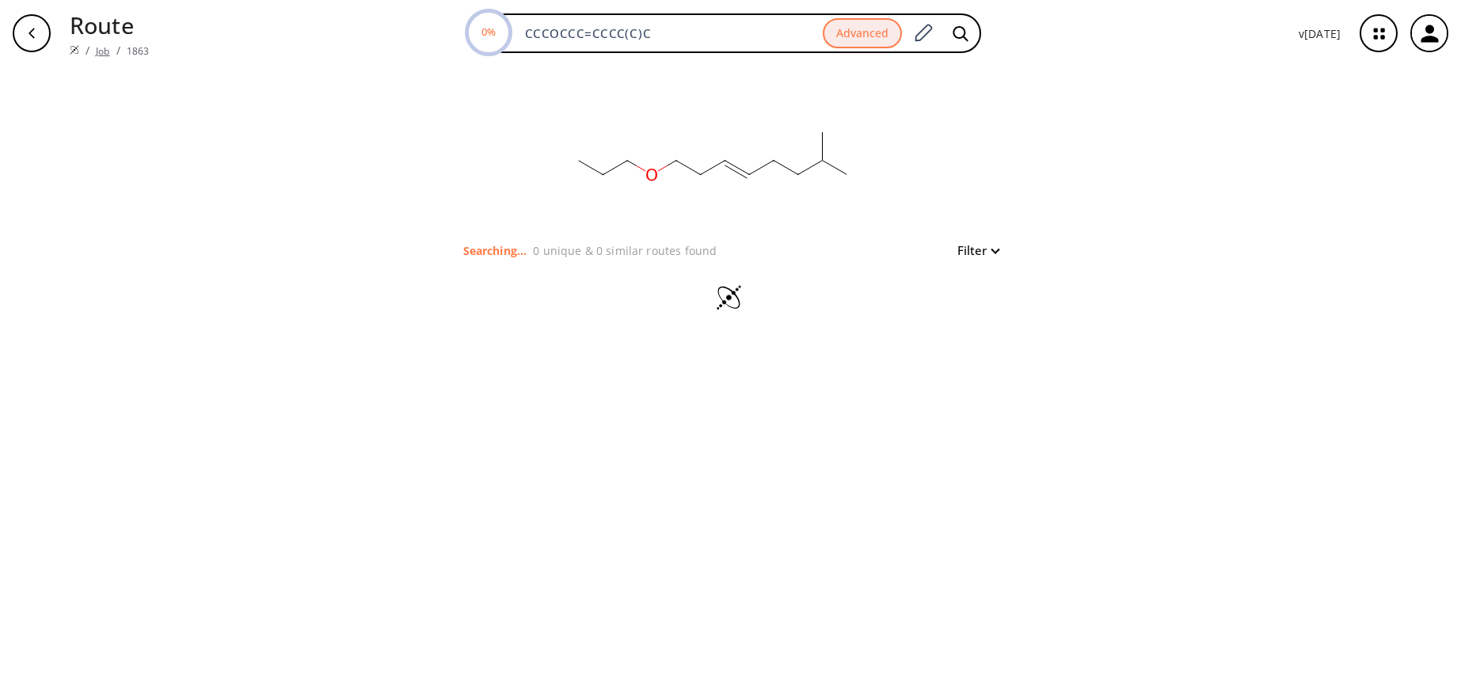
click at [105, 51] on link "Job" at bounding box center [102, 50] width 13 height 13
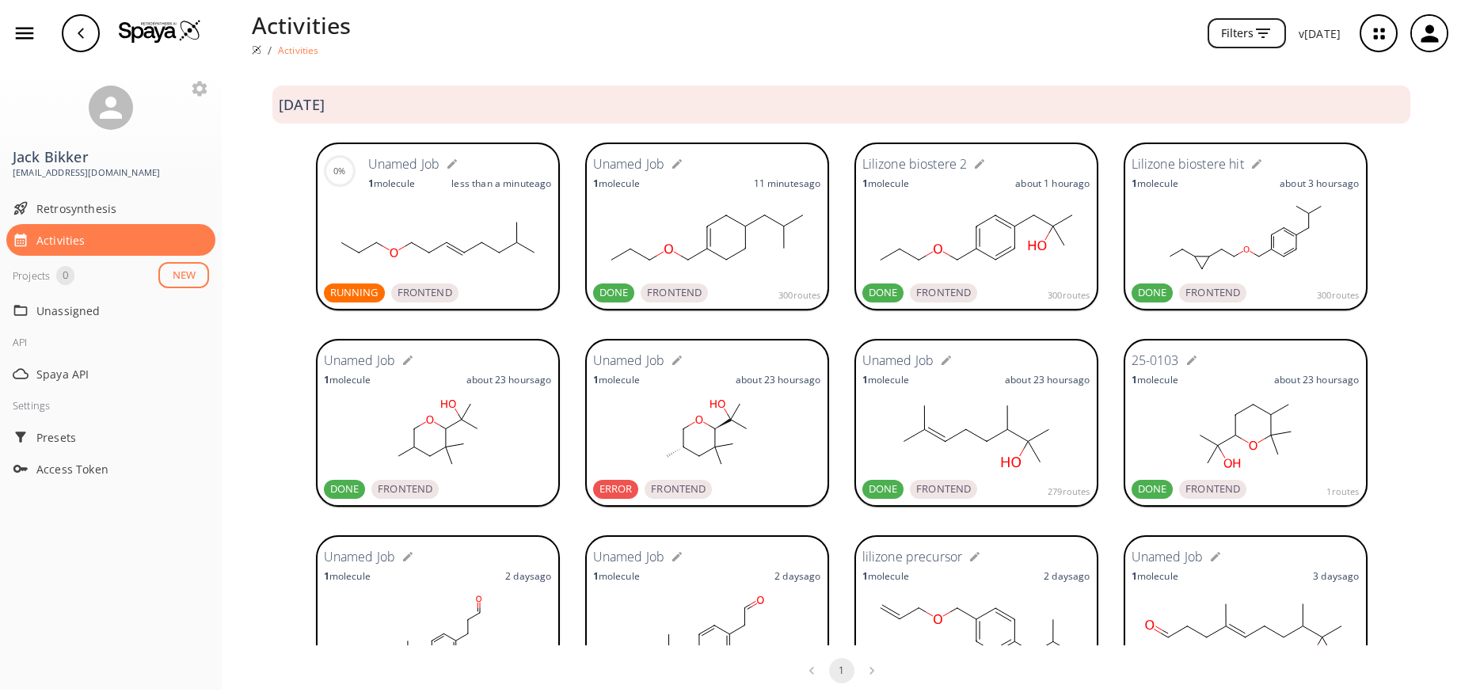
click at [671, 165] on icon "button" at bounding box center [677, 164] width 13 height 13
click at [667, 165] on input "text" at bounding box center [679, 164] width 162 height 29
type input "Lilizone Biostere 4"
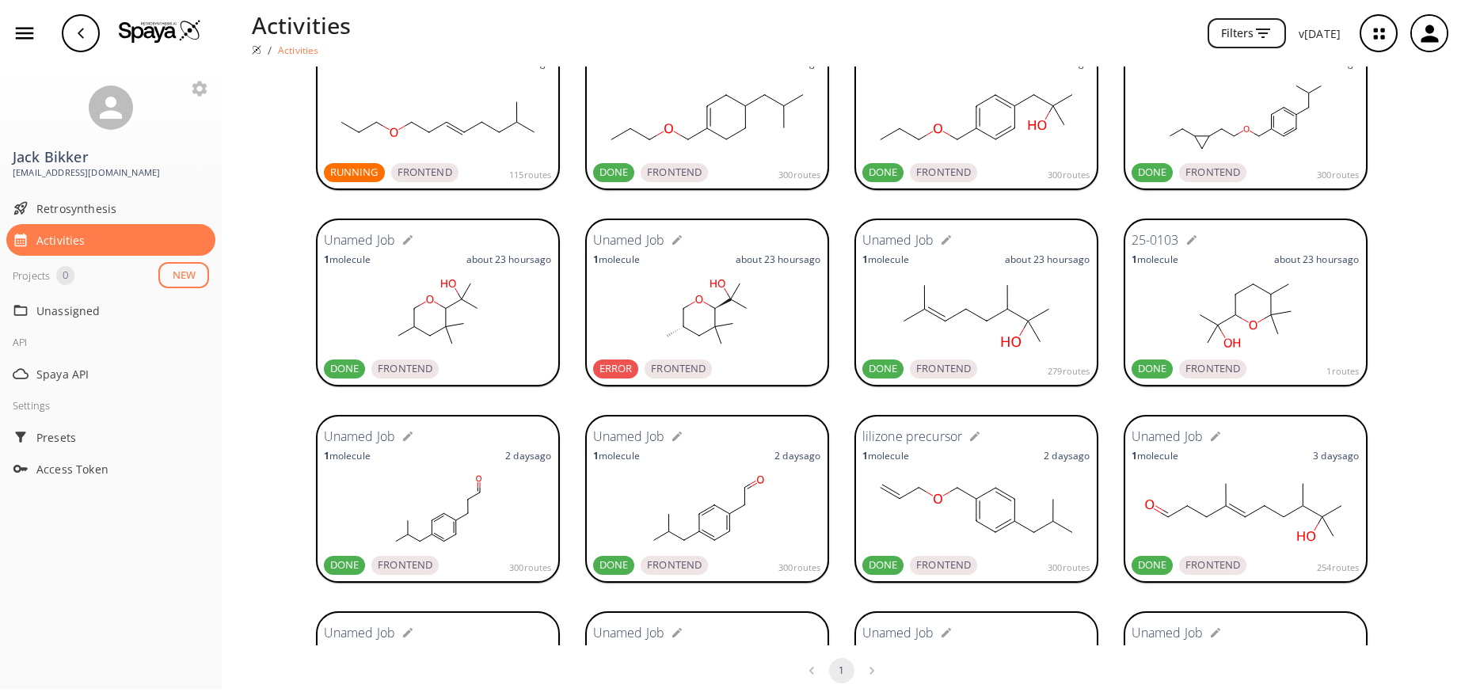
scroll to position [158, 0]
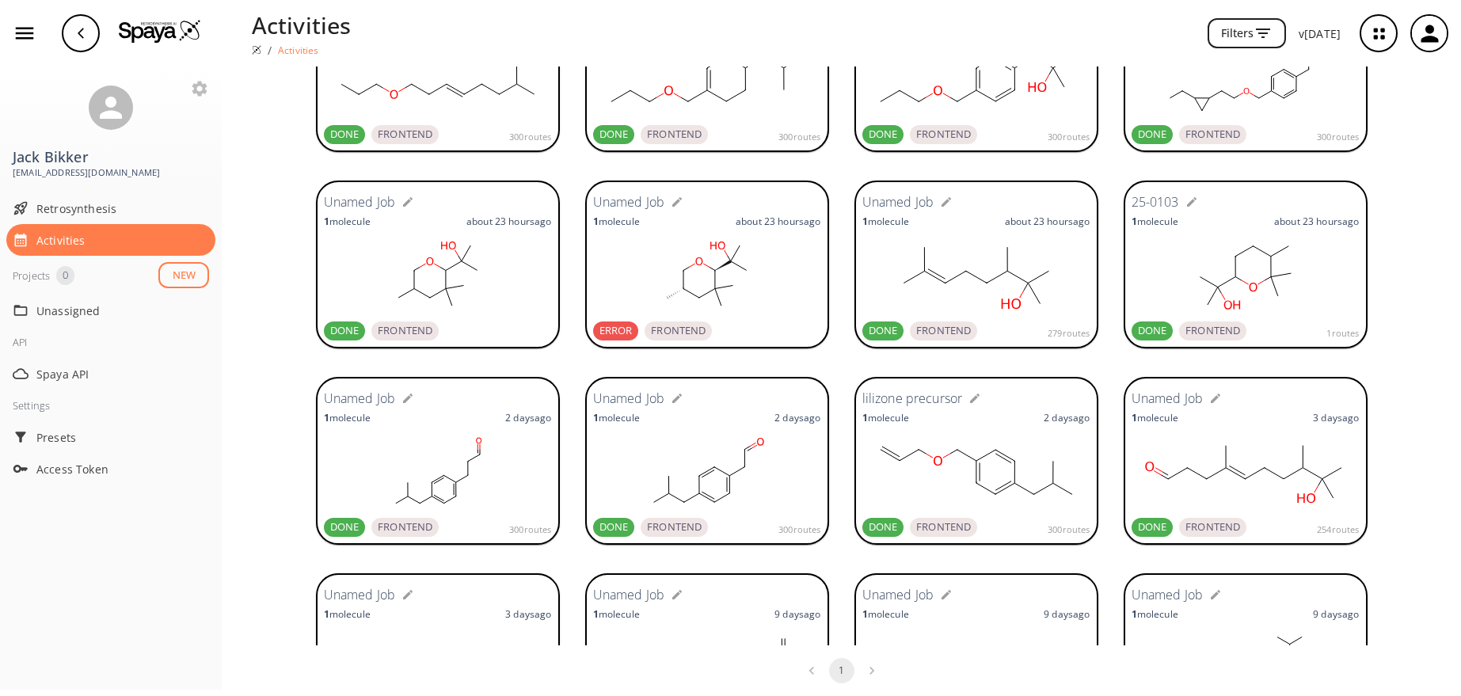
click at [443, 97] on rect at bounding box center [438, 79] width 228 height 79
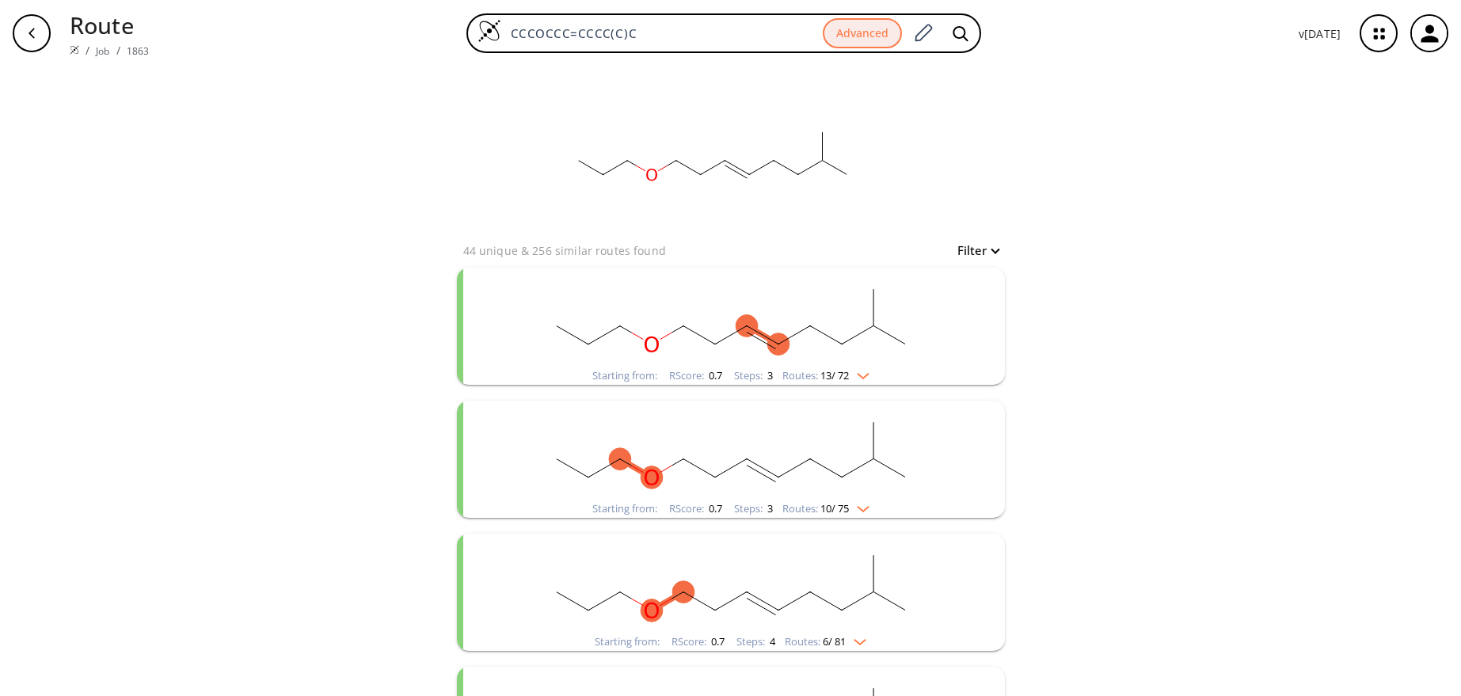
drag, startPoint x: 664, startPoint y: 32, endPoint x: 461, endPoint y: 31, distance: 202.7
click at [461, 31] on div "CCCOCCC=CCCC(C)C Advanced" at bounding box center [724, 33] width 1124 height 40
paste input "12CC(C1)(C2)"
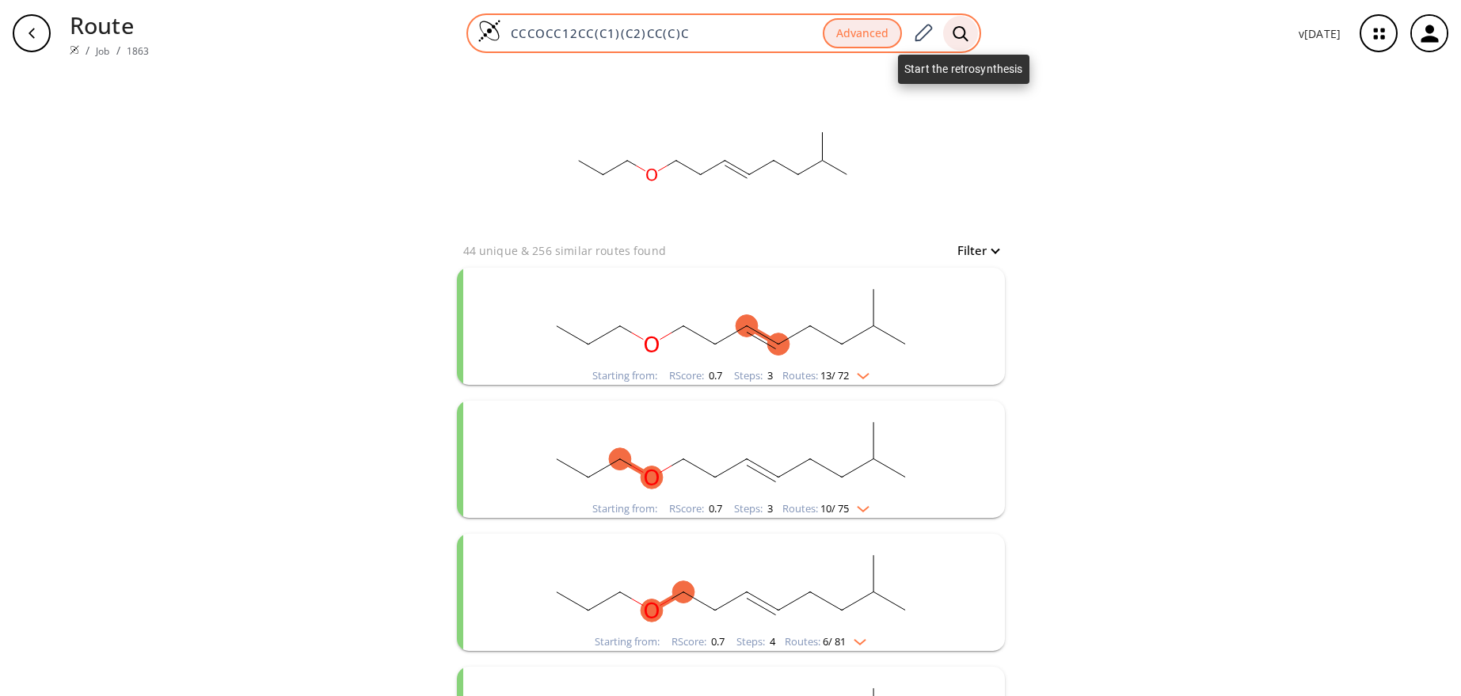
type input "CCCOCC12CC(C1)(C2)CC(C)C"
click at [963, 32] on icon at bounding box center [961, 33] width 16 height 17
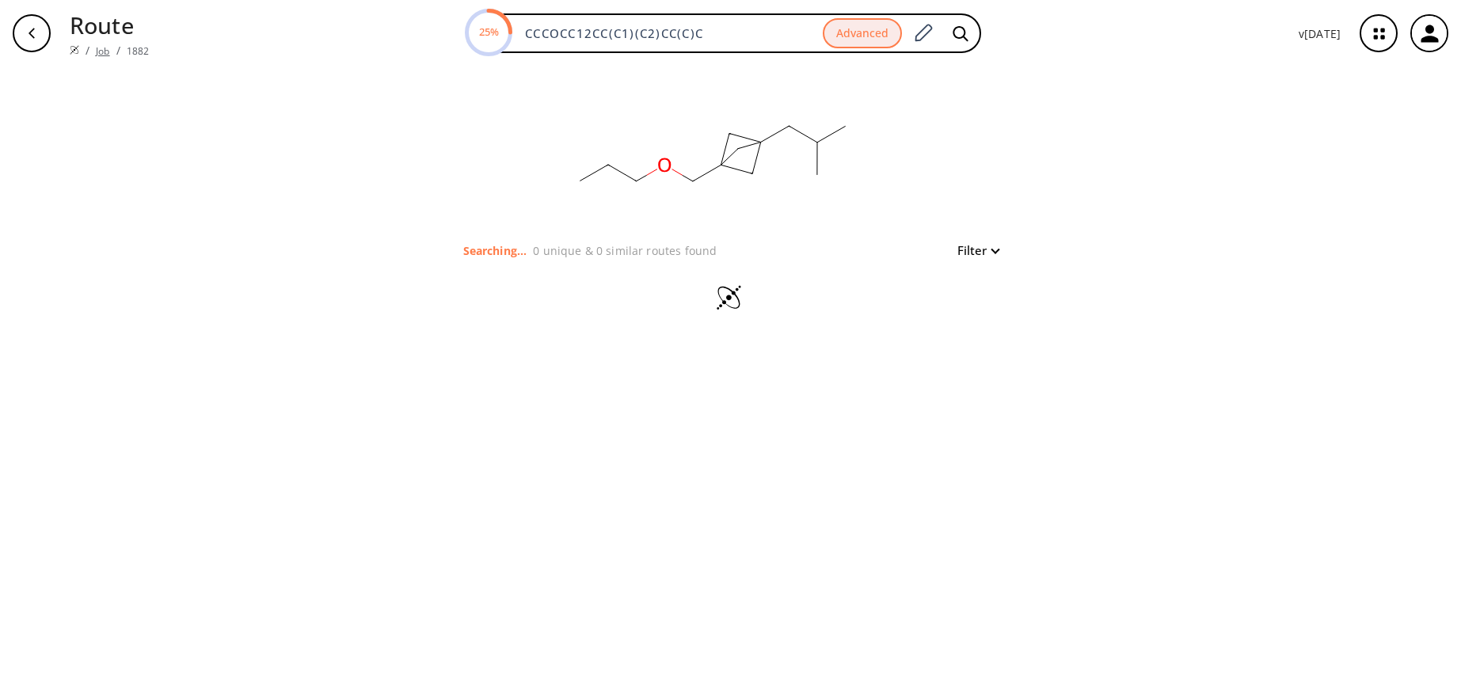
click at [104, 48] on link "Job" at bounding box center [102, 50] width 13 height 13
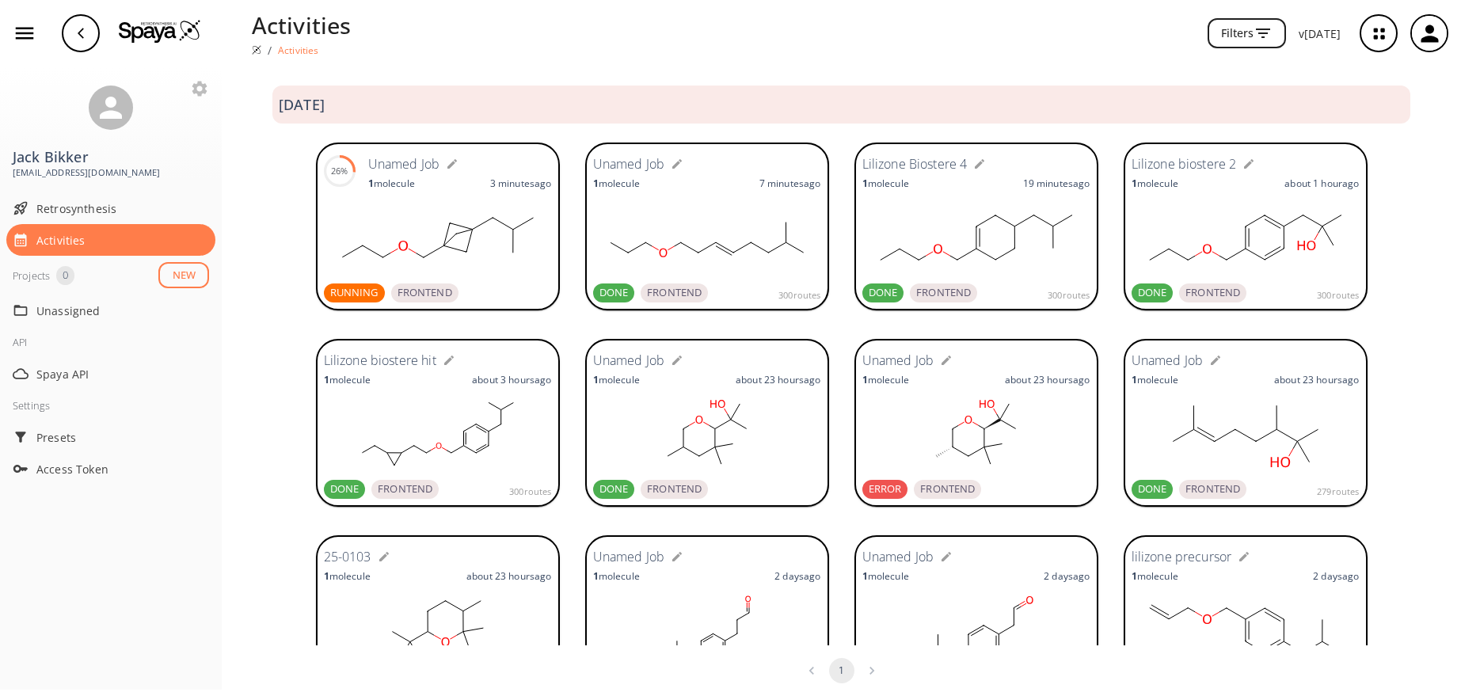
click at [672, 166] on icon "button" at bounding box center [677, 164] width 10 height 10
click at [670, 166] on input "text" at bounding box center [679, 164] width 162 height 29
type input "Lilizone Biostere 5"
click at [448, 165] on icon "button" at bounding box center [452, 164] width 13 height 13
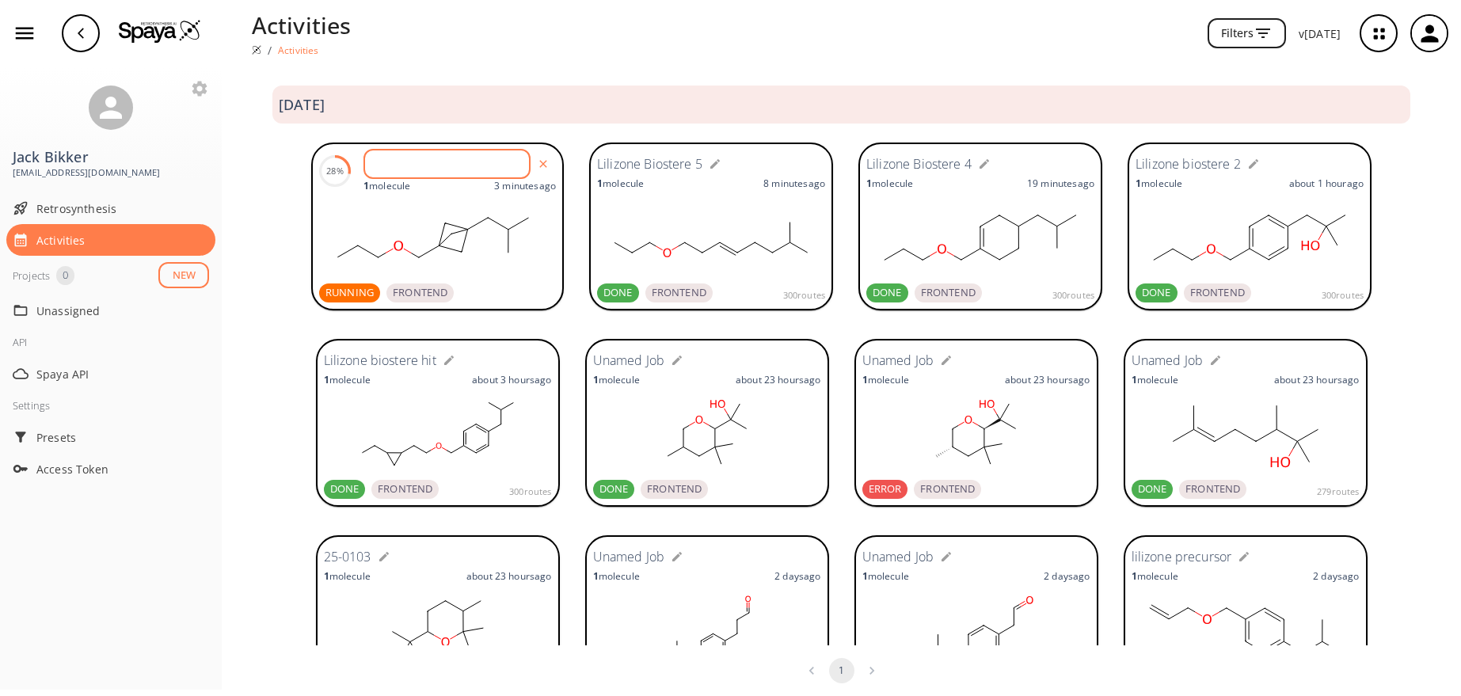
click at [413, 166] on input "text" at bounding box center [449, 164] width 162 height 29
type input "Lilizone Biostere 6"
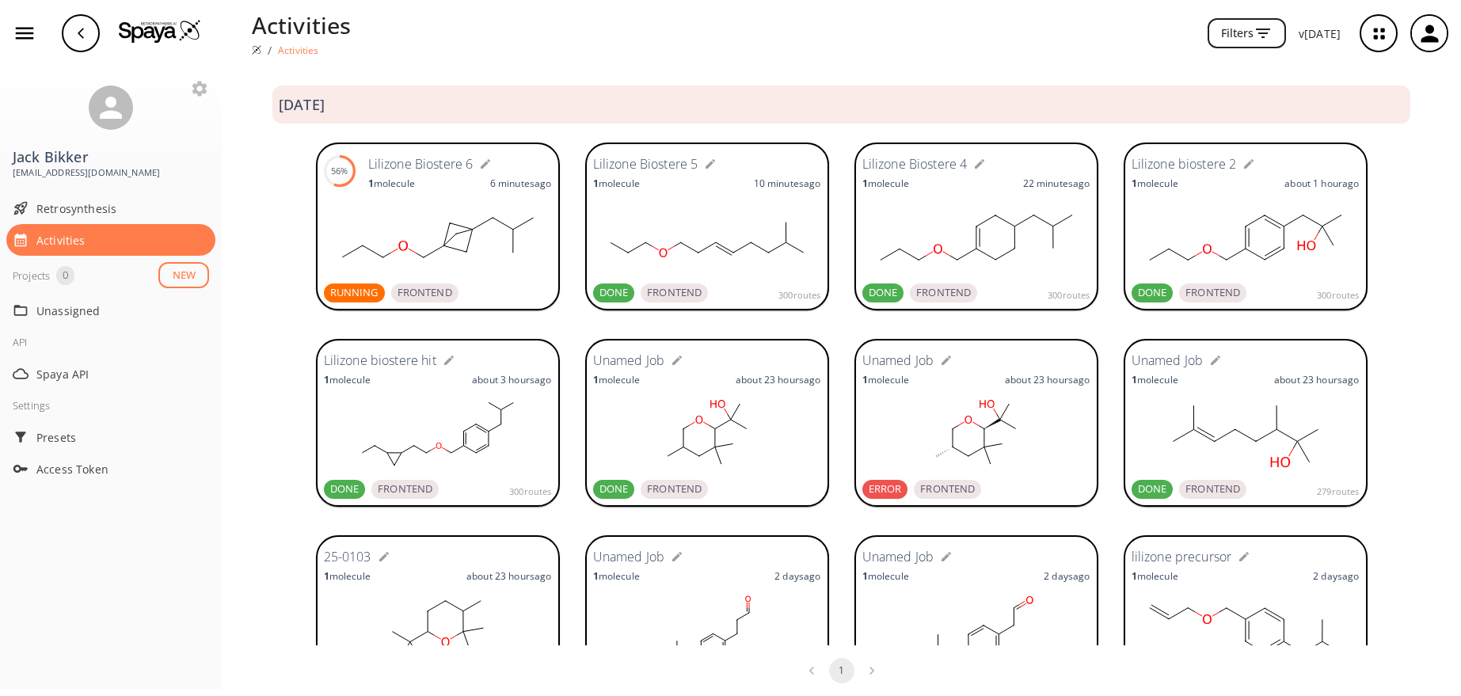
click at [439, 200] on rect at bounding box center [438, 237] width 228 height 79
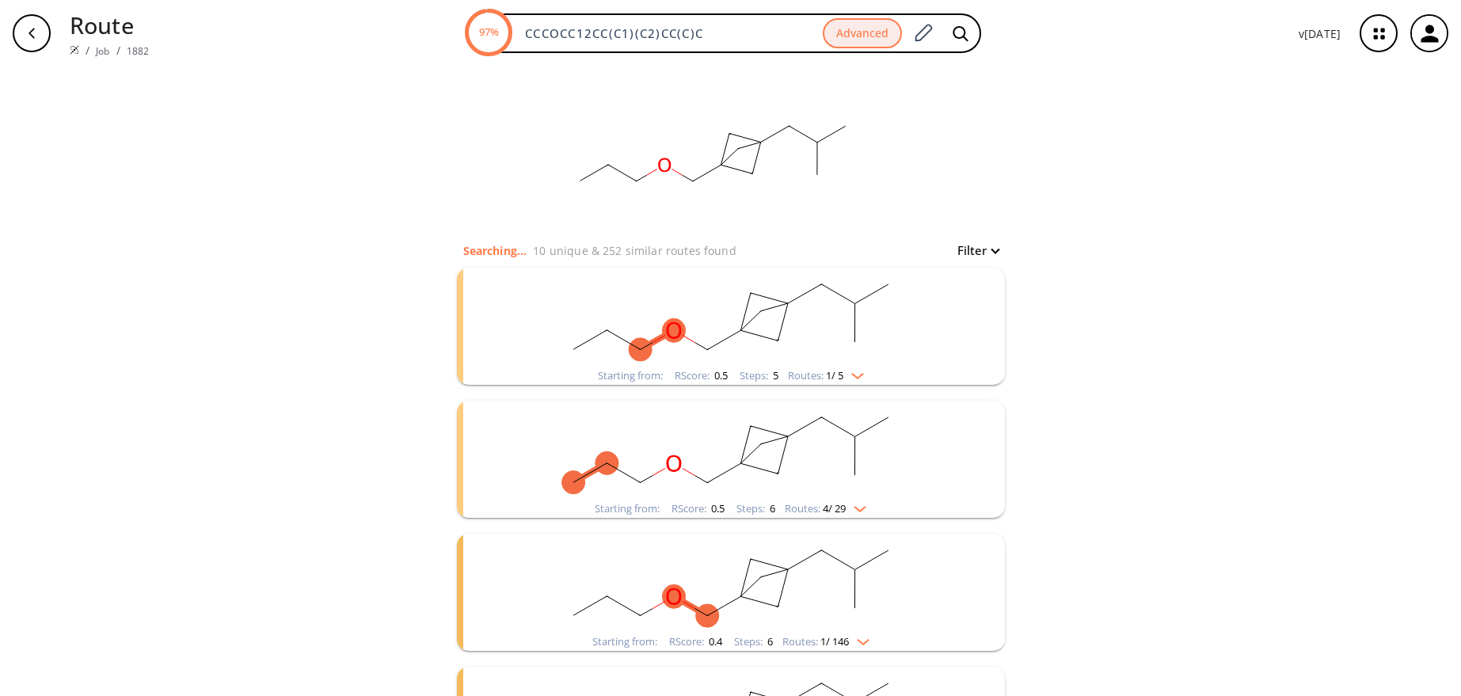
click at [766, 325] on rect "clusters" at bounding box center [731, 317] width 412 height 99
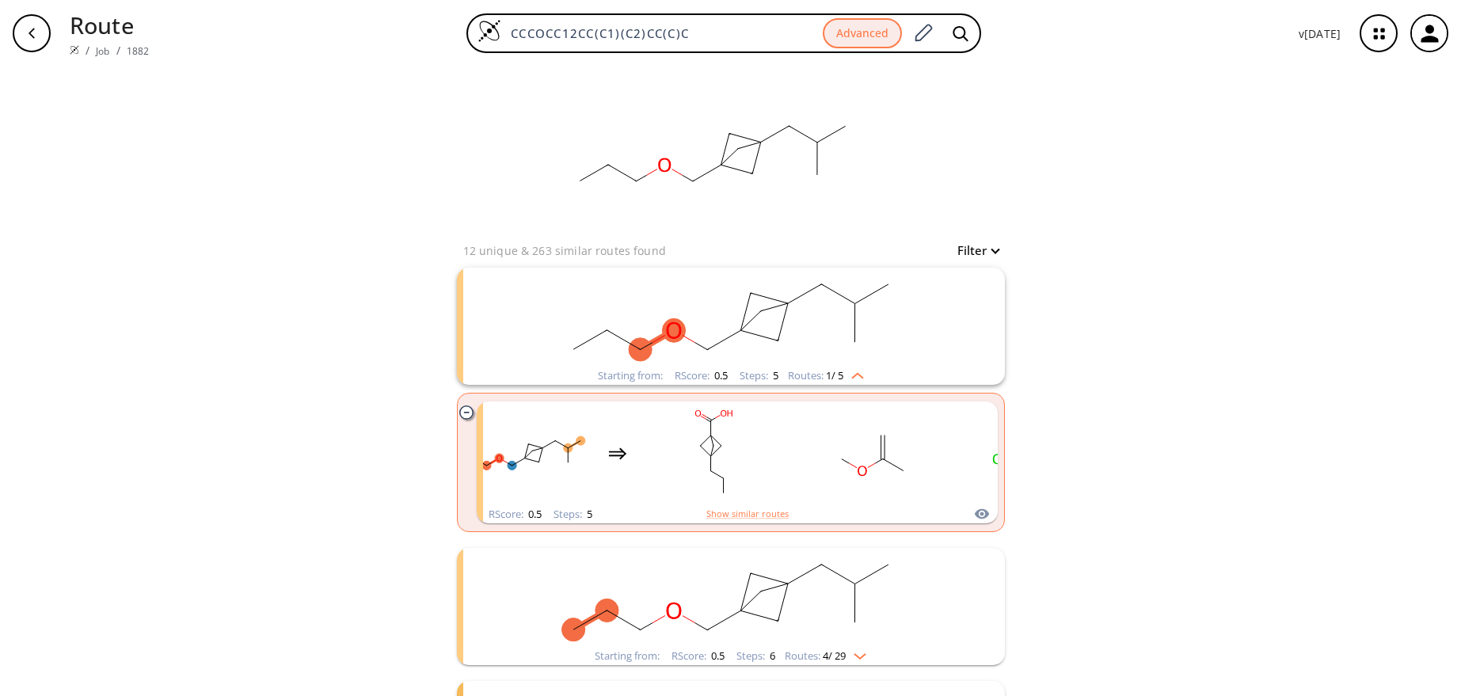
click at [1064, 373] on div "clear 12 unique & 263 similar routes found Filter Starting from: RScore : 0.5 S…" at bounding box center [730, 570] width 1461 height 1006
click at [1009, 124] on div "clear 12 unique & 263 similar routes found Filter Starting from: RScore : 0.5 S…" at bounding box center [731, 570] width 586 height 1006
click at [107, 51] on link "Job" at bounding box center [102, 50] width 13 height 13
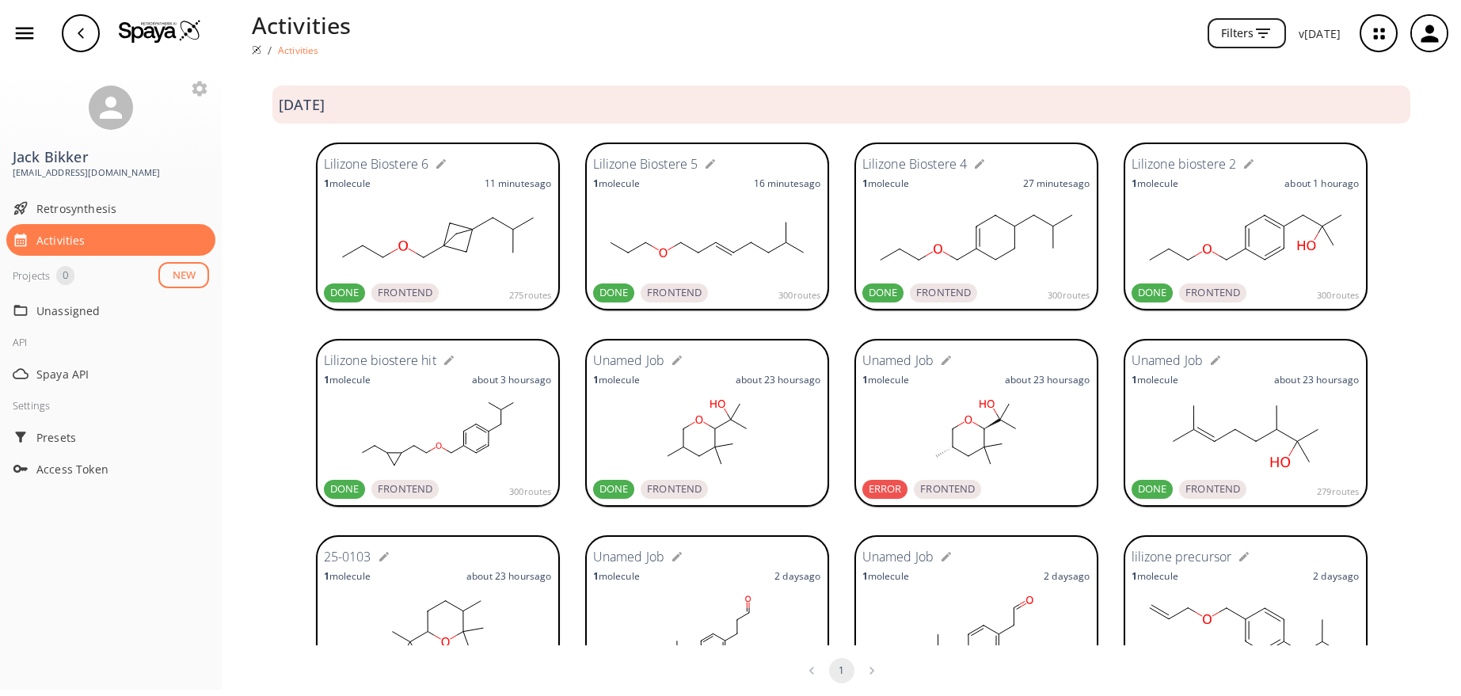
click at [89, 32] on div "button" at bounding box center [81, 33] width 38 height 38
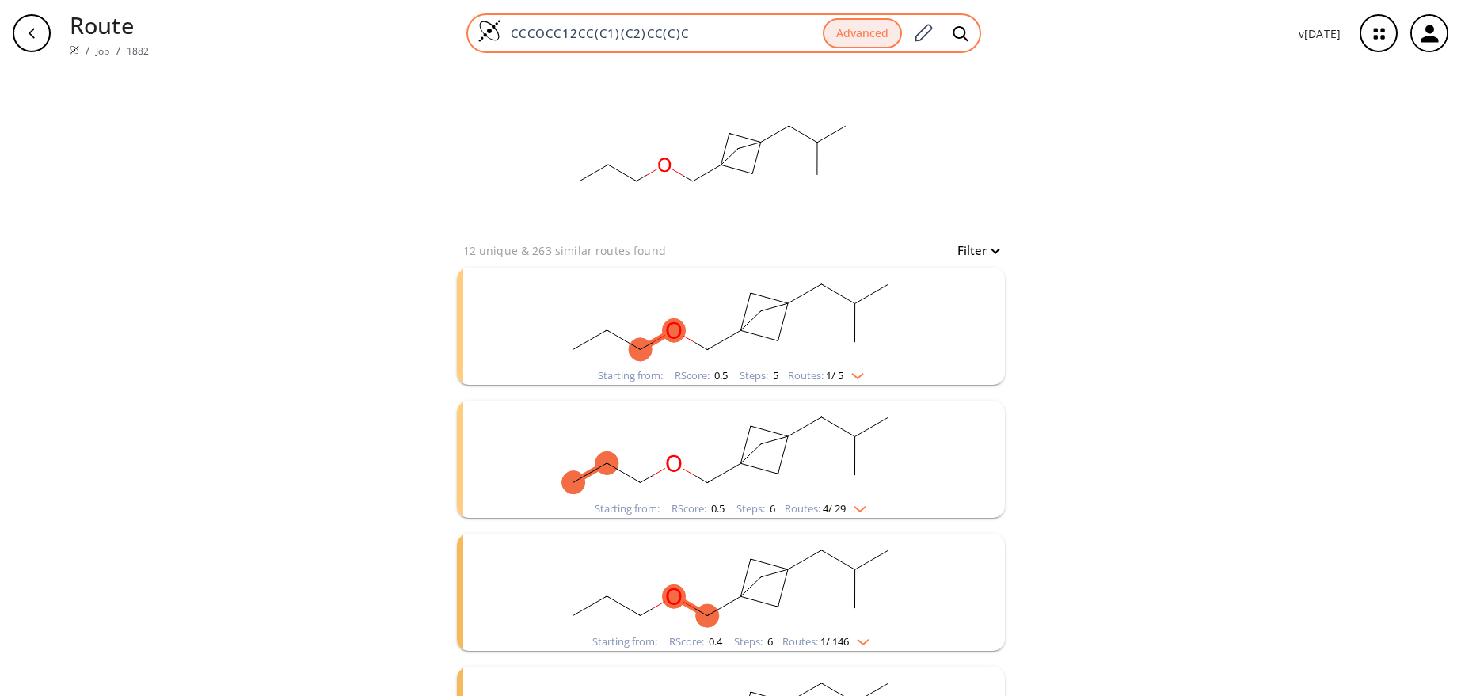
drag, startPoint x: 722, startPoint y: 34, endPoint x: 493, endPoint y: 31, distance: 228.9
click at [493, 31] on div "CCCOCC12CC(C1)(C2)CC(C)C Advanced" at bounding box center [723, 33] width 515 height 40
paste input "=CCc1ccc(cc1"
drag, startPoint x: 686, startPoint y: 30, endPoint x: 579, endPoint y: 36, distance: 107.0
click at [579, 35] on input "CCC=CCc1ccc(cc1)CC(C)C" at bounding box center [661, 33] width 321 height 16
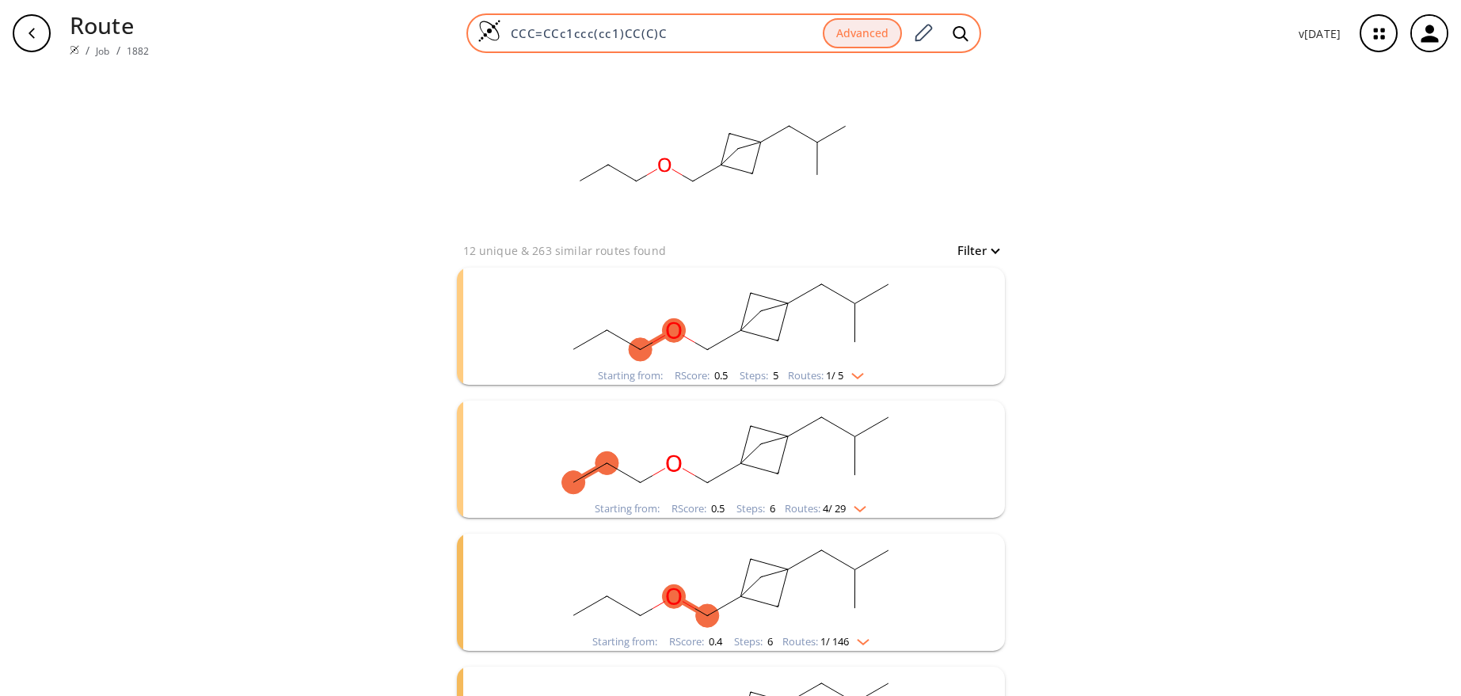
click at [739, 32] on input "CCC=CCc1ccc(cc1)CC(C)C" at bounding box center [661, 33] width 321 height 16
type input "CCC=CCc1ccc(cc1)CC(C)C"
click at [962, 36] on icon at bounding box center [961, 33] width 16 height 17
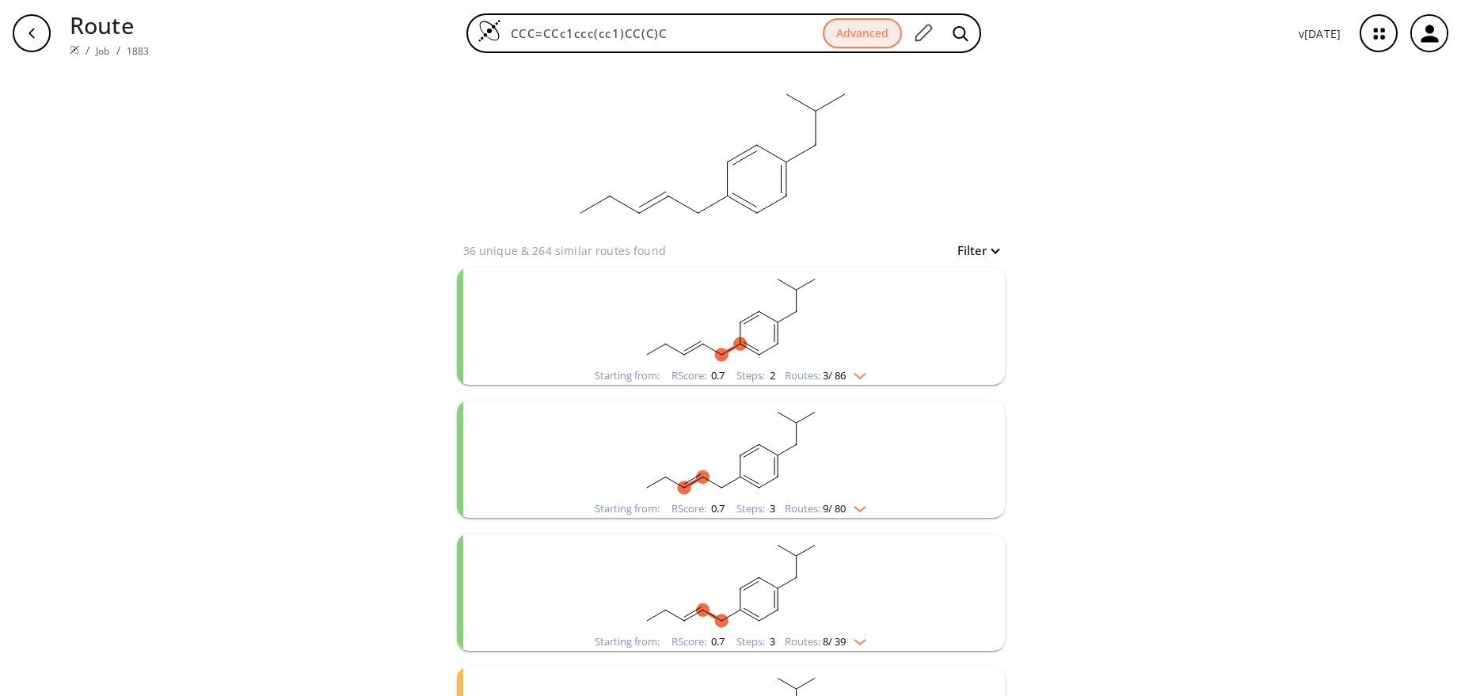
drag, startPoint x: 706, startPoint y: 28, endPoint x: 455, endPoint y: 40, distance: 252.1
click at [455, 40] on div "CCC=CCc1ccc(cc1)CC(C)C Advanced" at bounding box center [724, 33] width 1124 height 40
paste input "C(=O)"
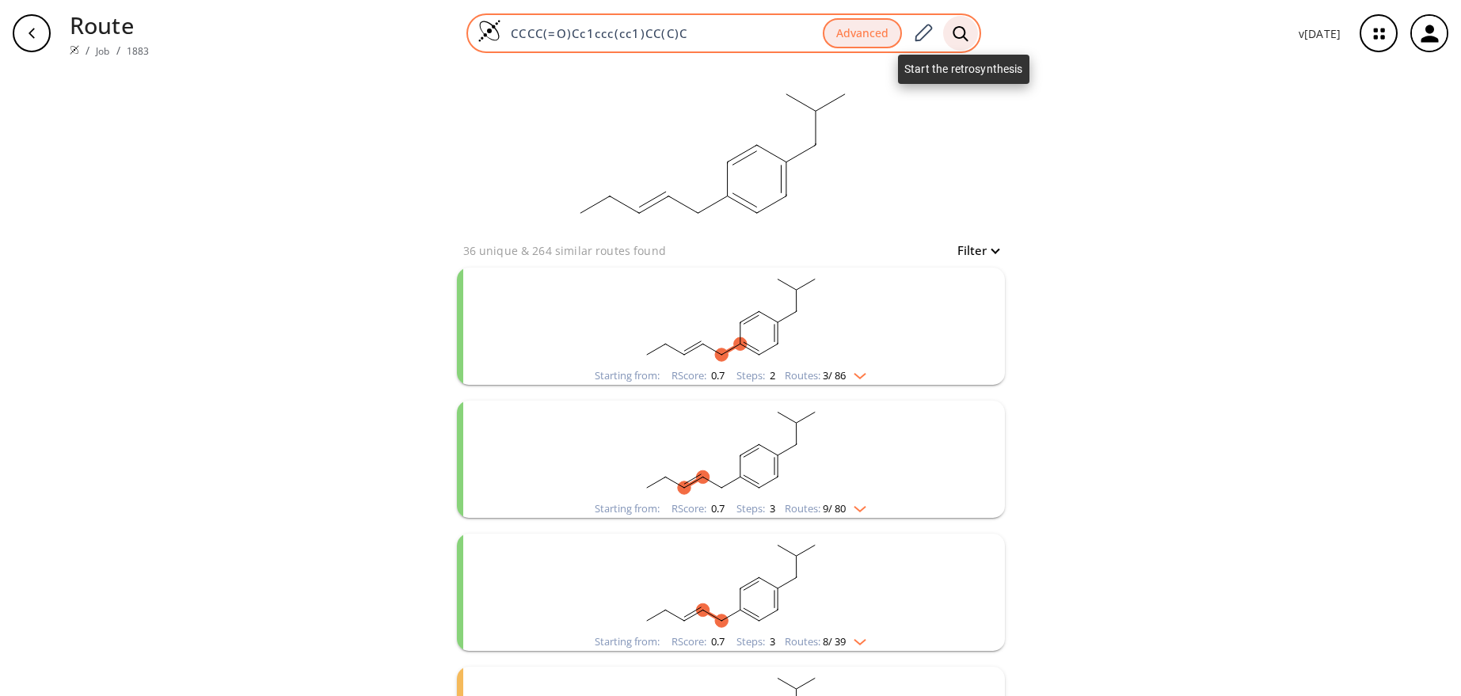
type input "CCCC(=O)Cc1ccc(cc1)CC(C)C"
click at [962, 31] on icon at bounding box center [961, 33] width 16 height 17
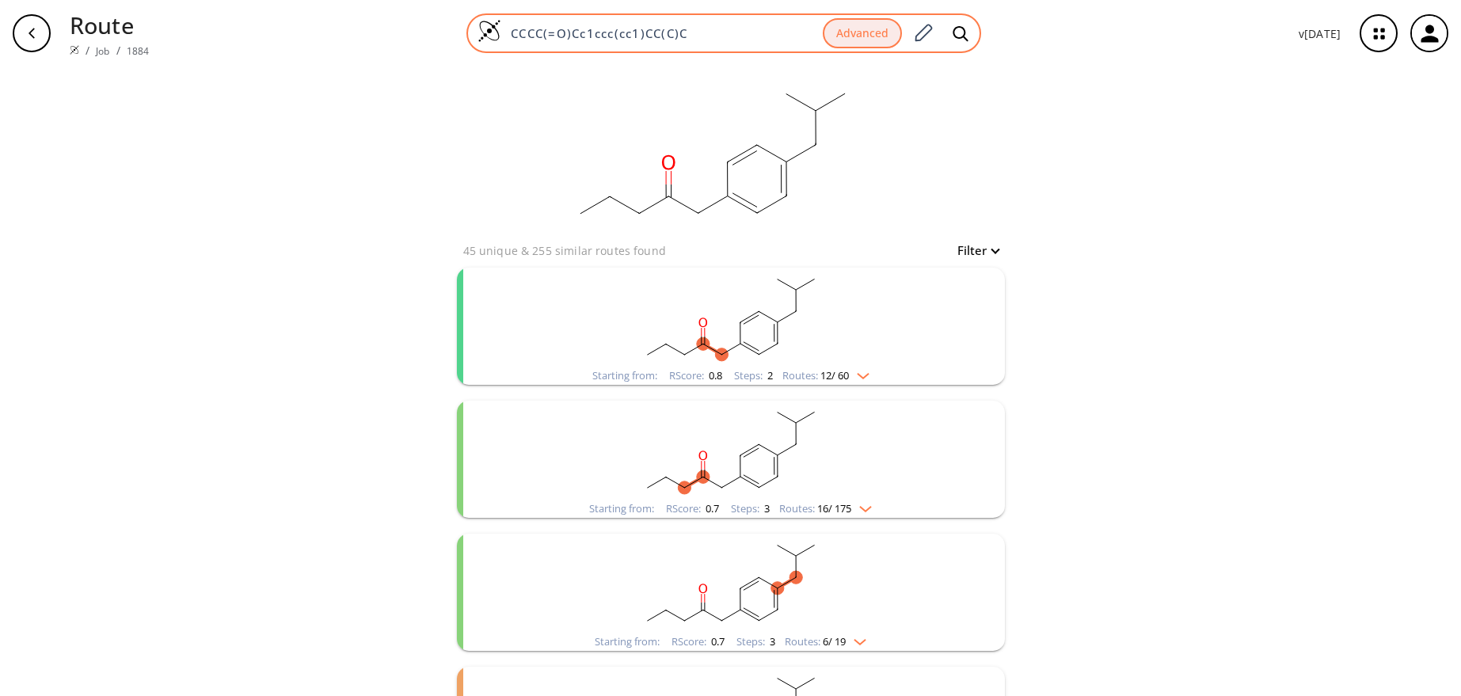
drag, startPoint x: 716, startPoint y: 32, endPoint x: 486, endPoint y: 29, distance: 229.7
click at [486, 29] on div "CCCC(=O)Cc1ccc(cc1)CC(C)C Advanced" at bounding box center [723, 33] width 515 height 40
paste input "OCc1ccc(cc1)CC(=O"
type input "CCCOCc1ccc(cc1)CC(=O)C"
click at [962, 32] on icon at bounding box center [961, 33] width 16 height 17
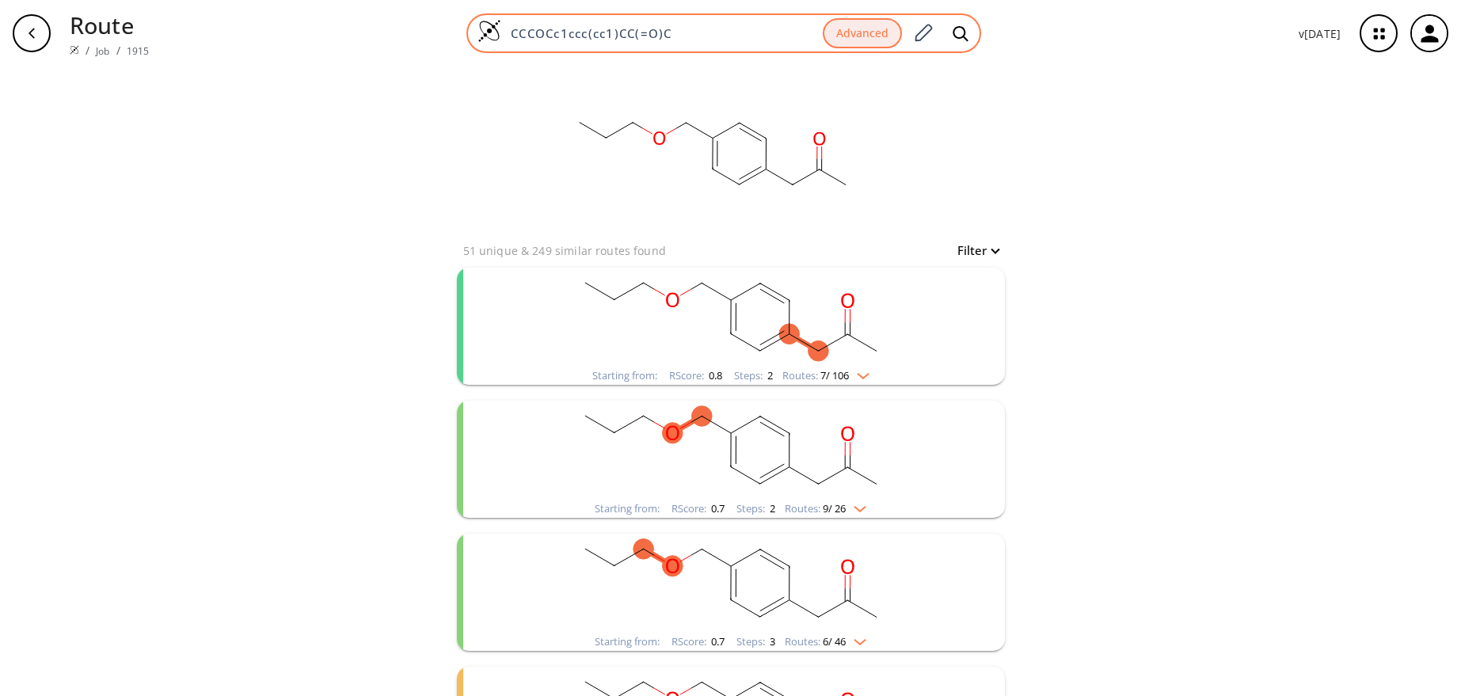
click at [690, 32] on input "CCCOCc1ccc(cc1)CC(=O)C" at bounding box center [661, 33] width 321 height 16
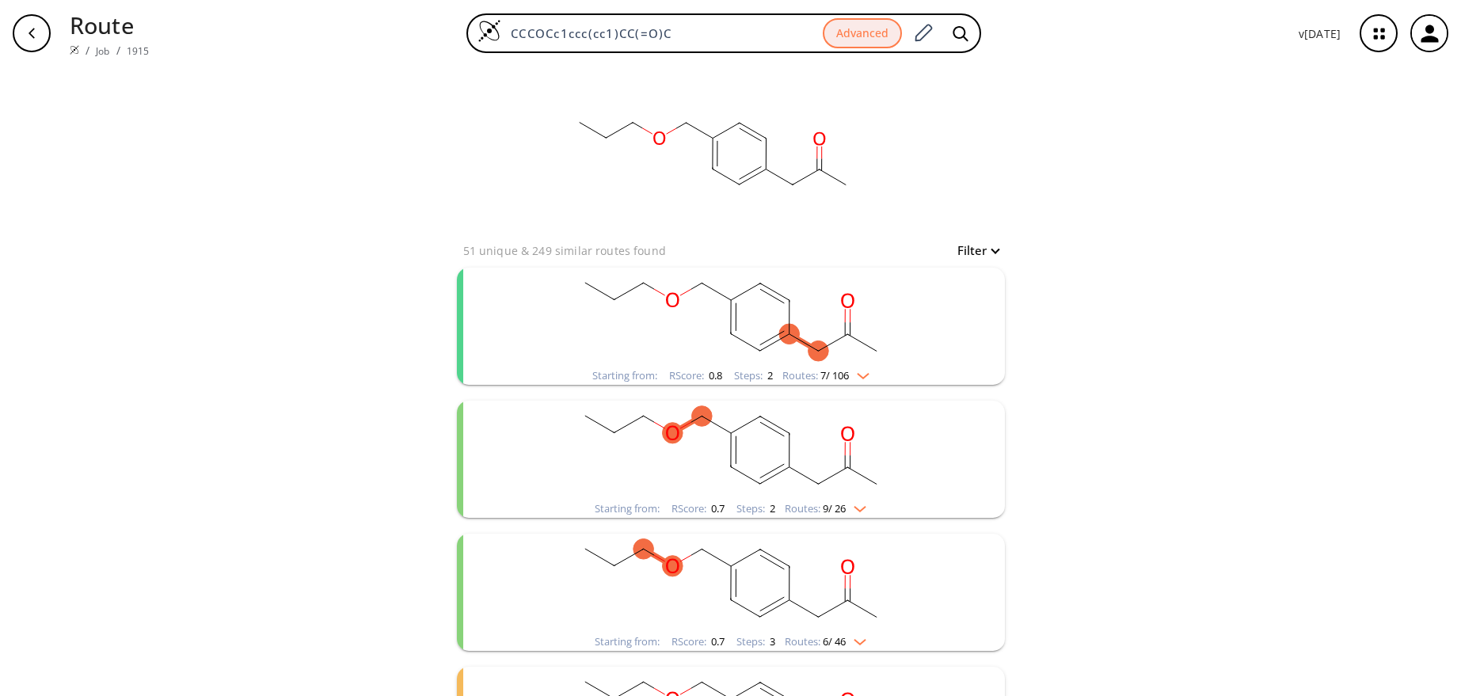
click at [100, 51] on link "Job" at bounding box center [102, 50] width 13 height 13
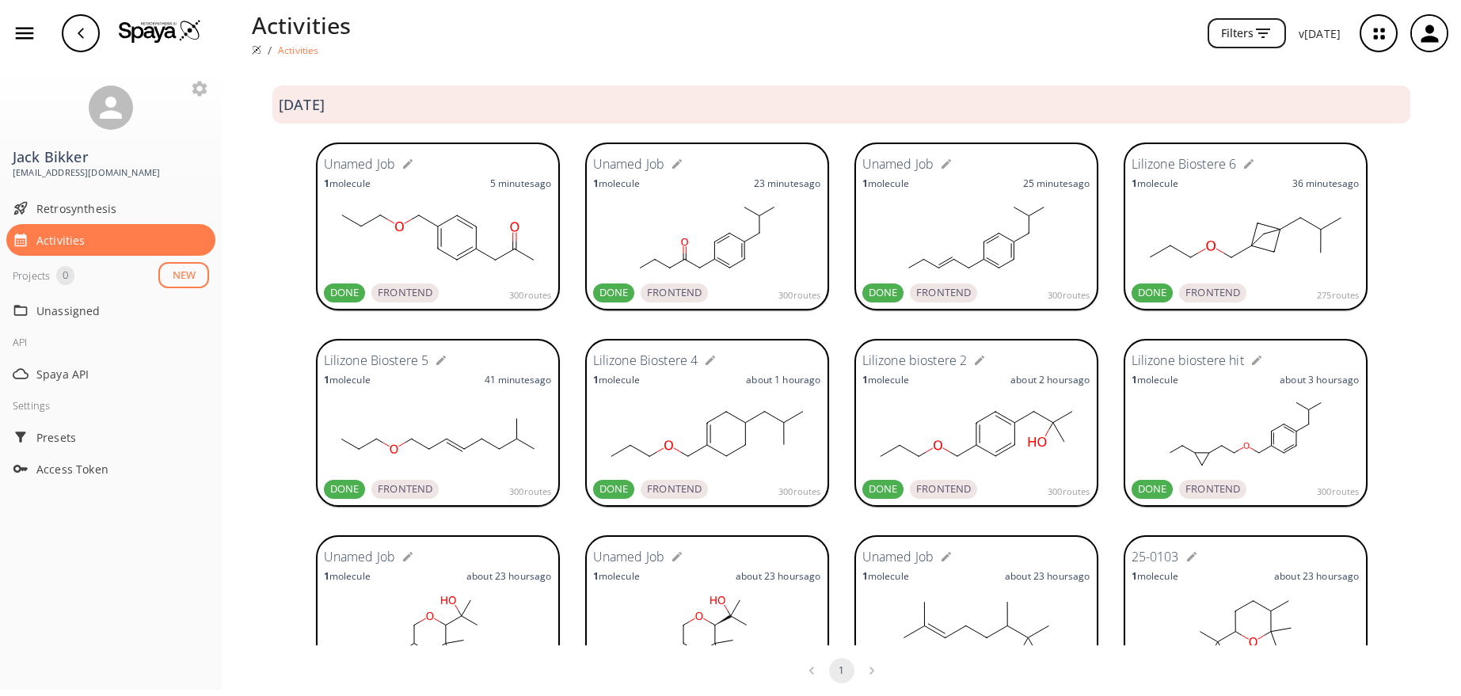
click at [401, 162] on icon "button" at bounding box center [407, 164] width 13 height 13
click at [399, 164] on input "text" at bounding box center [410, 164] width 162 height 29
type input "Lilizone Biostere 10"
click at [671, 162] on icon "button" at bounding box center [677, 164] width 13 height 13
click at [655, 166] on input "text" at bounding box center [679, 164] width 162 height 29
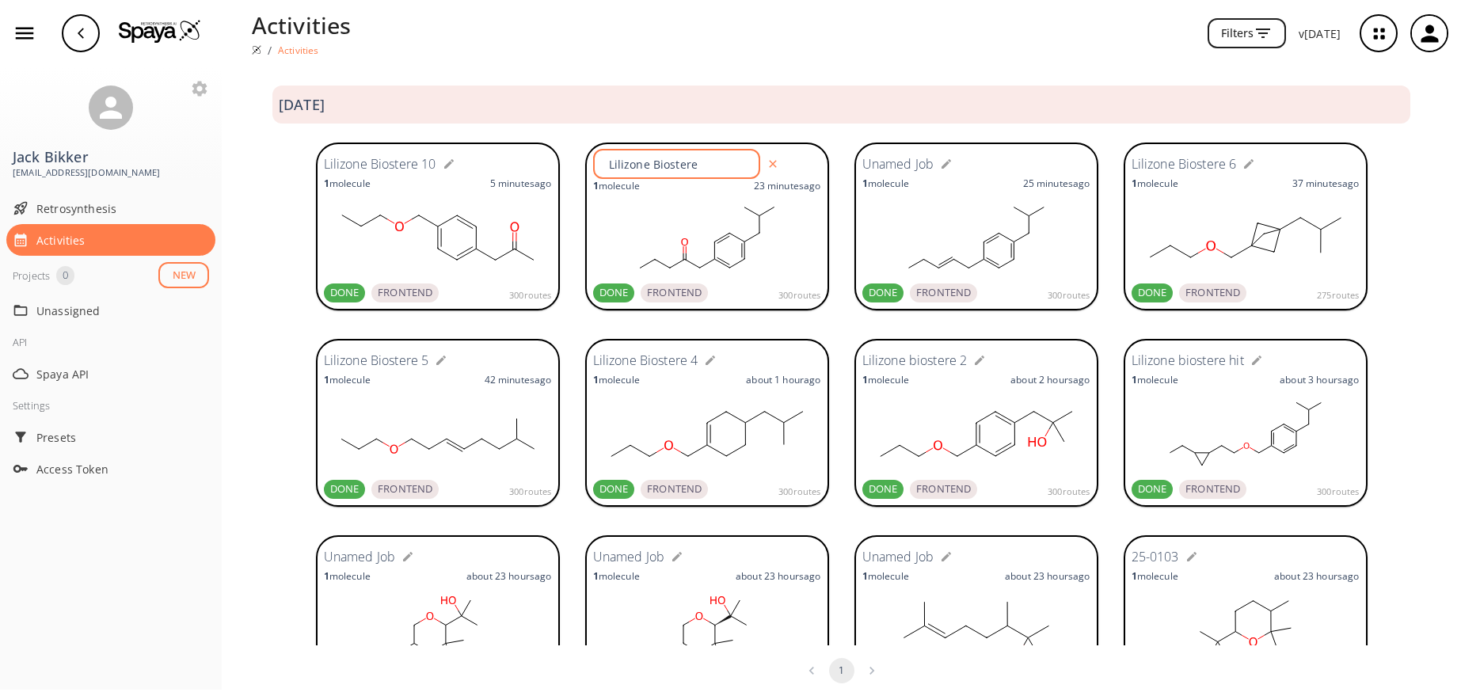
type input "Lilizone Biostere 9"
click at [941, 165] on icon "button" at bounding box center [946, 164] width 10 height 10
click at [928, 165] on input "text" at bounding box center [948, 164] width 162 height 29
type input "Lilizone Biostere 8"
click at [1219, 361] on h6 "Lilizone biostere hit" at bounding box center [1188, 361] width 112 height 21
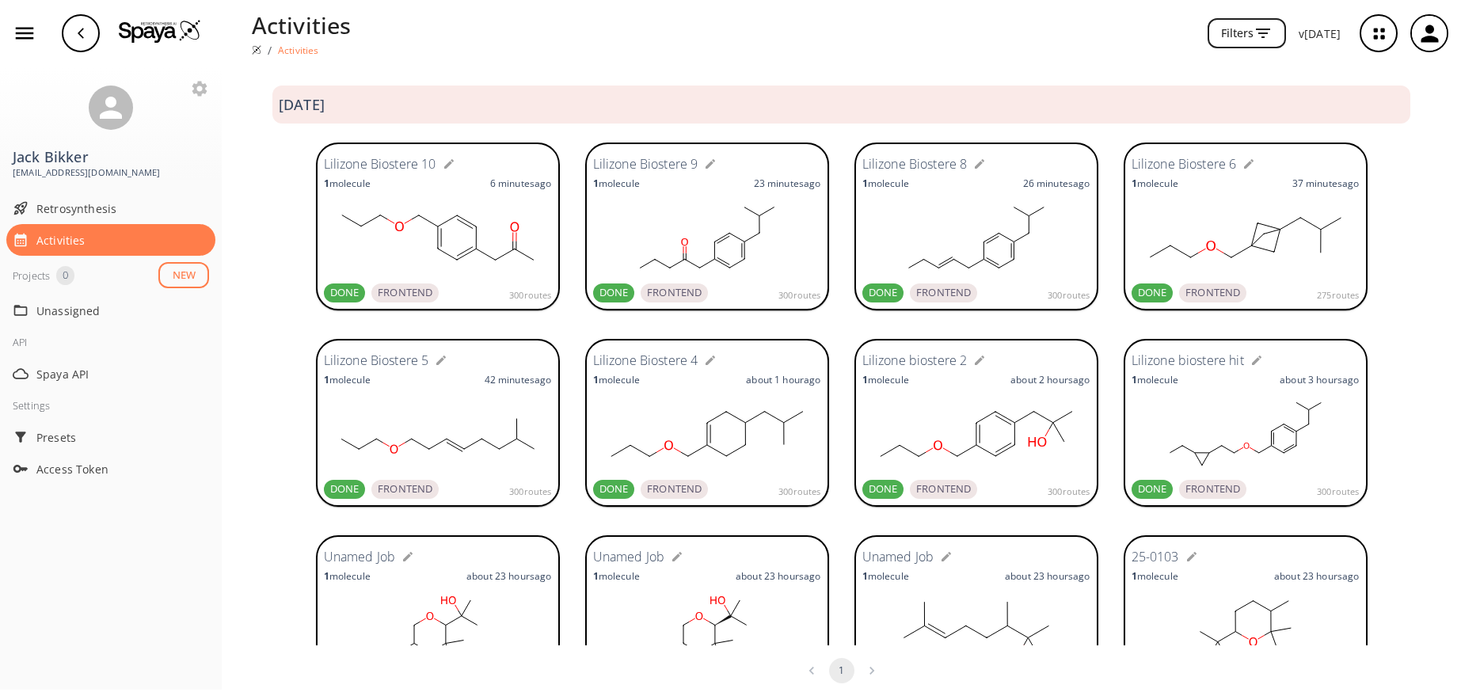
click at [1252, 361] on icon "button" at bounding box center [1257, 361] width 10 height 10
click at [1227, 358] on input "Lilizone biohttps://[URL] hit" at bounding box center [1217, 360] width 162 height 29
type input "Lilizone biostere hit"
click at [1305, 362] on icon "button" at bounding box center [1311, 360] width 13 height 13
click at [1253, 357] on icon "button" at bounding box center [1256, 360] width 13 height 13
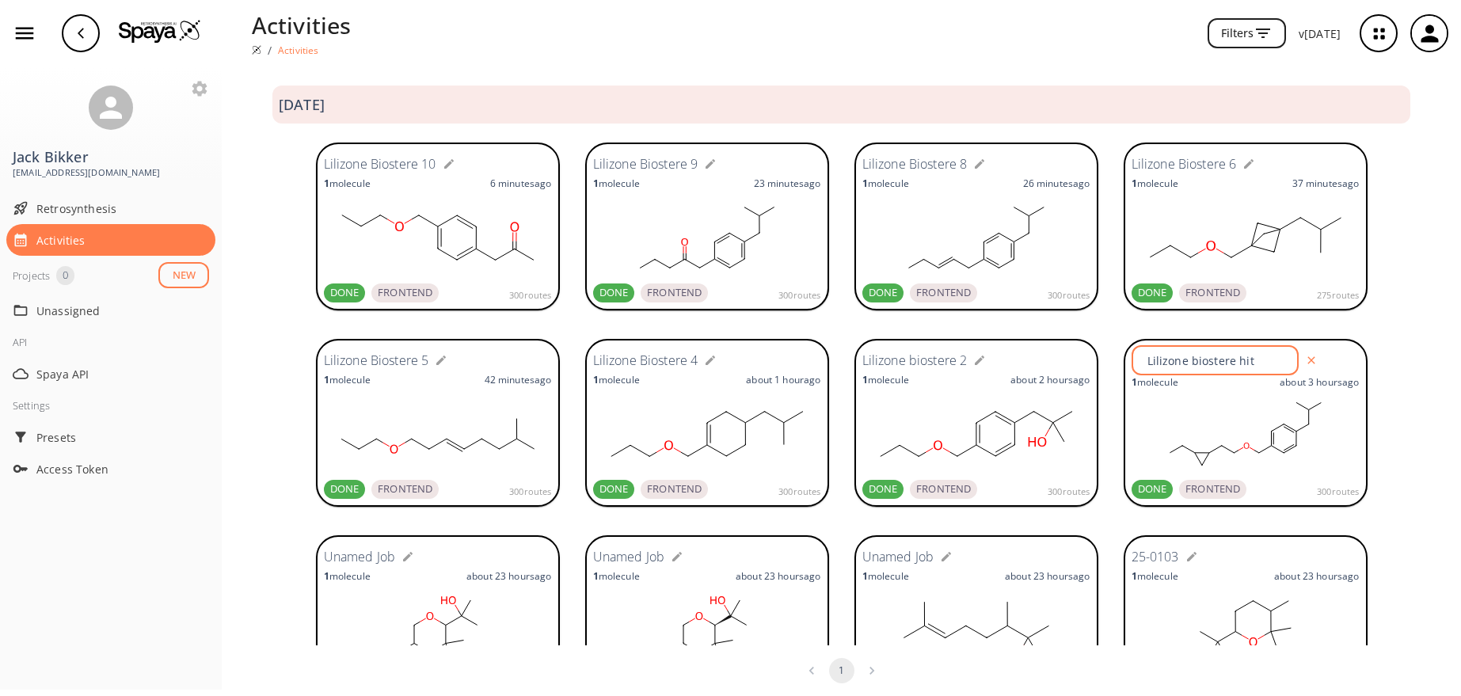
click at [1228, 363] on input "Lilizone biostere hit" at bounding box center [1217, 360] width 162 height 29
type input "[PERSON_NAME] hit"
click at [76, 35] on icon "button" at bounding box center [80, 33] width 13 height 13
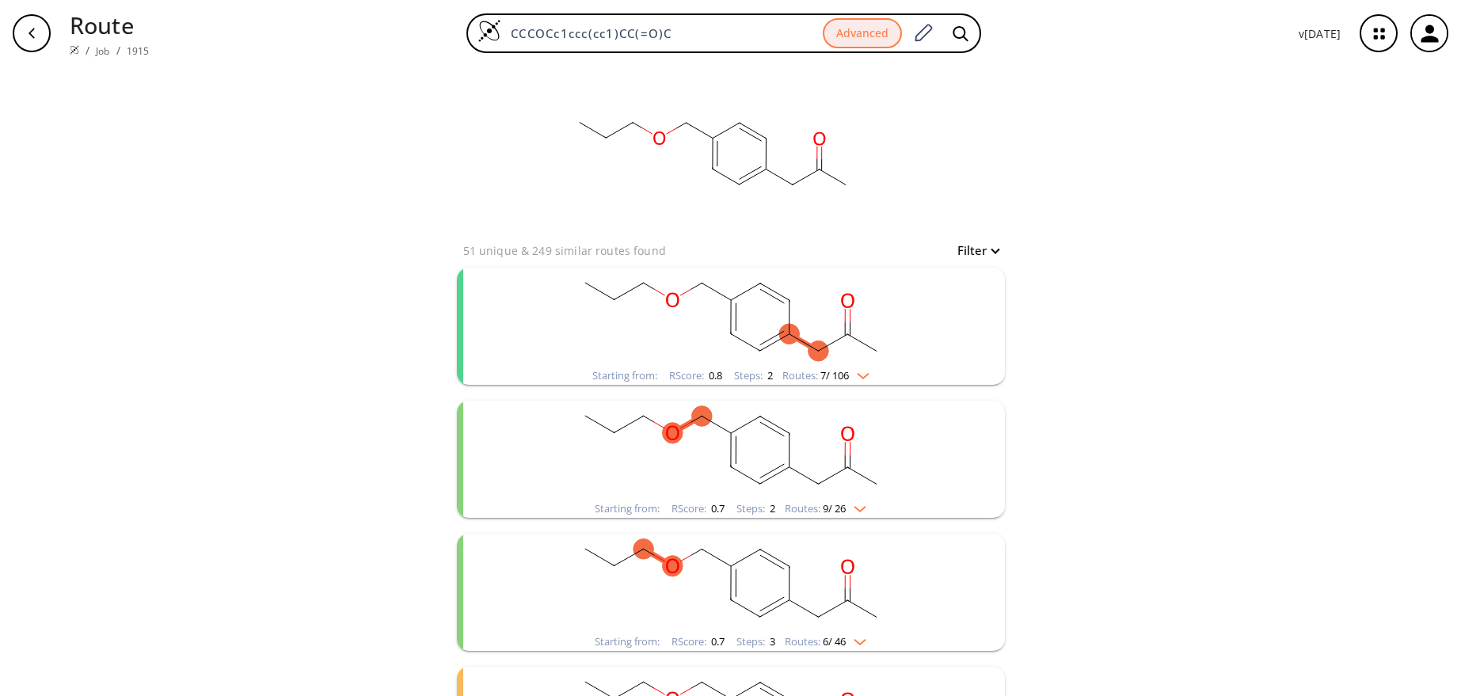
drag, startPoint x: 690, startPoint y: 34, endPoint x: 460, endPoint y: 44, distance: 230.6
click at [460, 44] on div "CCCOCc1ccc(cc1)CC(=O)C Advanced" at bounding box center [724, 33] width 1124 height 40
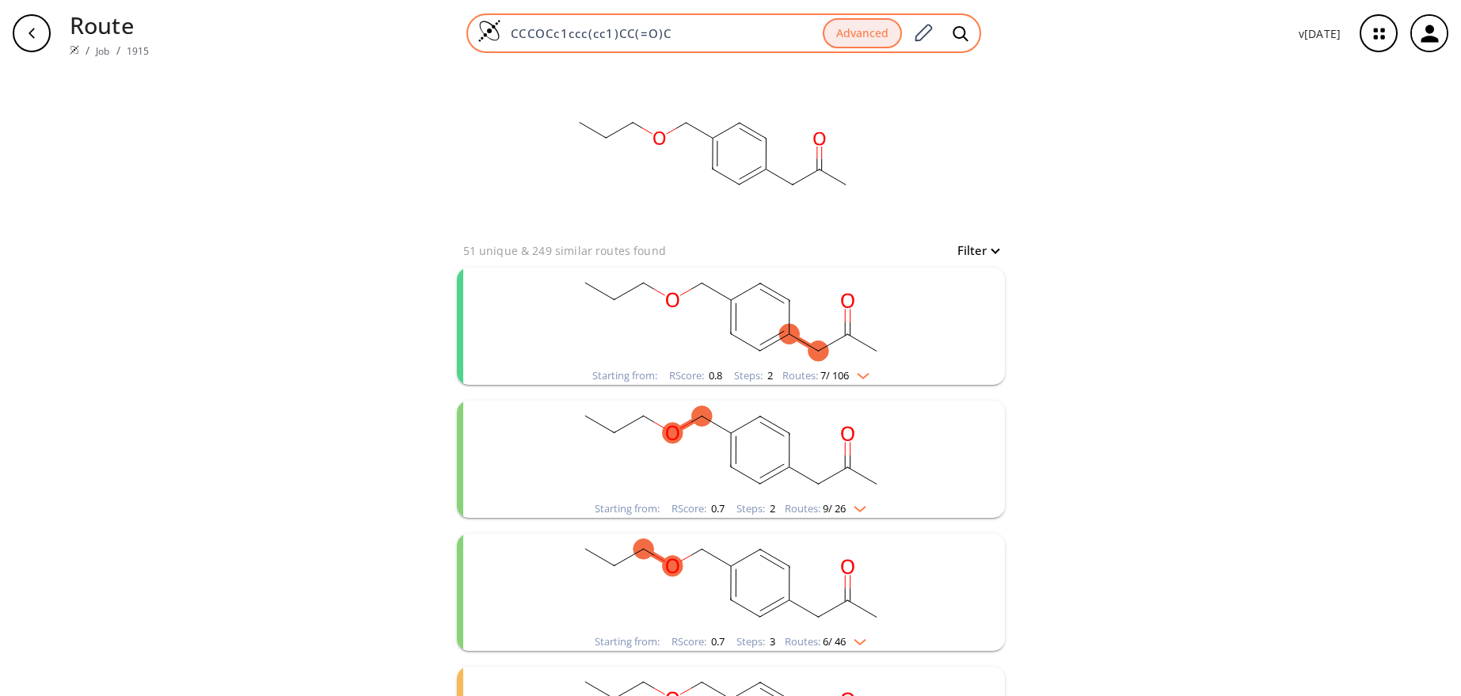
paste input "(C)Cc1ccc(cc1)COCC(=C"
type input "CC(C)Cc1ccc(cc1)COCC(=C)C"
click at [960, 31] on icon at bounding box center [961, 33] width 16 height 17
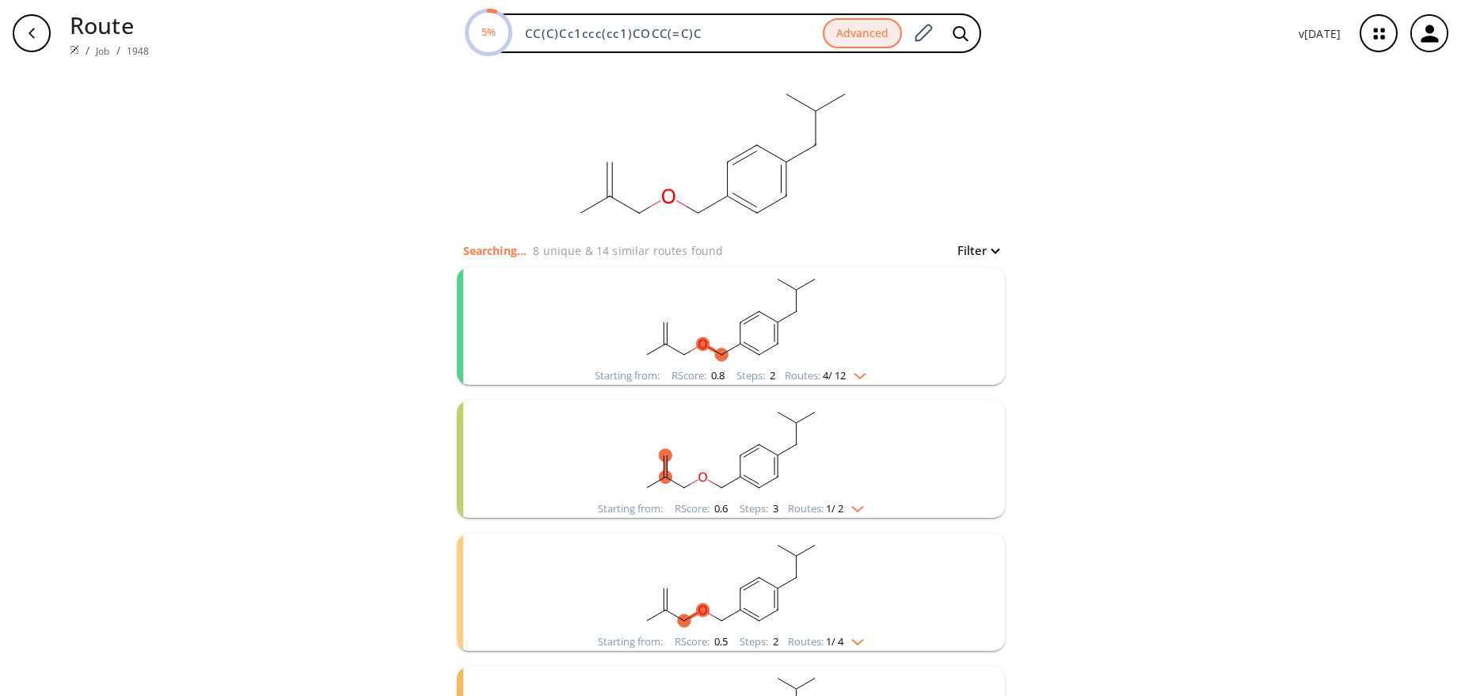
click at [846, 333] on rect "clusters" at bounding box center [731, 317] width 412 height 99
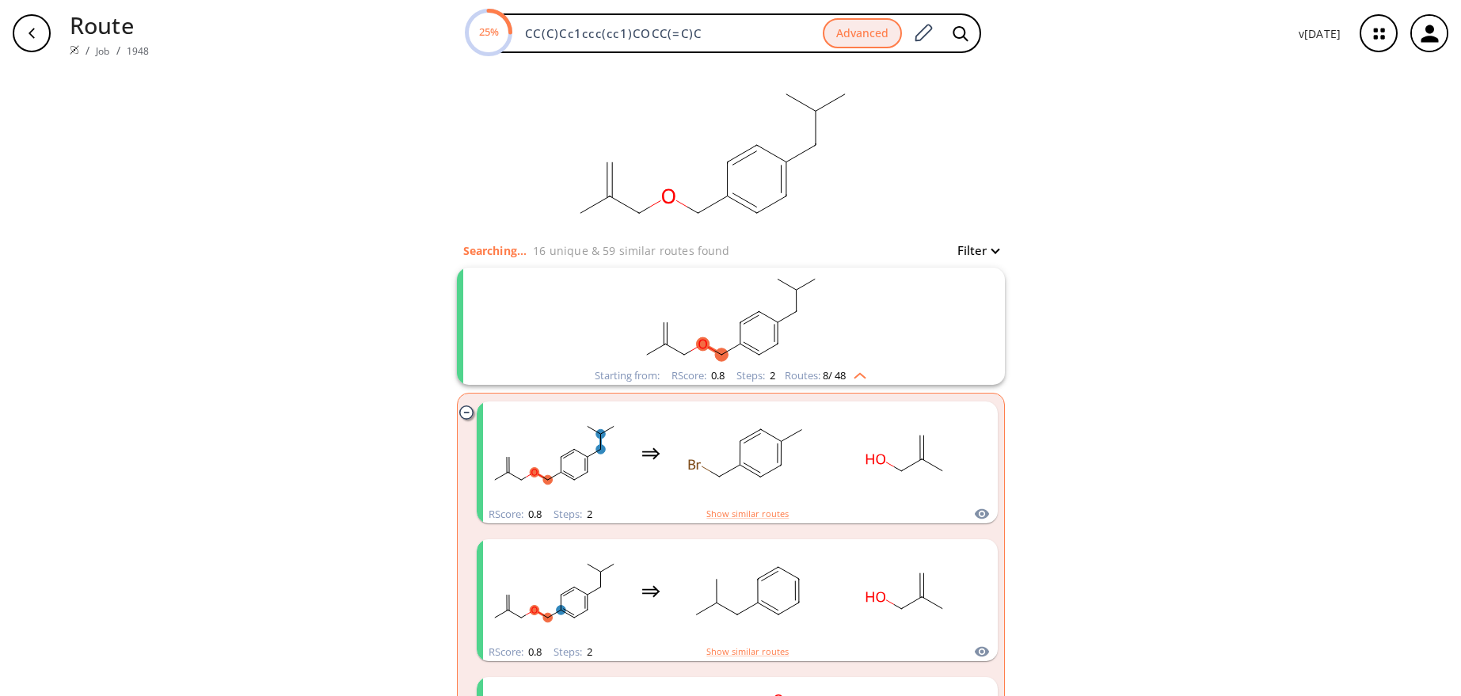
click at [858, 326] on rect "clusters" at bounding box center [731, 317] width 412 height 99
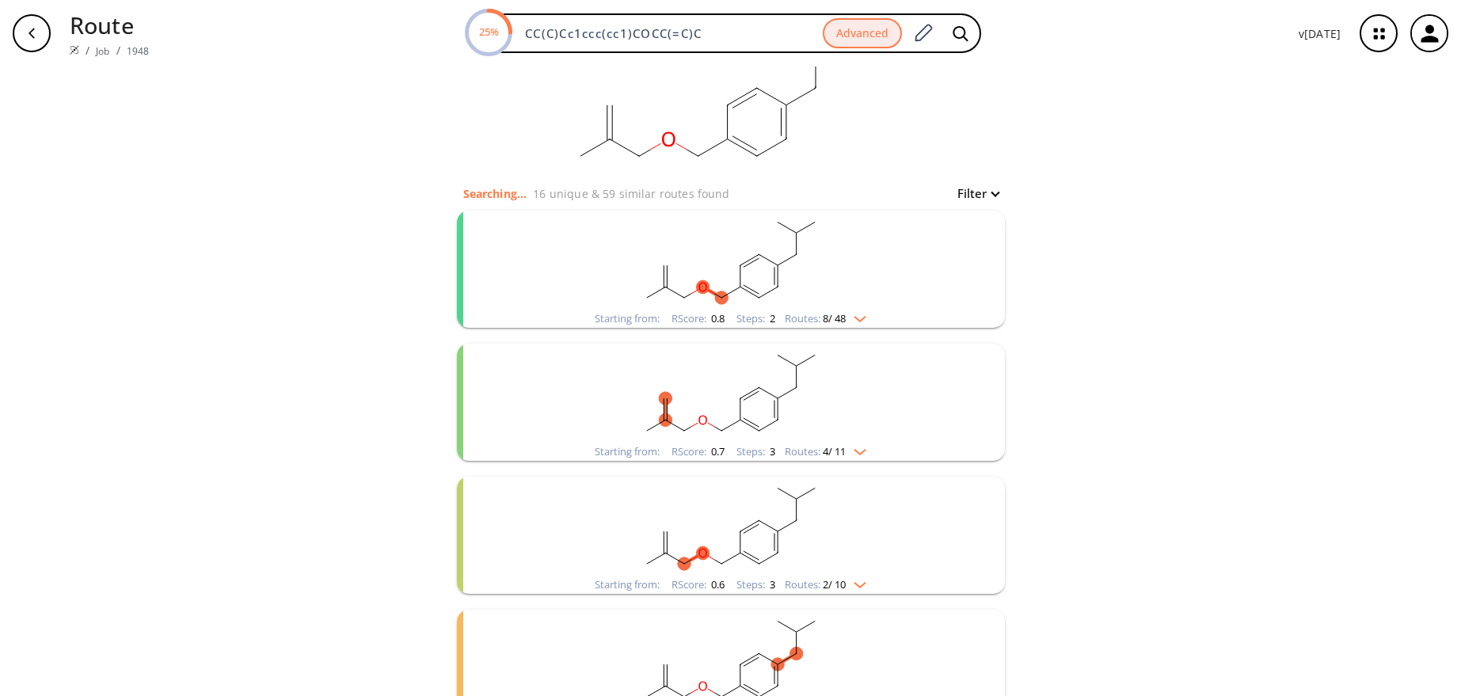
scroll to position [79, 0]
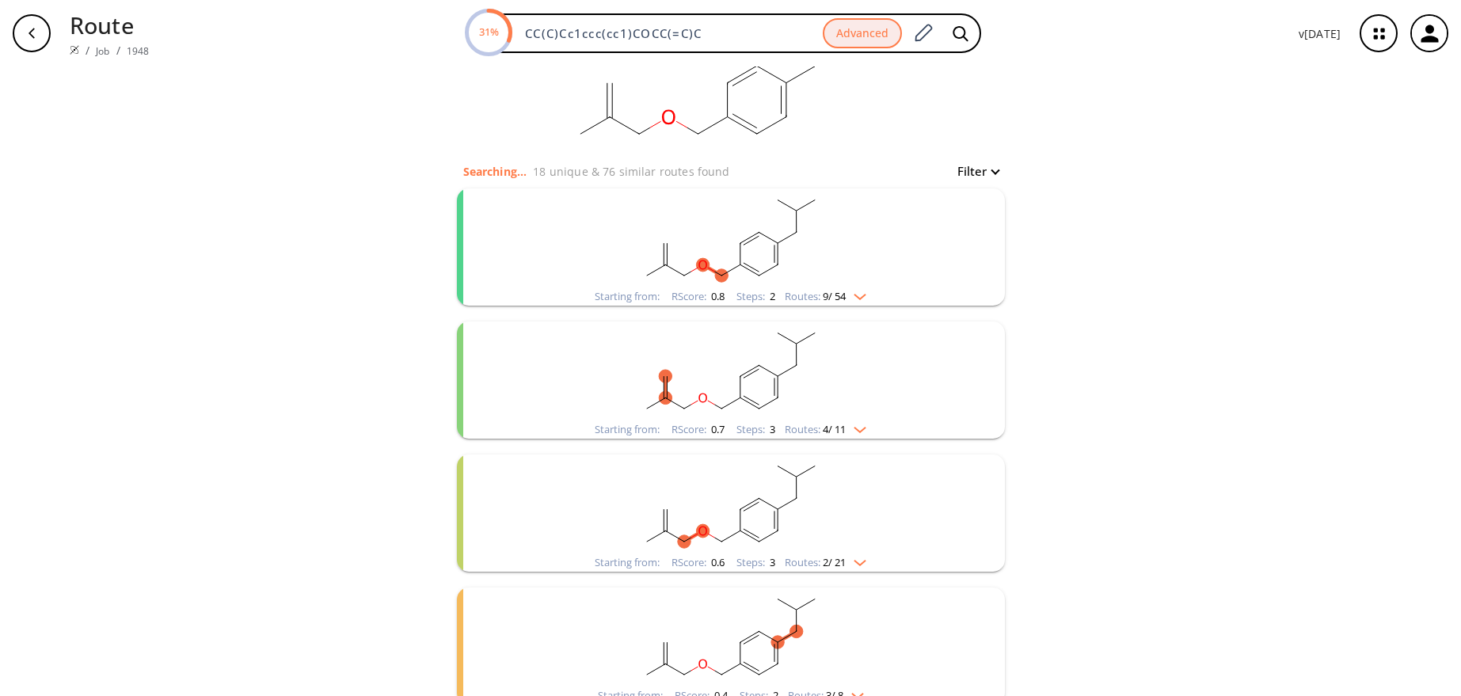
click at [919, 504] on rect "clusters" at bounding box center [731, 504] width 412 height 99
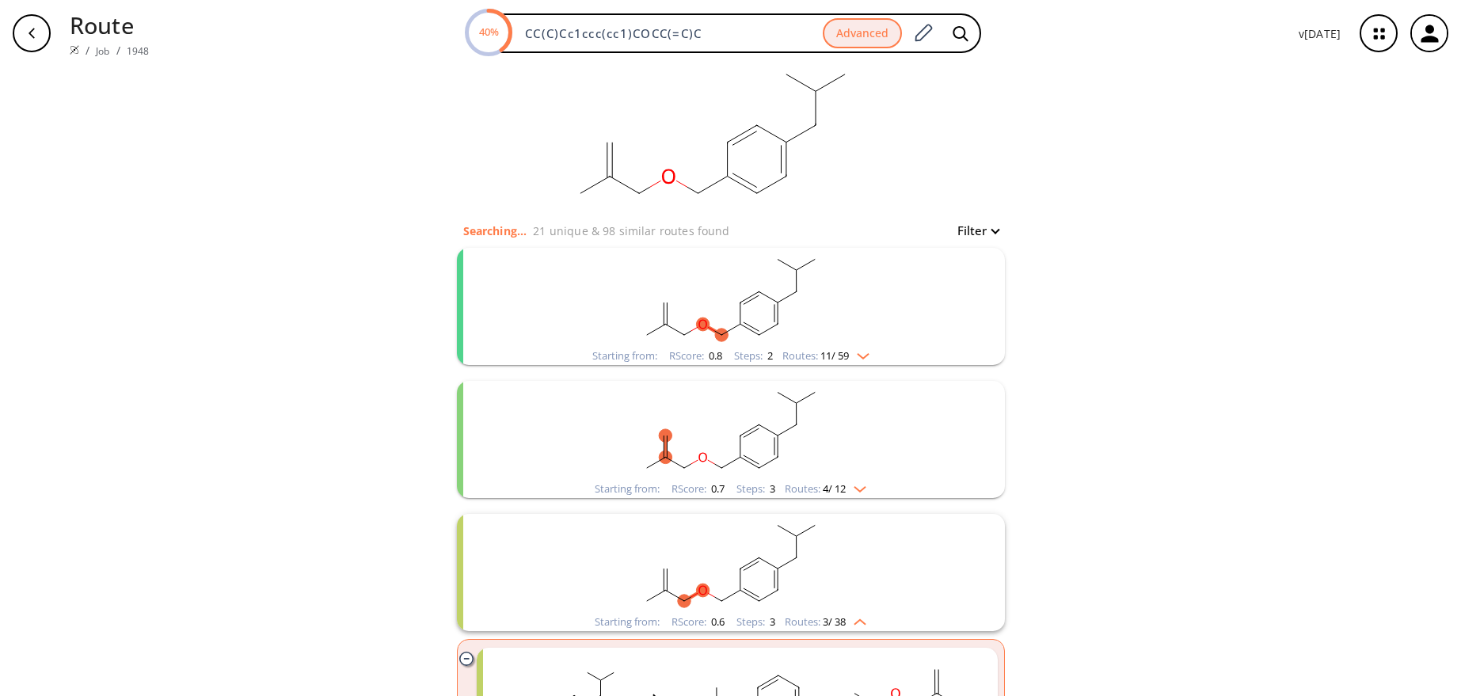
scroll to position [0, 0]
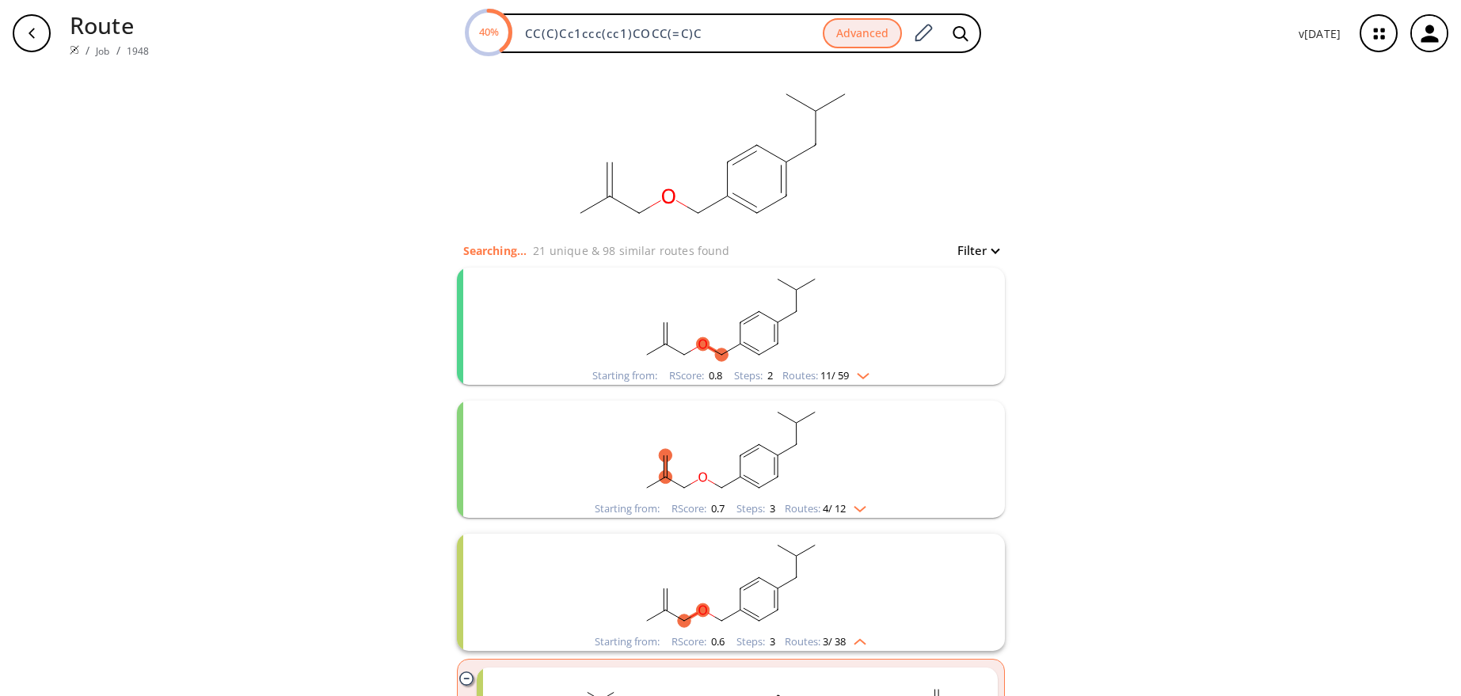
click at [853, 321] on rect "clusters" at bounding box center [731, 317] width 412 height 99
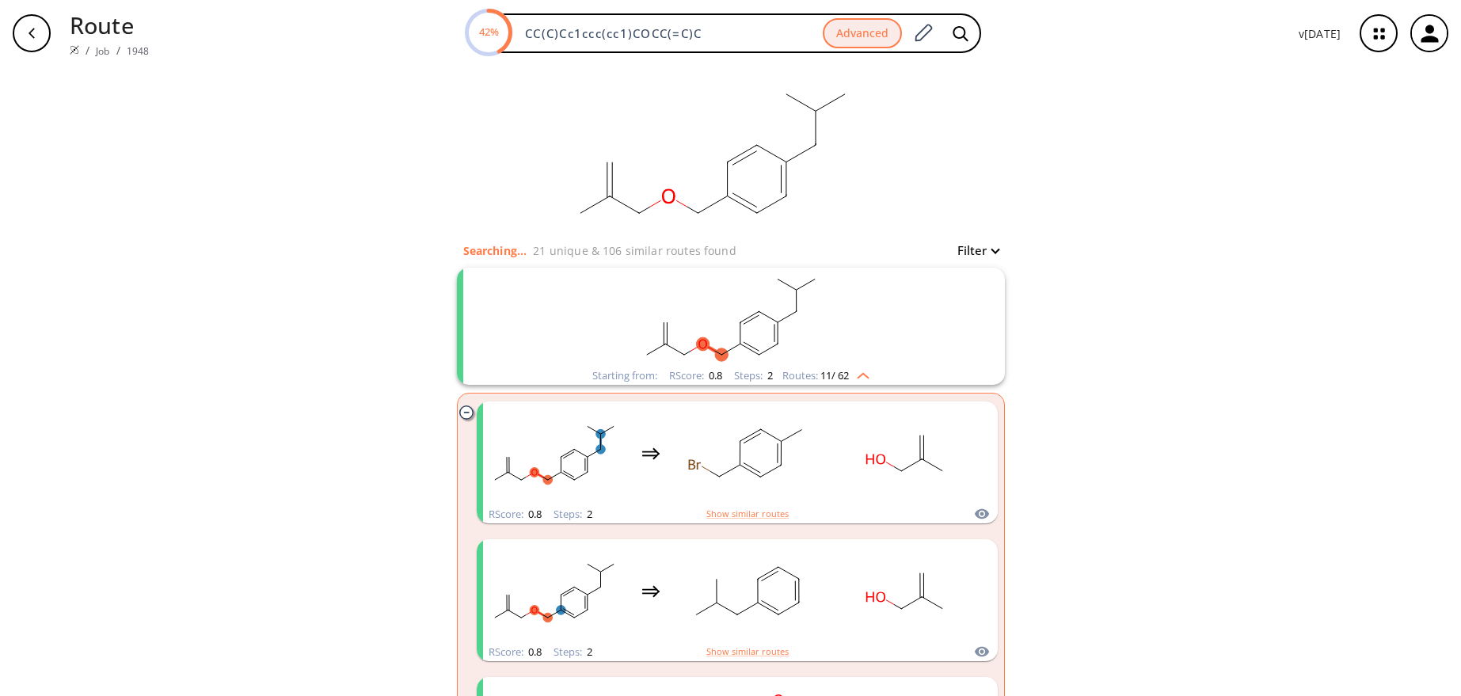
click at [853, 321] on rect "clusters" at bounding box center [731, 317] width 412 height 99
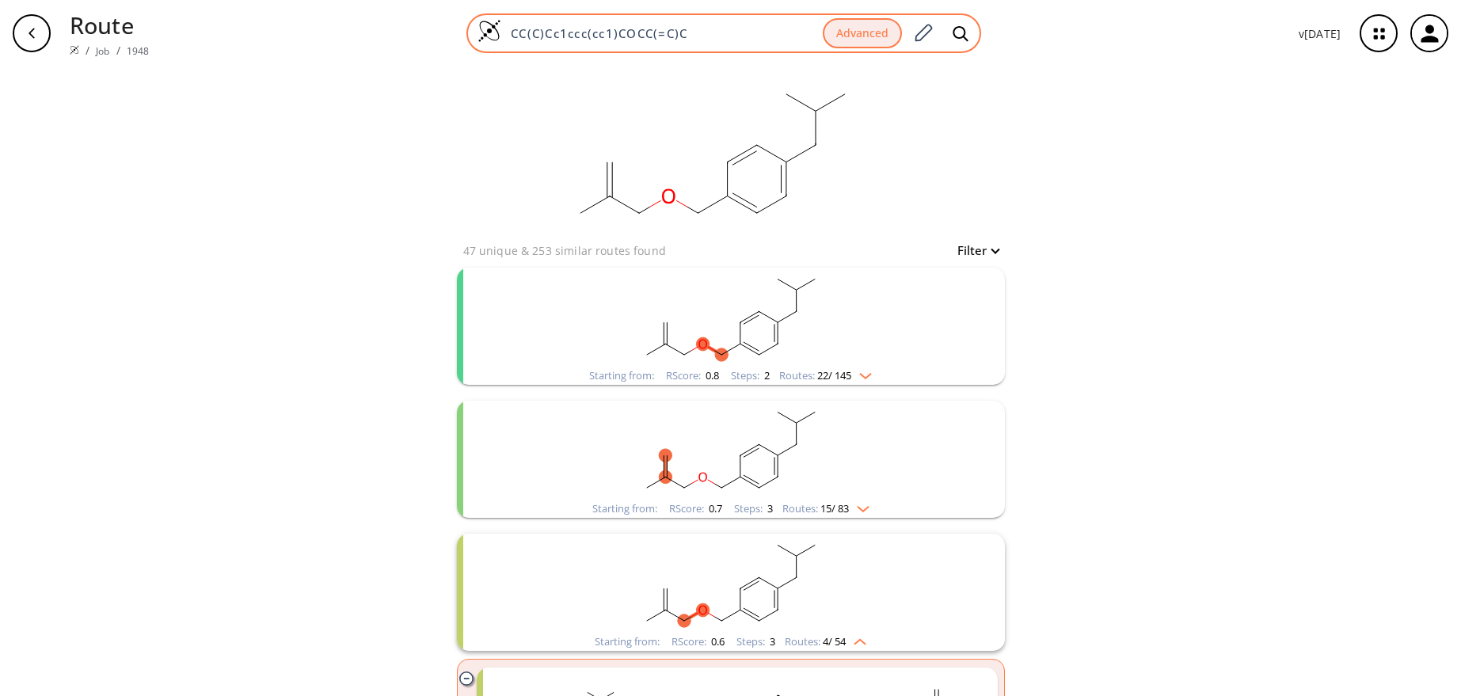
drag, startPoint x: 706, startPoint y: 31, endPoint x: 501, endPoint y: 25, distance: 204.4
click at [501, 25] on div "CC(C)Cc1ccc(cc1)COCC(=C)C Advanced" at bounding box center [723, 33] width 515 height 40
paste input "CC1C(O1)c2ccc(cc2)CC("
type input "CCCC1C(O1)c2ccc(cc2)CC(C)C"
click at [964, 36] on icon at bounding box center [960, 32] width 15 height 15
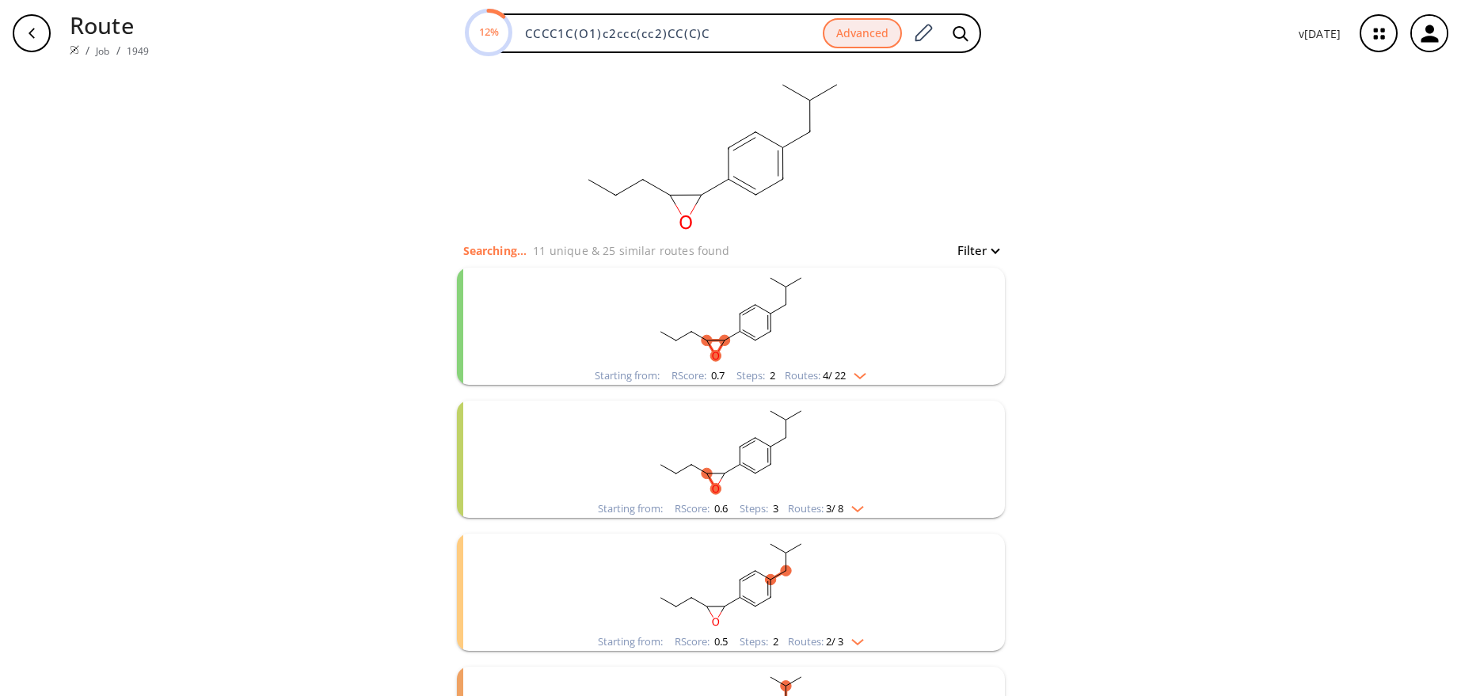
click at [330, 417] on div "clear Searching... 11 unique & 25 similar routes found Filter Starting from: RS…" at bounding box center [730, 469] width 1461 height 805
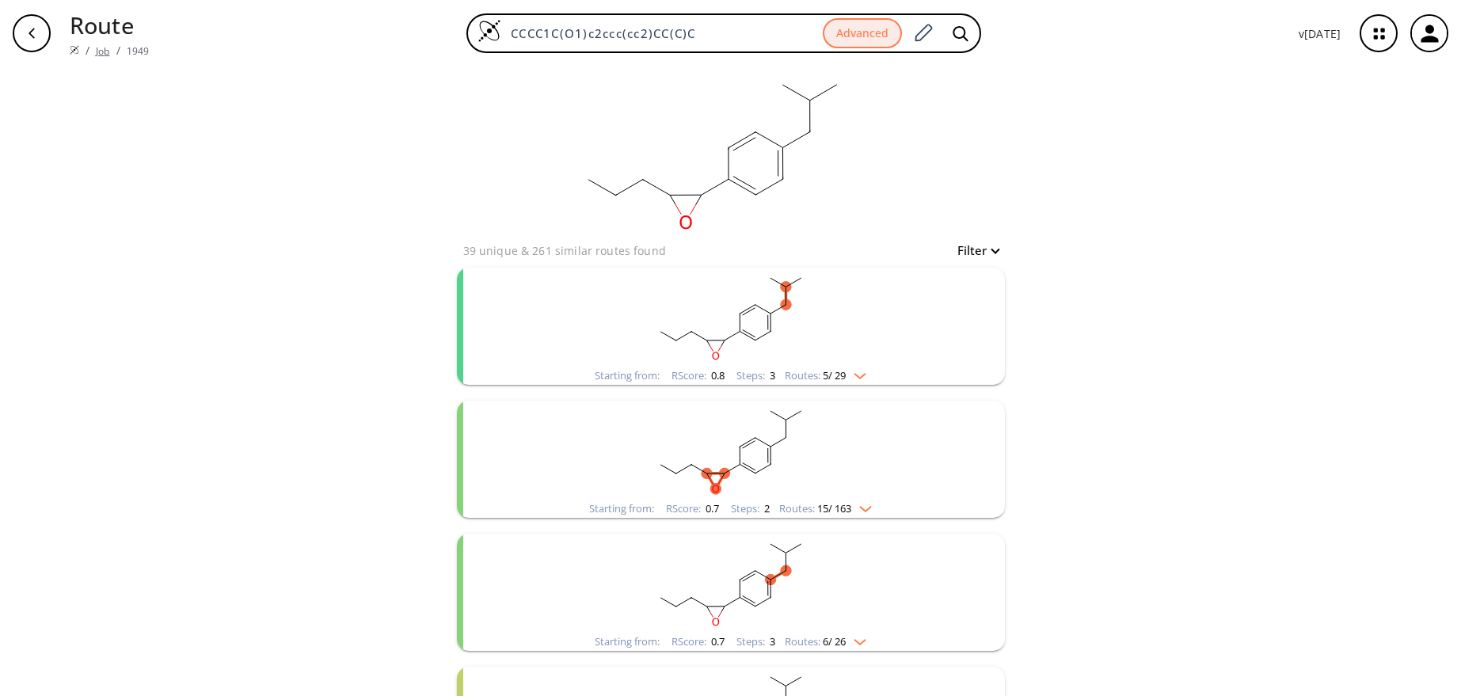
click at [102, 53] on link "Job" at bounding box center [102, 50] width 13 height 13
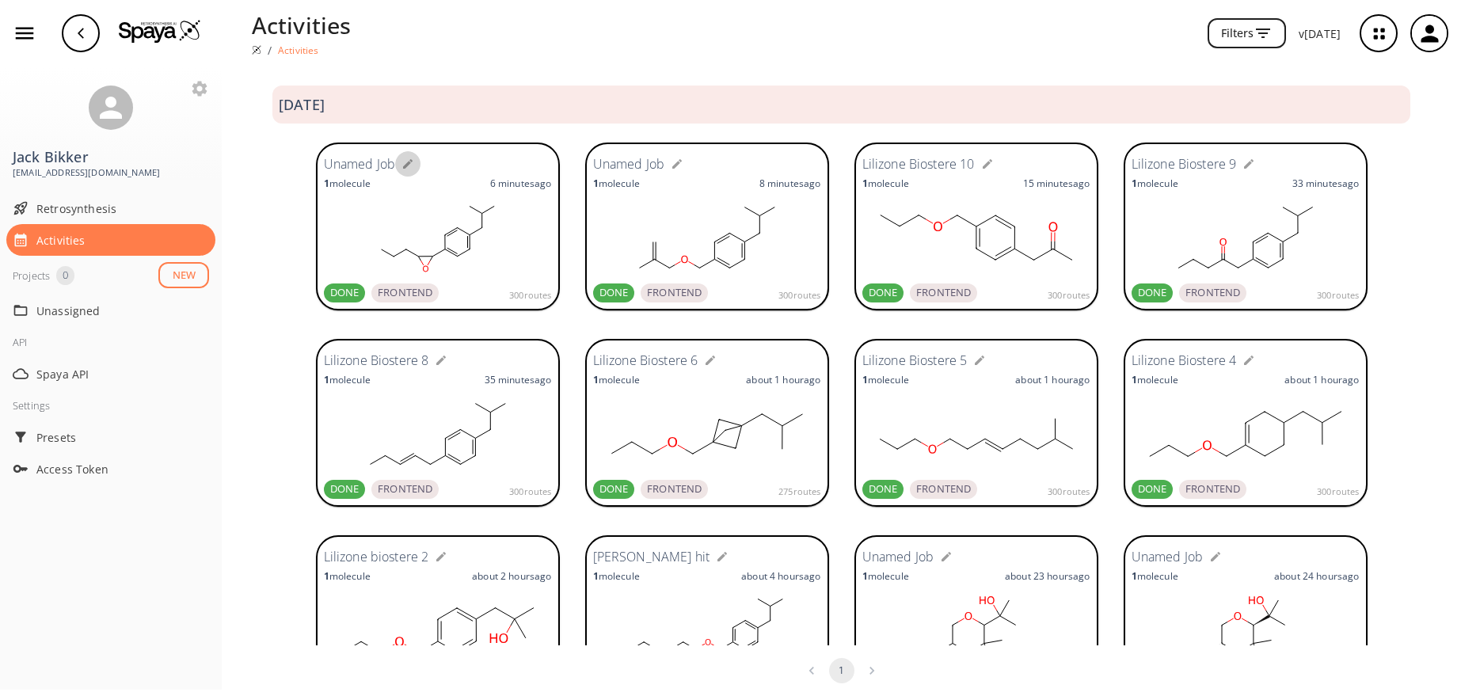
click at [403, 165] on icon "button" at bounding box center [408, 164] width 10 height 10
click at [395, 169] on input "text" at bounding box center [410, 164] width 162 height 29
type input "Lilizone Biostere 1"
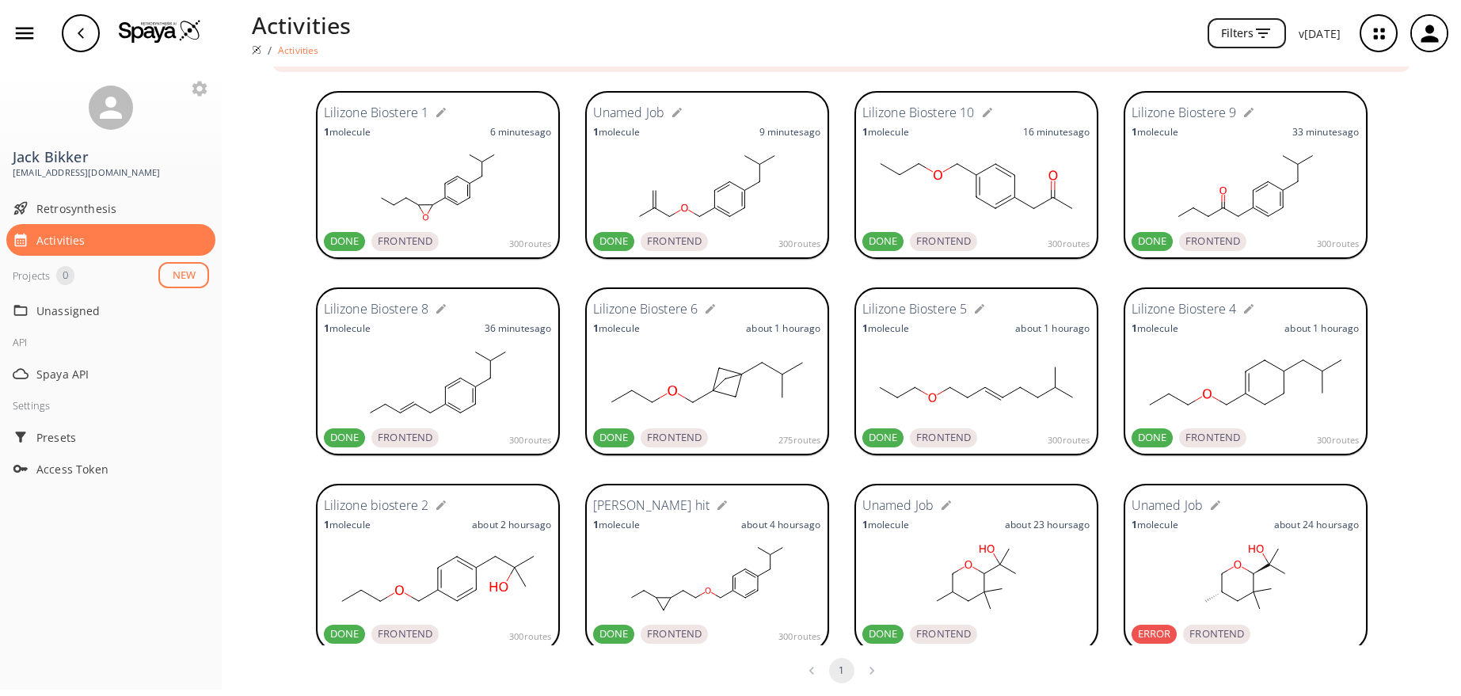
scroll to position [79, 0]
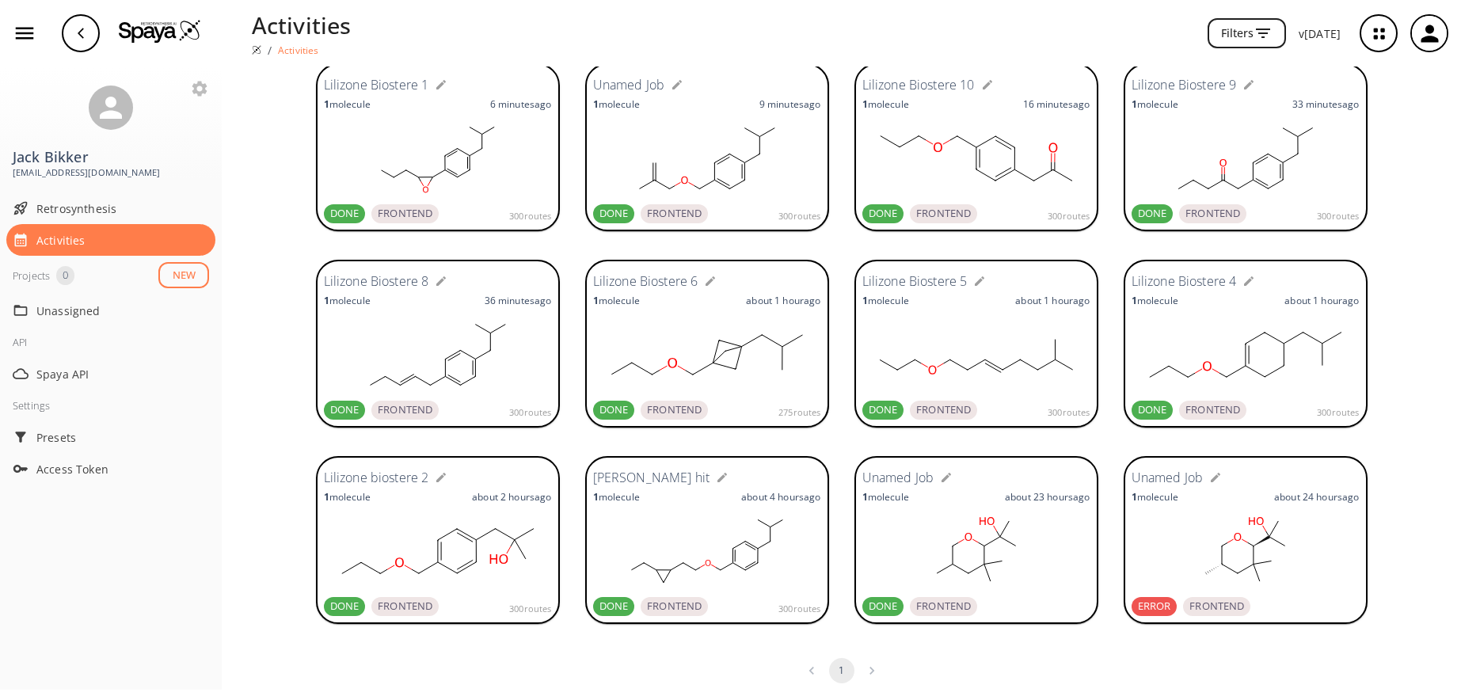
click at [671, 83] on icon "button" at bounding box center [677, 84] width 13 height 13
click at [665, 83] on input "text" at bounding box center [679, 84] width 162 height 29
type input "Lilizone Biostere [PERSON_NAME]"
click at [83, 39] on icon "button" at bounding box center [80, 33] width 13 height 13
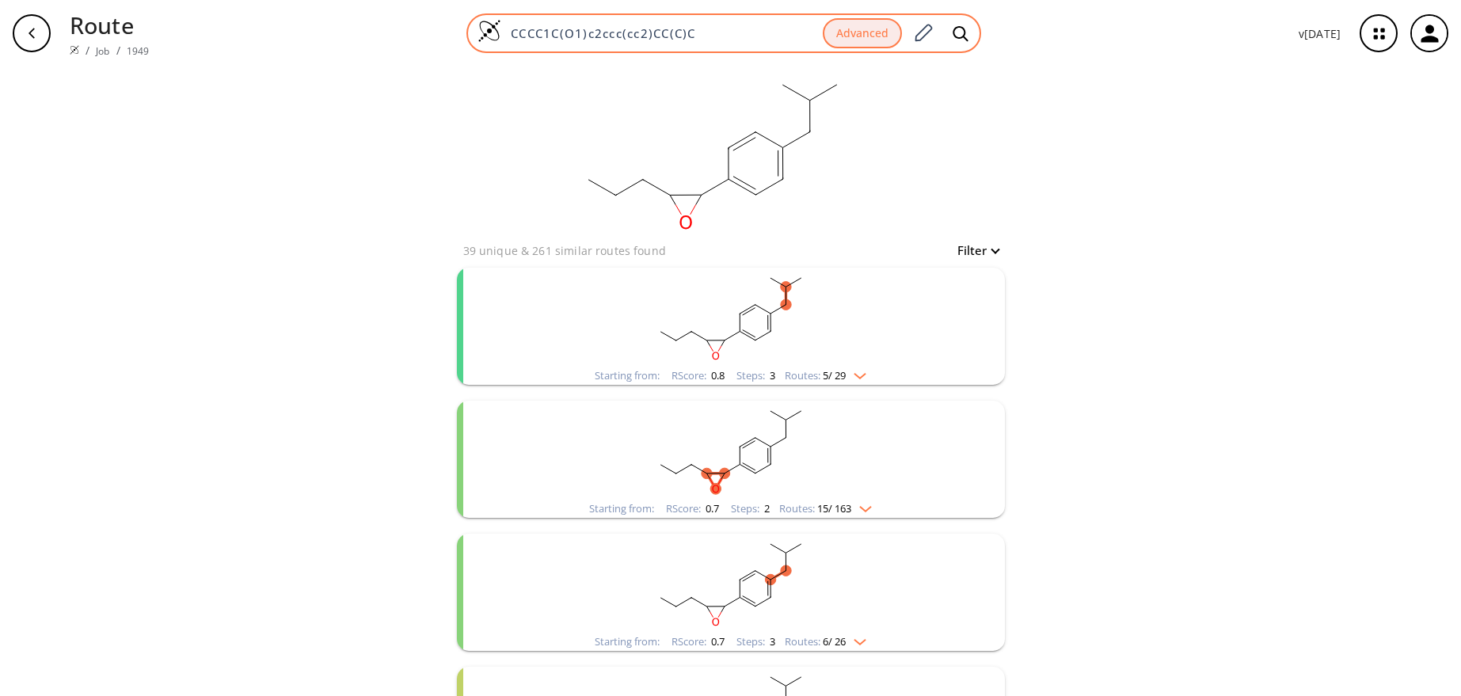
click at [732, 36] on input "CCCC1C(O1)c2ccc(cc2)CC(C)C" at bounding box center [661, 33] width 321 height 16
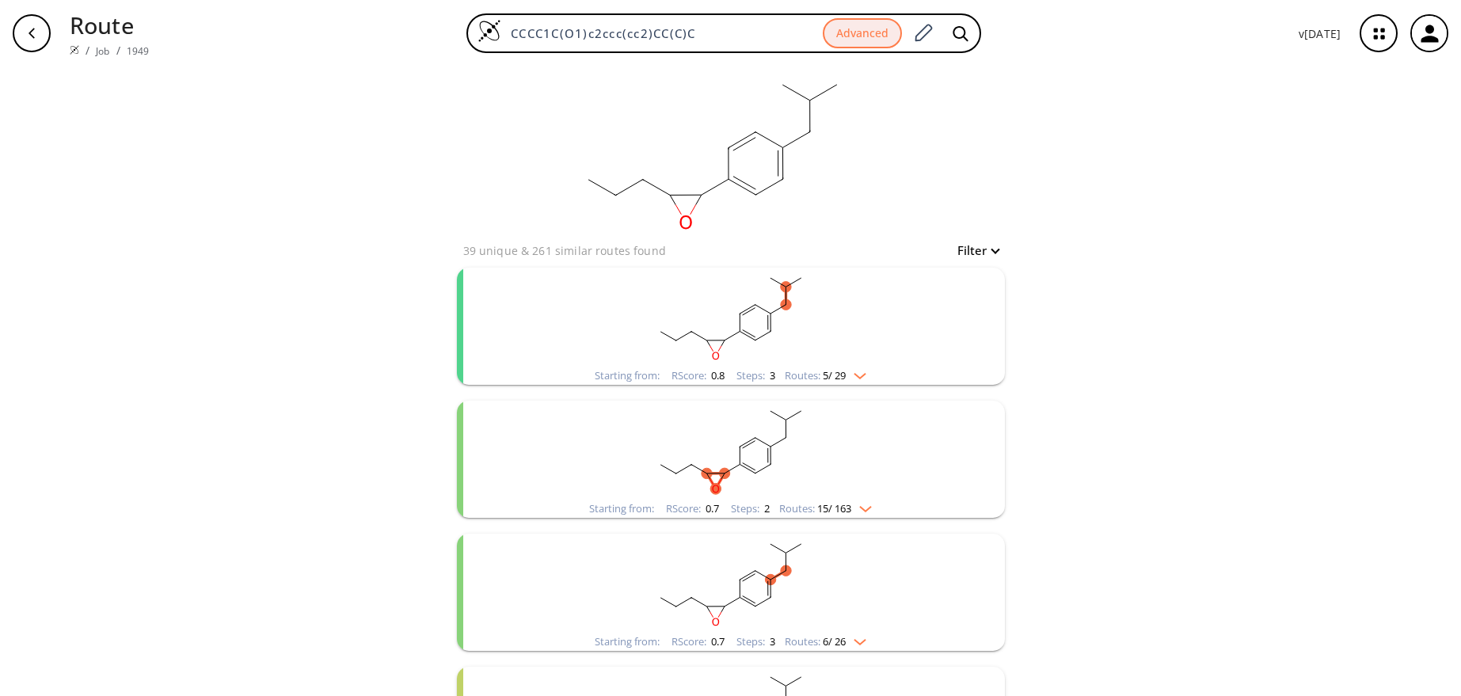
drag, startPoint x: 732, startPoint y: 36, endPoint x: 458, endPoint y: 38, distance: 273.2
click at [458, 38] on div "CCCC1C(O1)c2ccc(cc2)CC(C)C Advanced" at bounding box center [724, 33] width 1124 height 40
paste input "OCn1ccc(cc1=O"
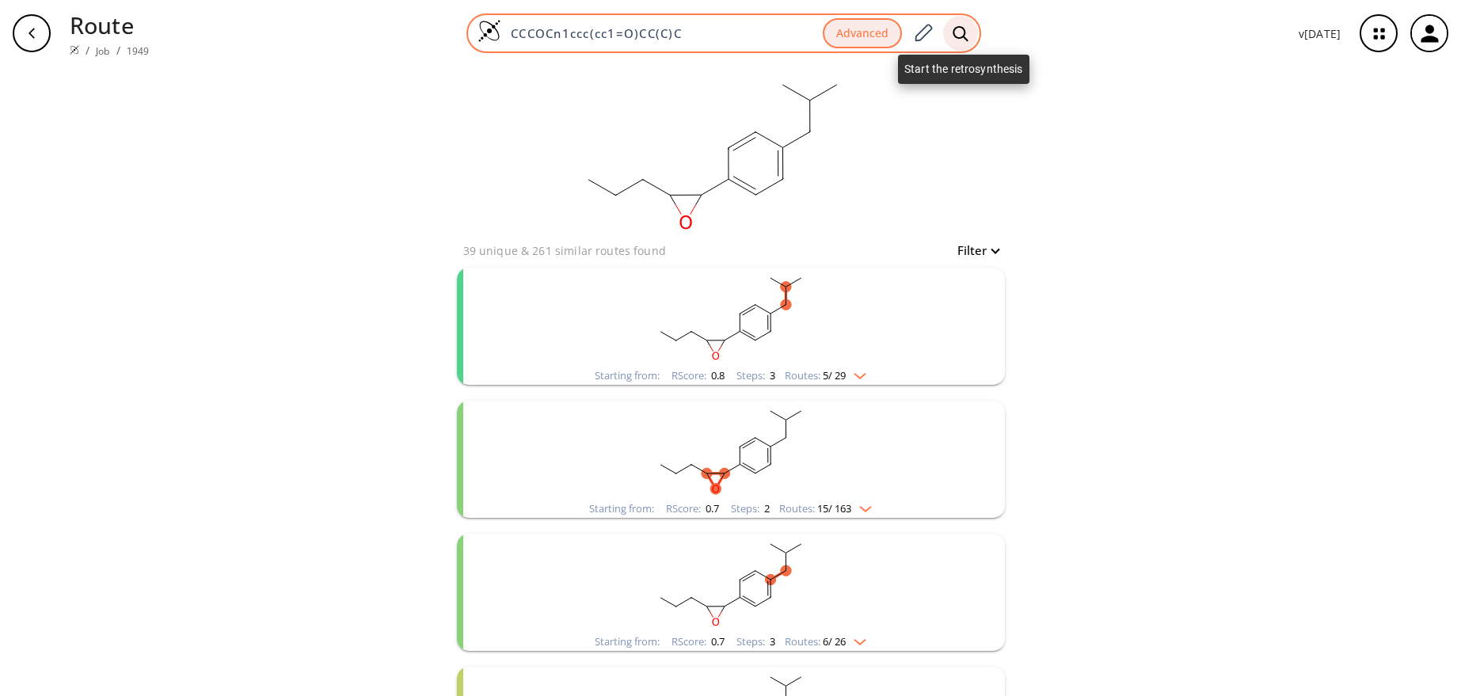
type input "CCCOCn1ccc(cc1=O)CC(C)C"
click at [961, 32] on icon at bounding box center [961, 33] width 16 height 17
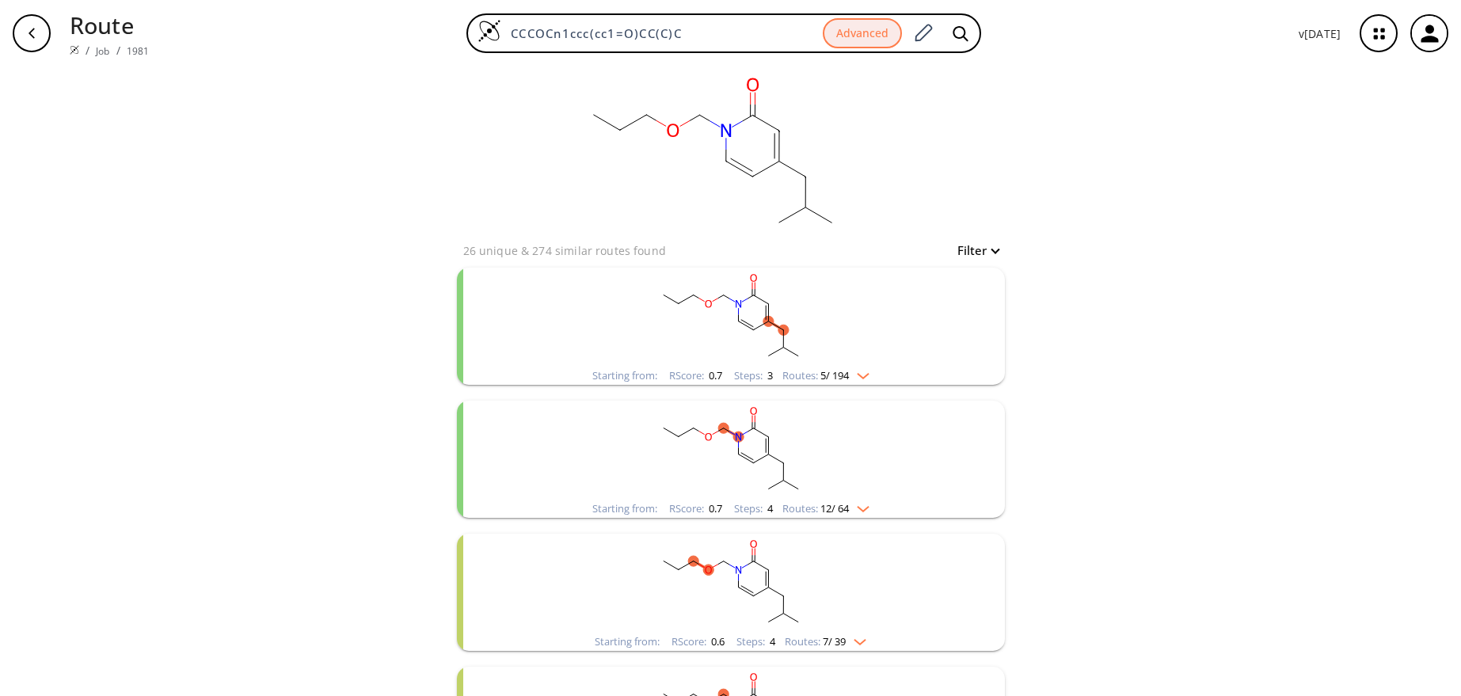
click at [218, 212] on div "clear 26 unique & 274 similar routes found Filter Starting from: RScore : 0.7 S…" at bounding box center [730, 429] width 1461 height 725
click at [834, 331] on rect "clusters" at bounding box center [731, 317] width 412 height 99
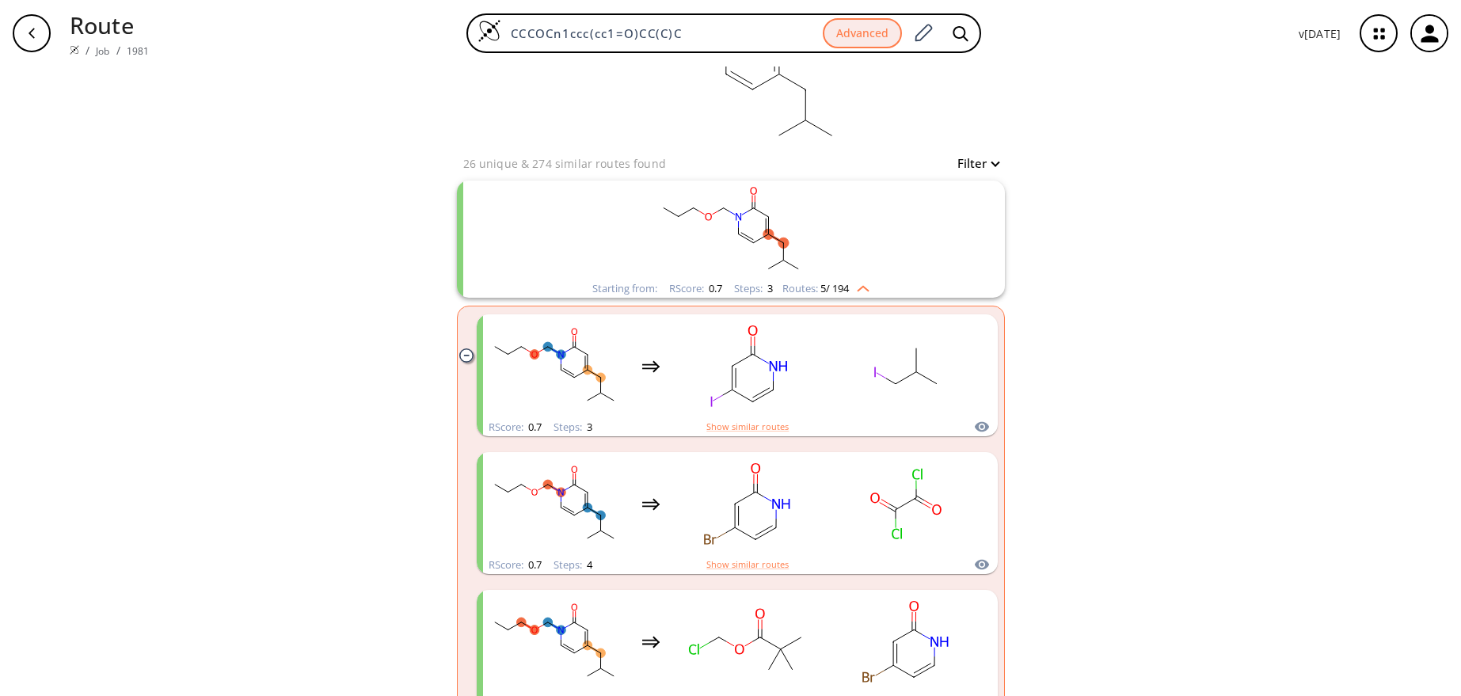
scroll to position [79, 0]
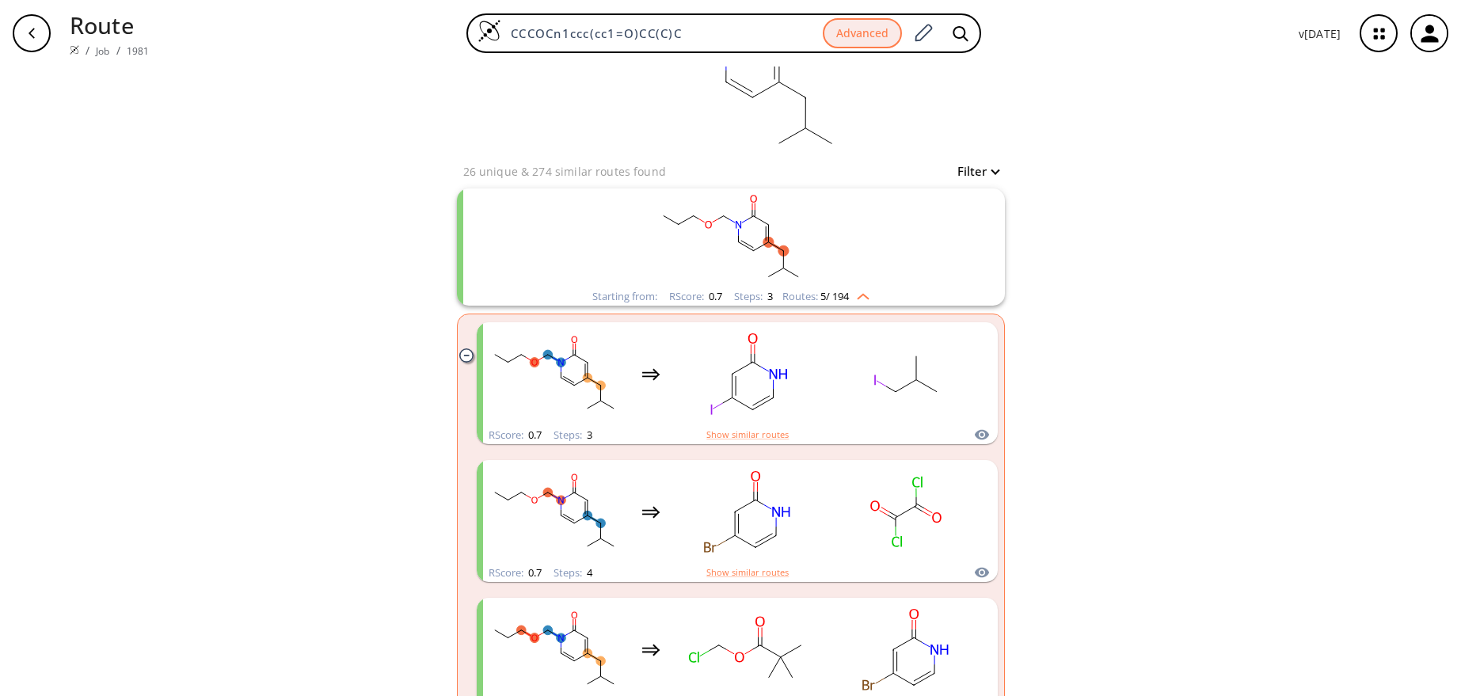
click at [852, 241] on rect "clusters" at bounding box center [731, 237] width 412 height 99
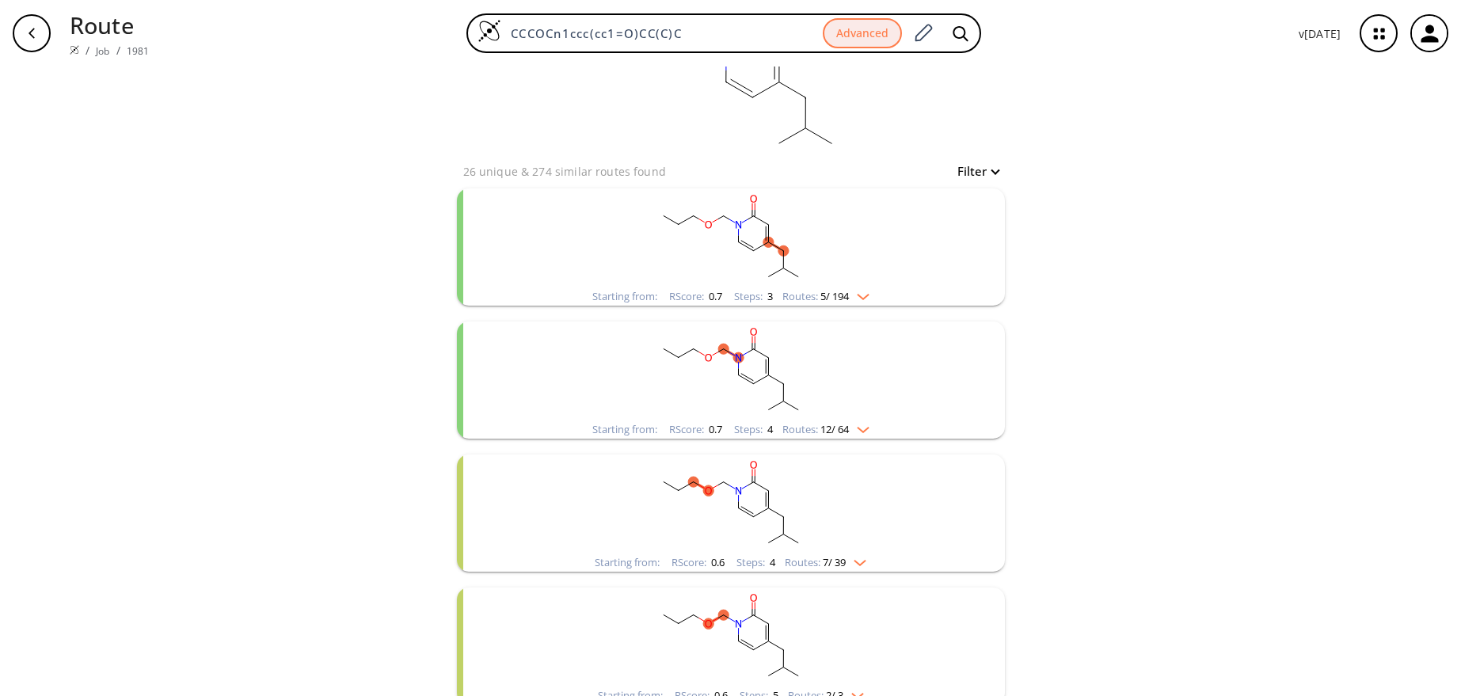
click at [864, 381] on rect "clusters" at bounding box center [731, 370] width 412 height 99
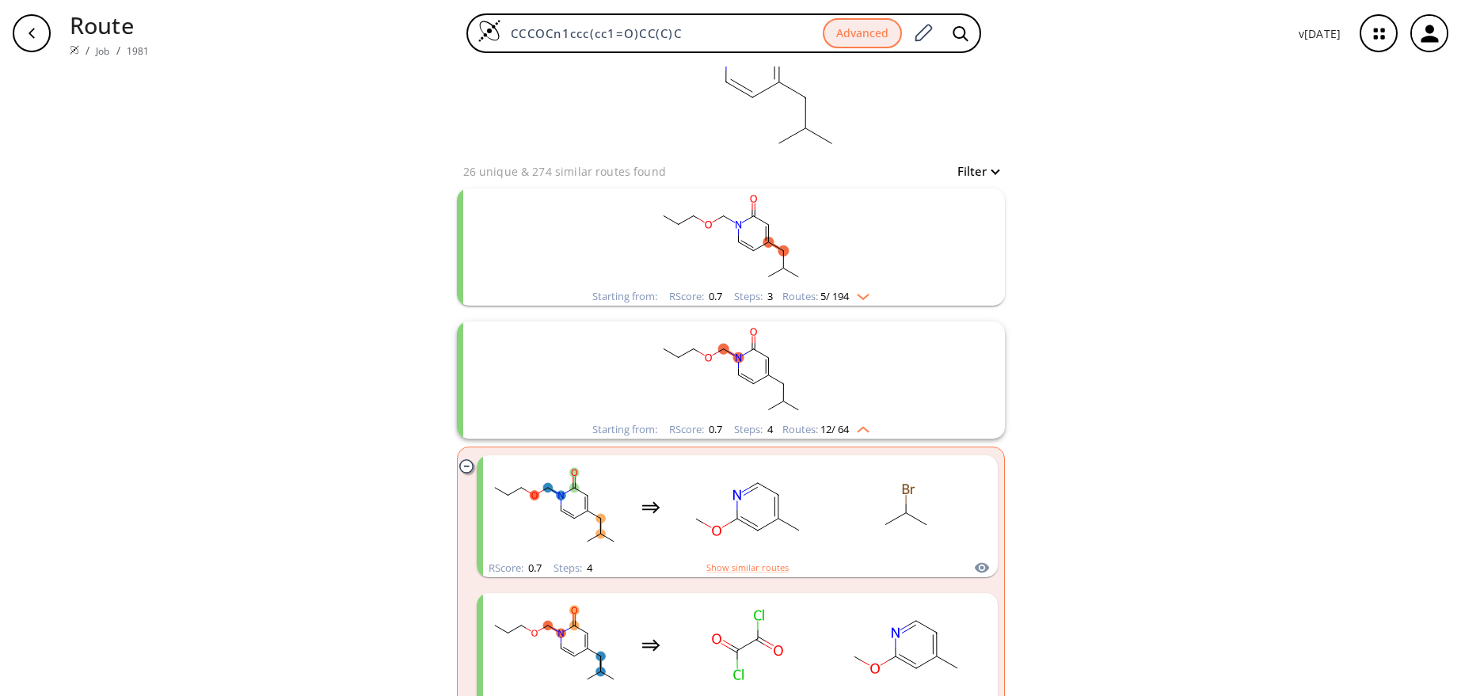
click at [864, 381] on rect "clusters" at bounding box center [731, 370] width 412 height 99
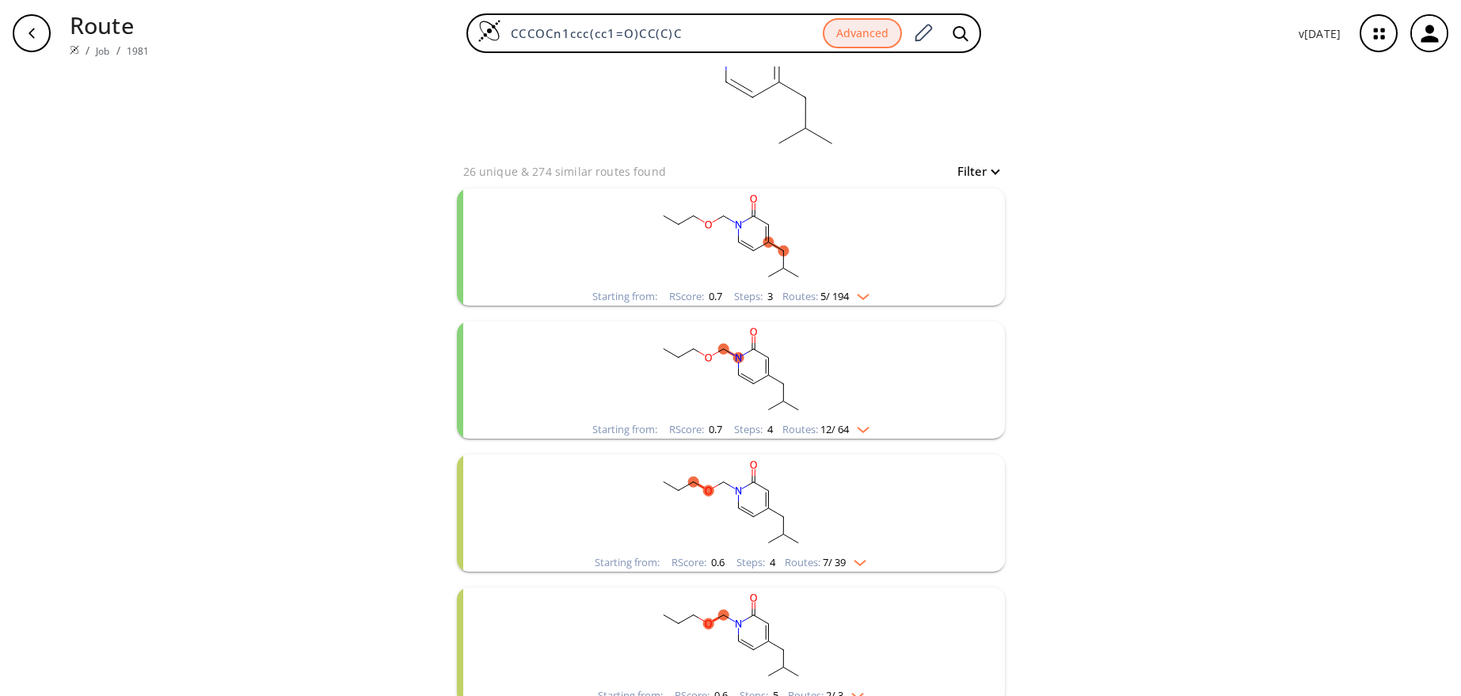
scroll to position [96, 0]
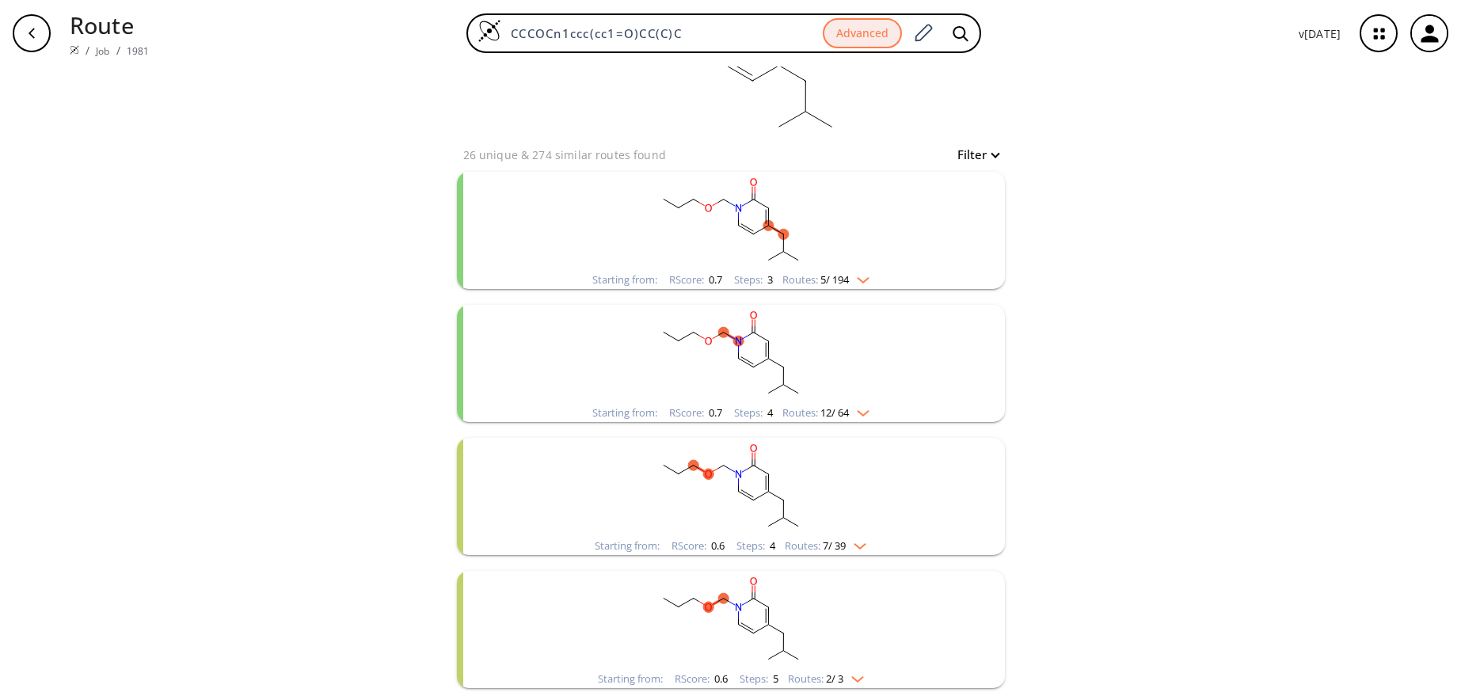
click at [860, 607] on rect "clusters" at bounding box center [731, 620] width 412 height 99
click at [884, 508] on rect "clusters" at bounding box center [731, 487] width 412 height 99
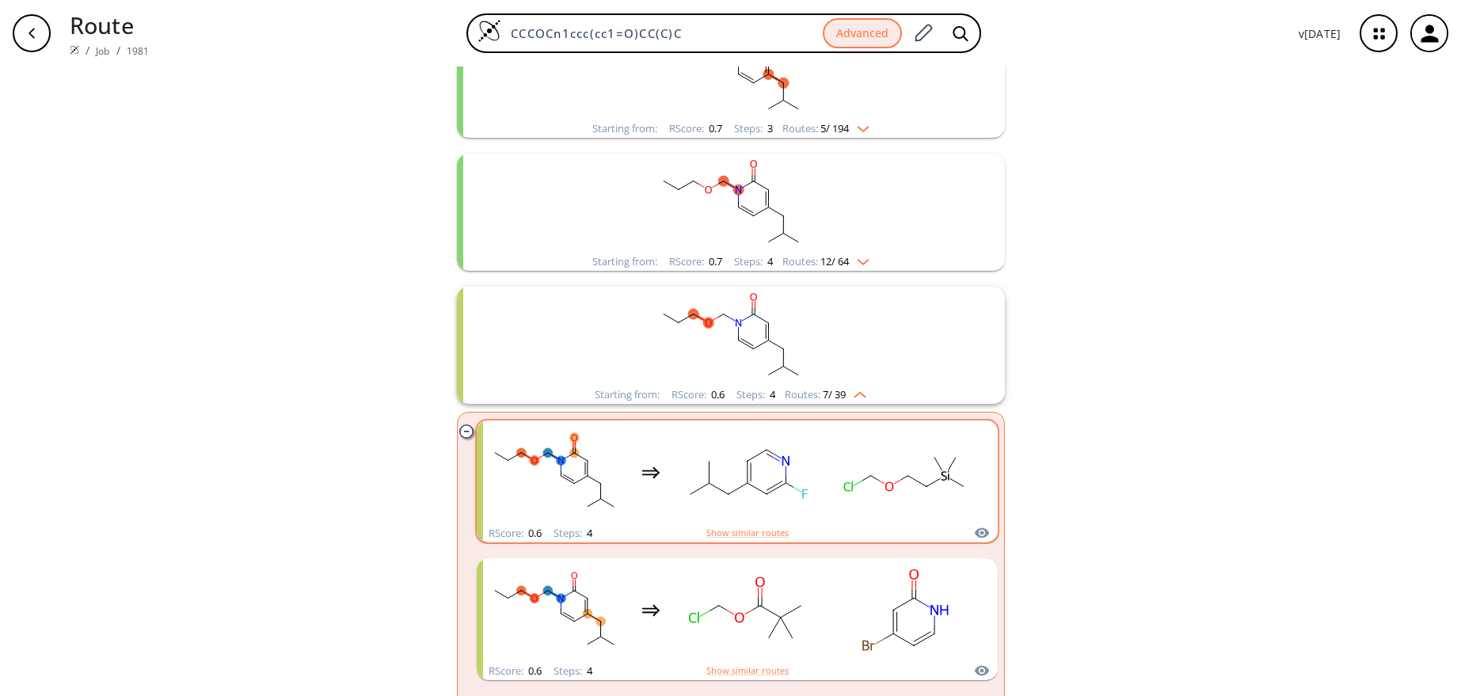
scroll to position [254, 0]
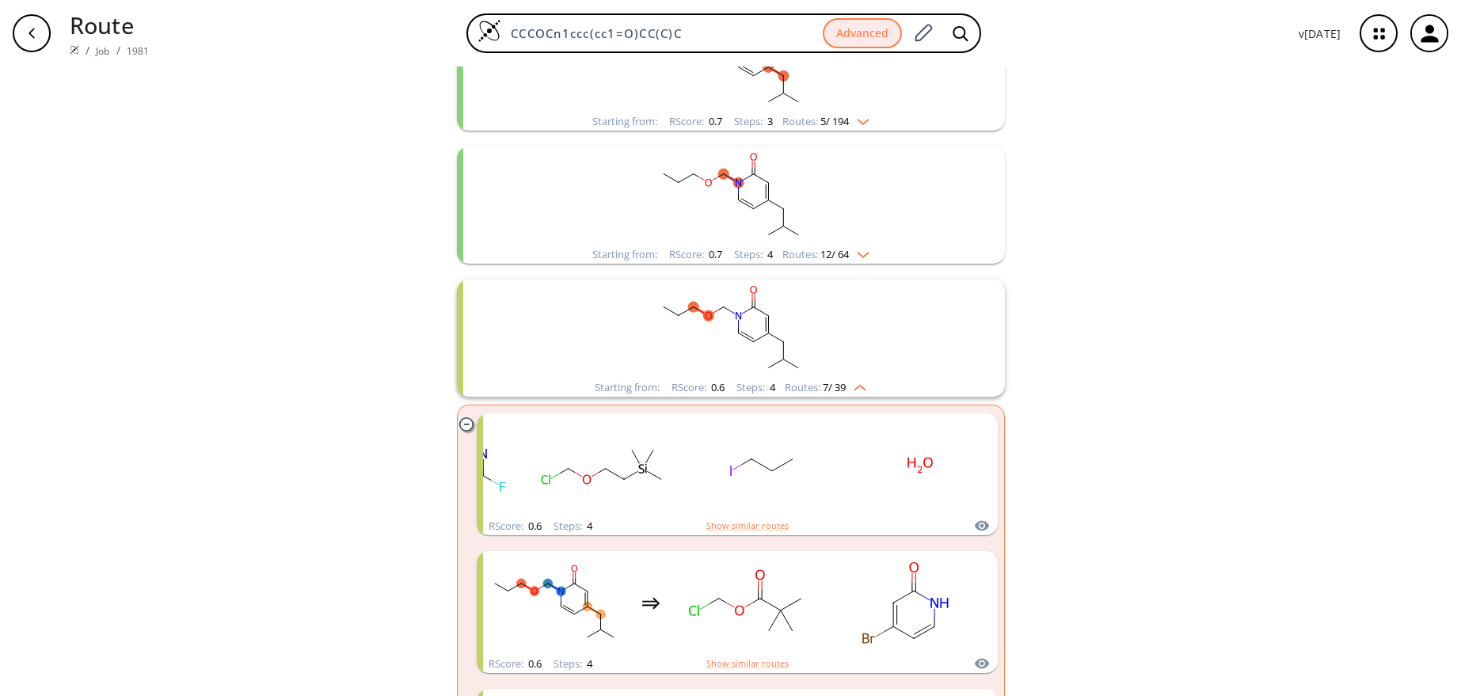
click at [795, 334] on rect "clusters" at bounding box center [731, 329] width 412 height 99
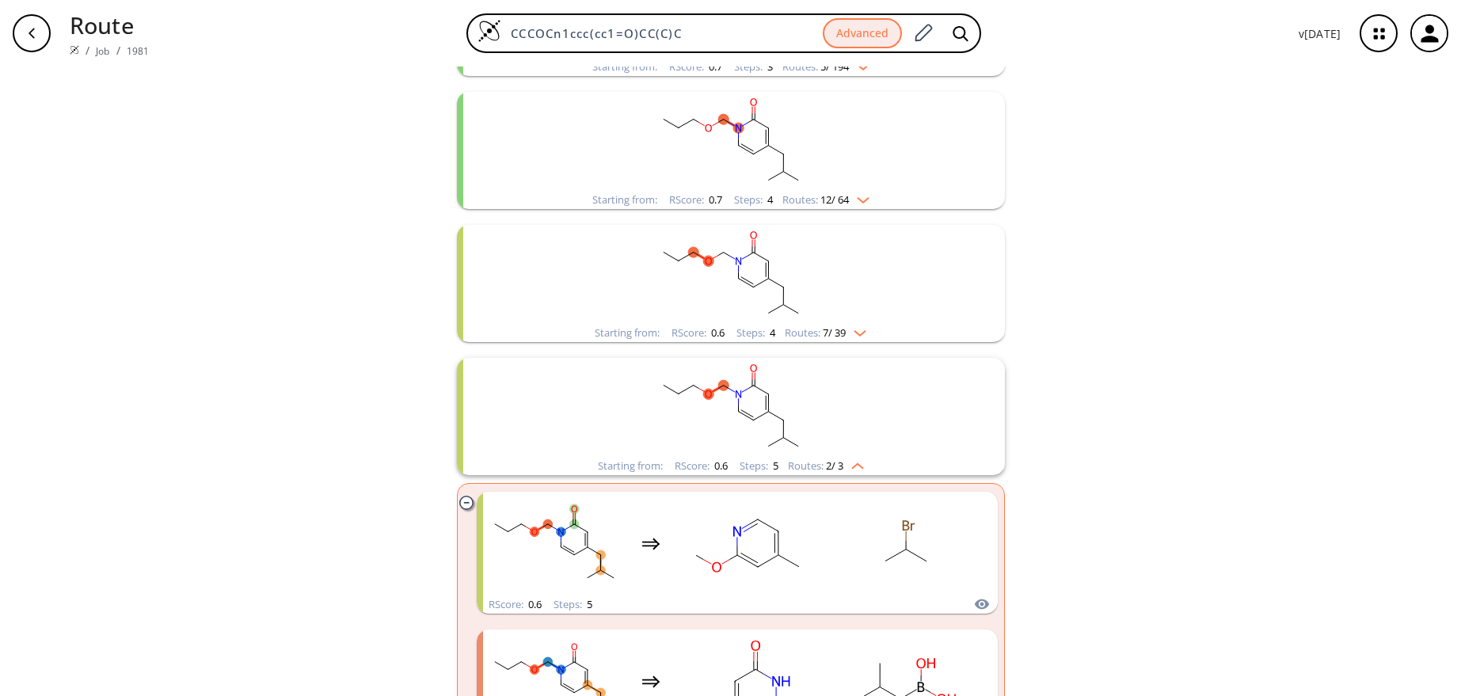
scroll to position [381, 0]
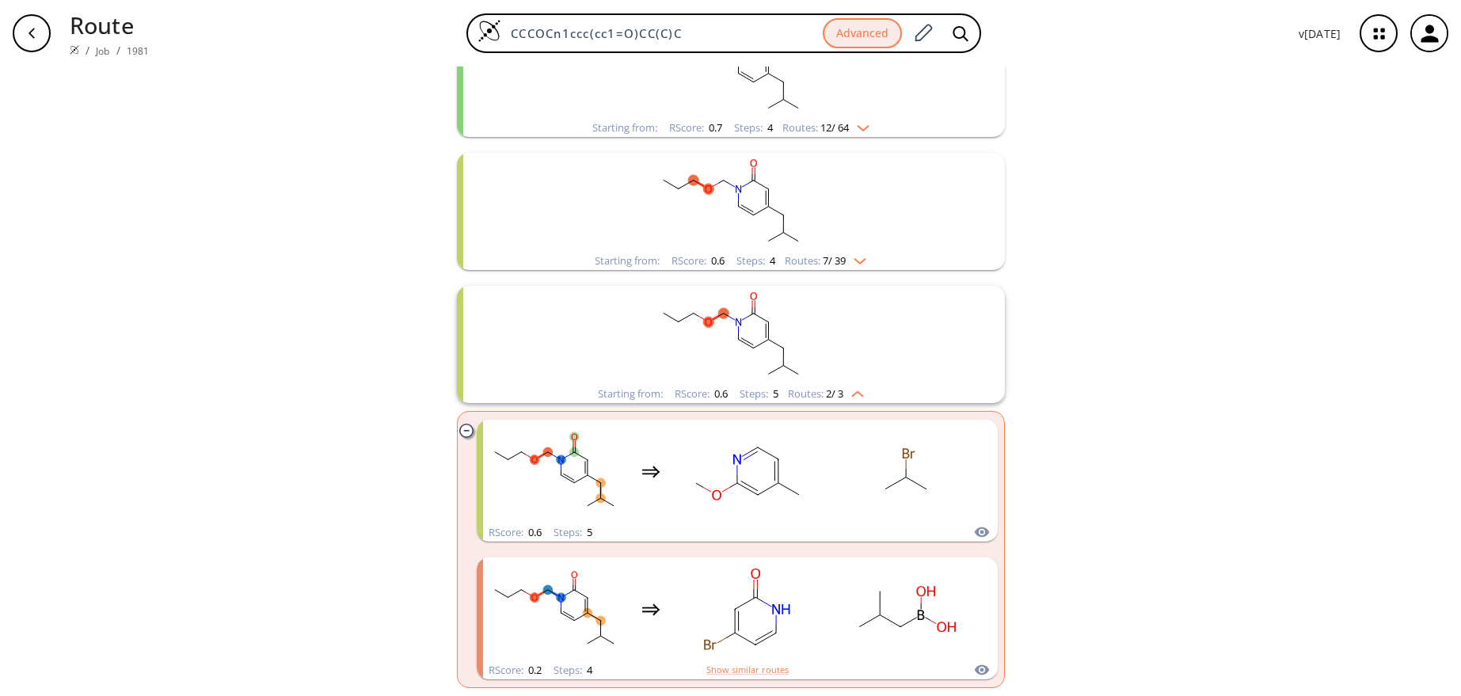
click at [808, 344] on rect "clusters" at bounding box center [731, 335] width 412 height 99
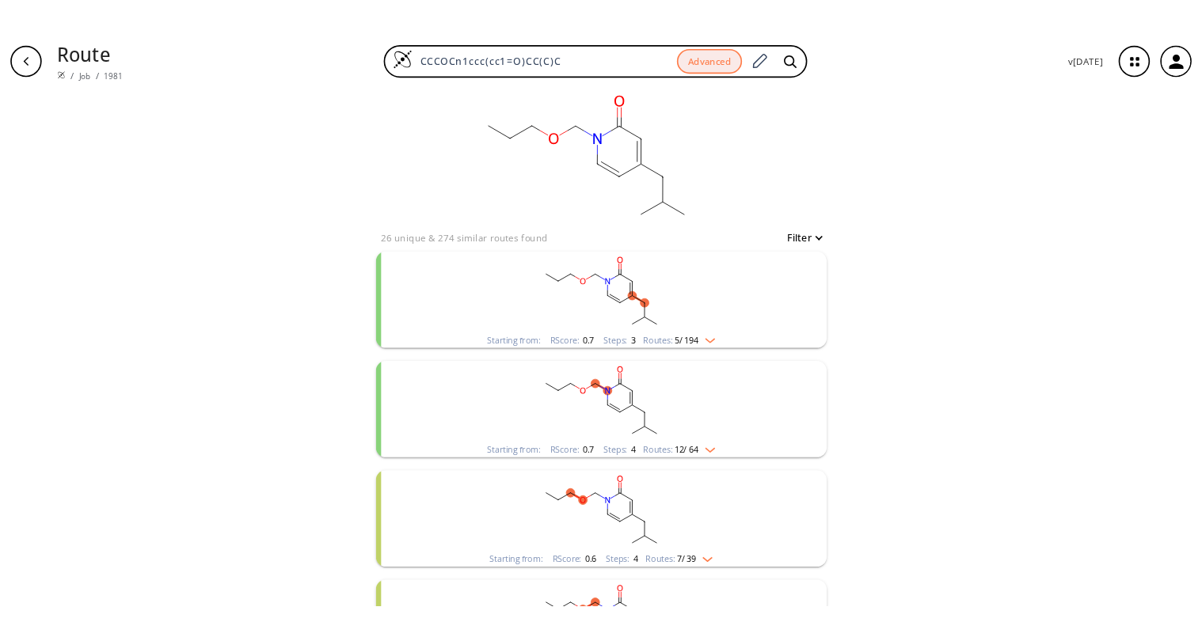
scroll to position [0, 0]
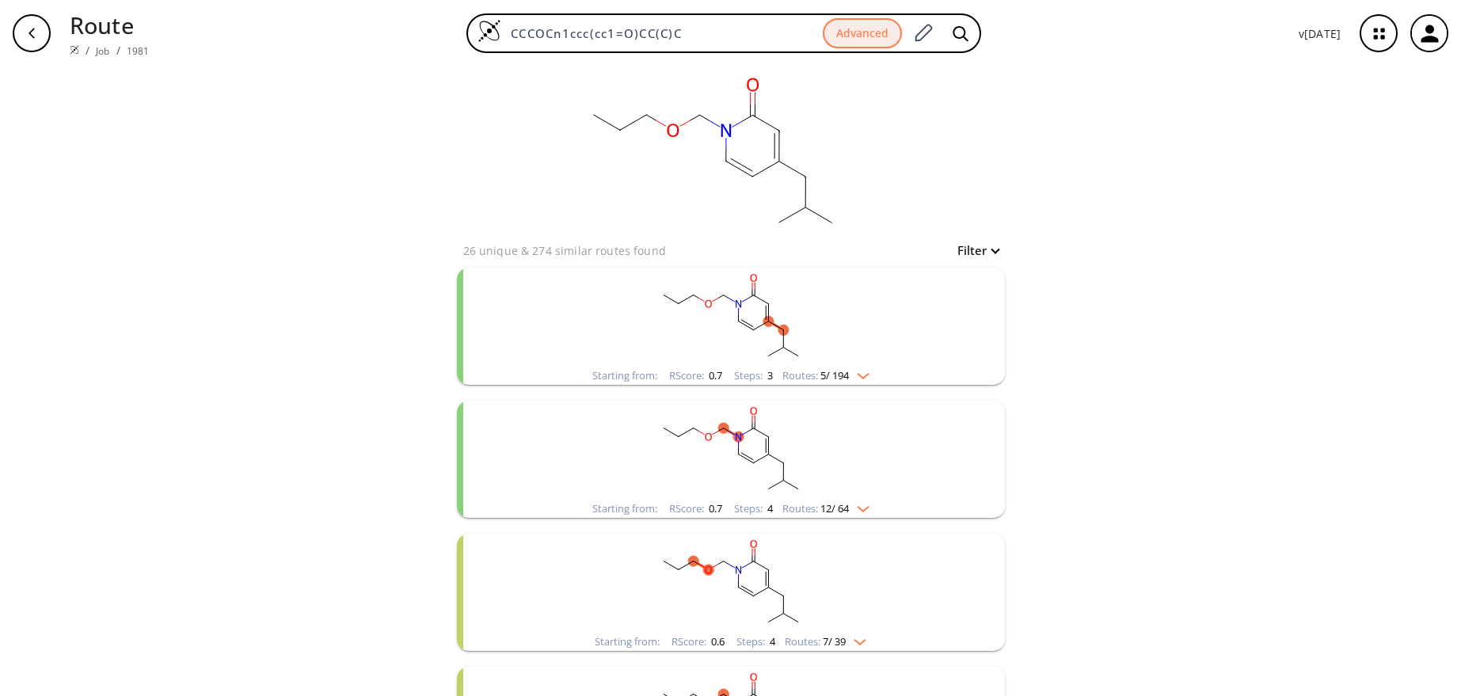
click at [1086, 333] on div "clear 26 unique & 274 similar routes found Filter Starting from: RScore : 0.7 S…" at bounding box center [730, 429] width 1461 height 725
click at [278, 145] on div "clear 26 unique & 274 similar routes found Filter Starting from: RScore : 0.7 S…" at bounding box center [730, 429] width 1461 height 725
click at [1152, 203] on div "clear 26 unique & 274 similar routes found Filter Starting from: RScore : 0.7 S…" at bounding box center [730, 429] width 1461 height 725
